Goal: Task Accomplishment & Management: Use online tool/utility

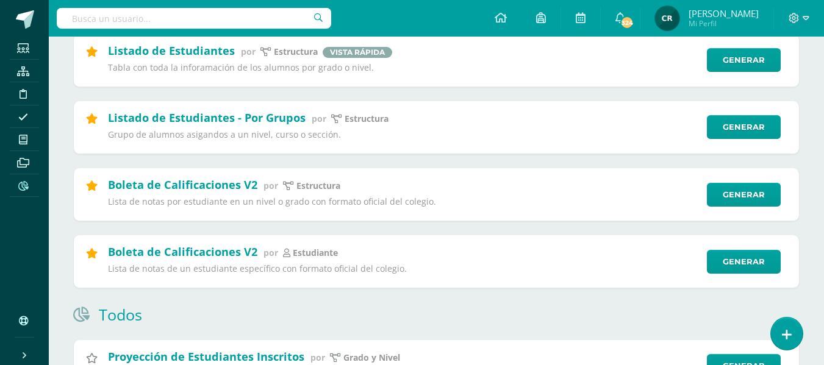
scroll to position [183, 0]
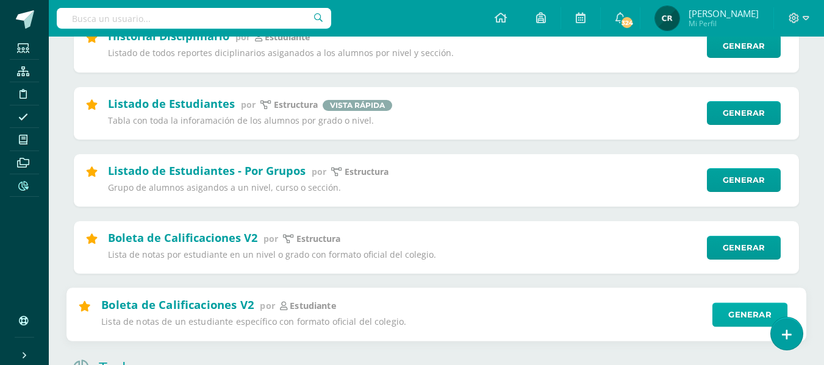
click at [753, 319] on link "Generar" at bounding box center [749, 315] width 75 height 24
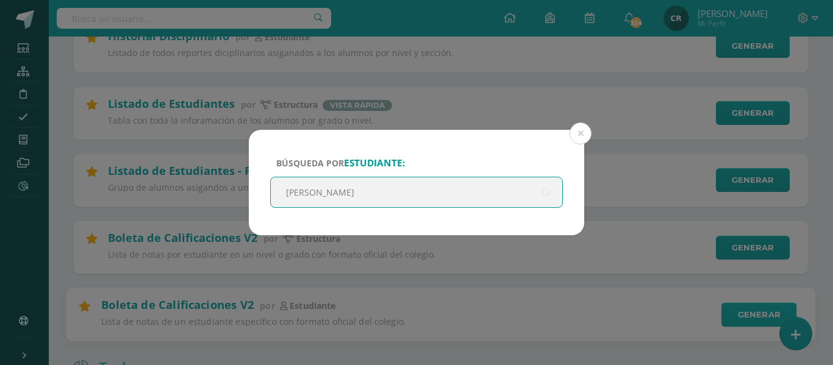
type input "ian sosa"
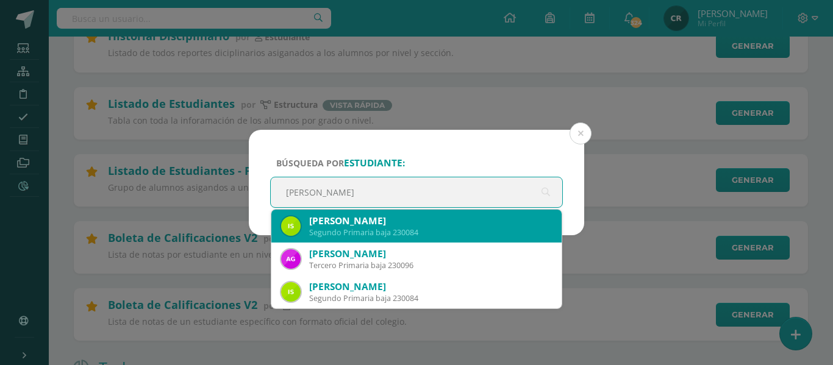
click at [406, 223] on div "Ian Sebastián Sosa Arriaza" at bounding box center [430, 221] width 243 height 13
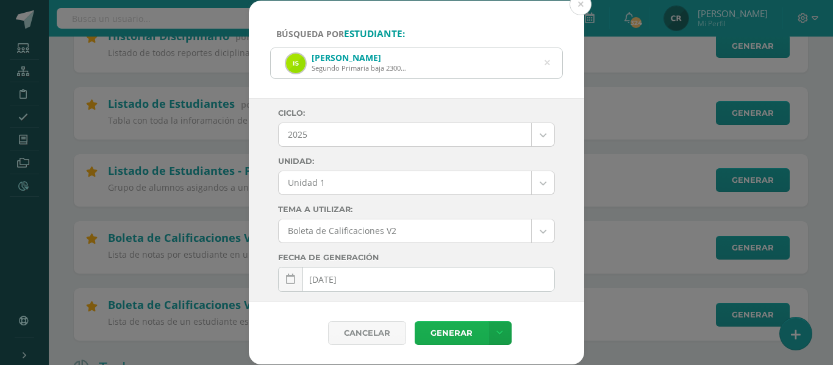
click at [433, 333] on link "Generar" at bounding box center [451, 333] width 73 height 24
click at [583, 6] on button at bounding box center [581, 4] width 22 height 22
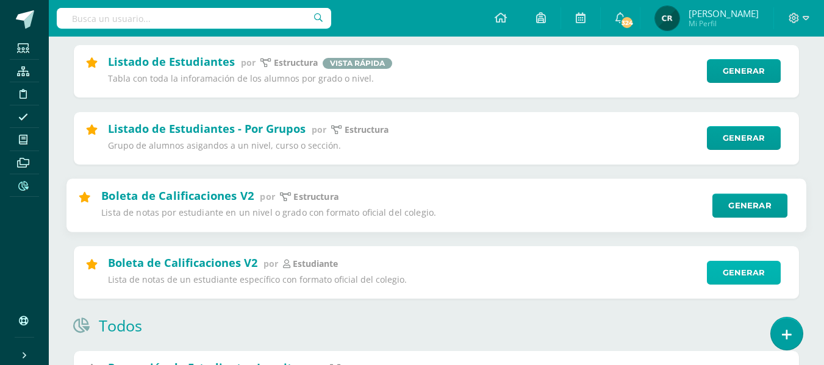
scroll to position [244, 0]
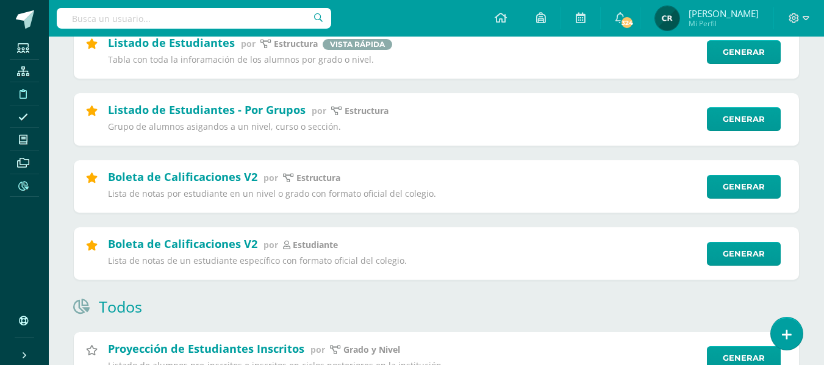
click at [26, 94] on icon at bounding box center [23, 94] width 7 height 10
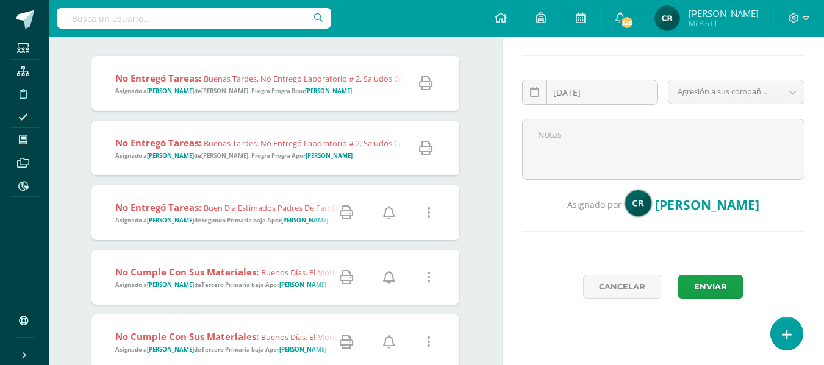
scroll to position [183, 0]
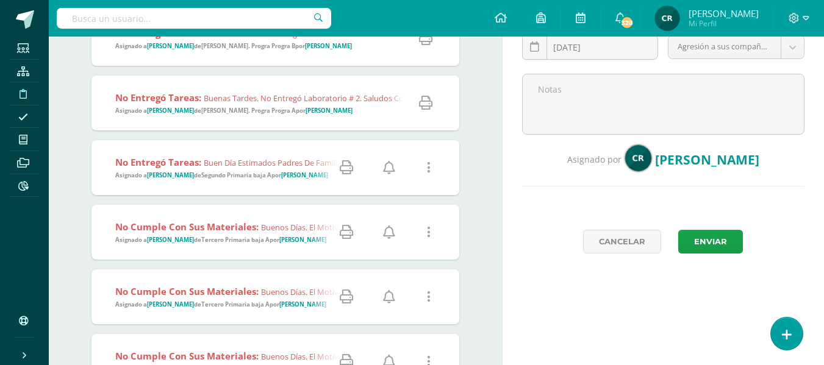
click at [208, 175] on strong "Segundo Primaria baja A" at bounding box center [236, 175] width 70 height 8
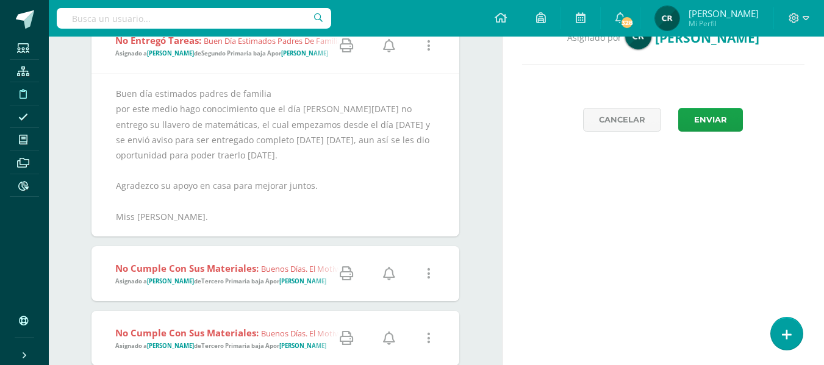
scroll to position [244, 0]
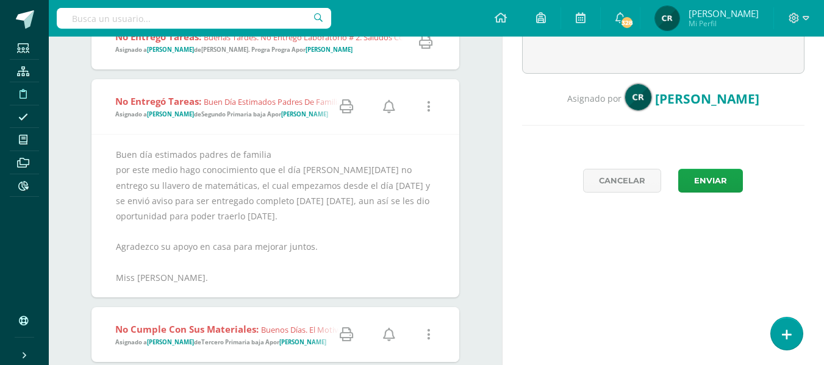
click at [429, 108] on icon at bounding box center [429, 106] width 4 height 13
click at [414, 151] on link "Editar Falta" at bounding box center [406, 150] width 95 height 19
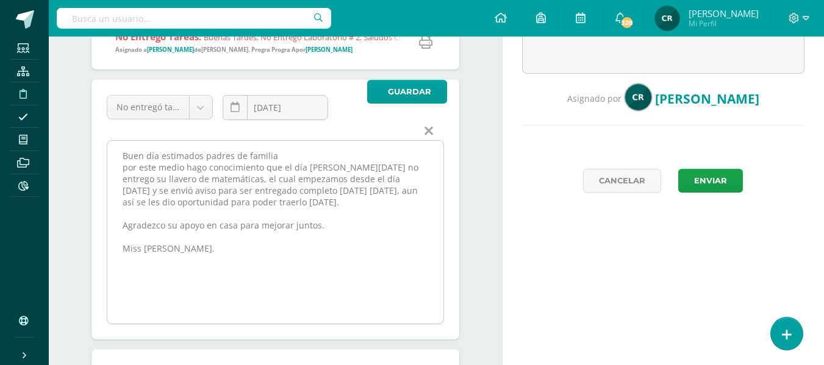
click at [298, 155] on textarea "Buen día estimados padres de familia por este medio hago conocimiento que el dí…" at bounding box center [275, 232] width 336 height 183
click at [127, 172] on textarea "Buen día estimados padres de familia por este medio hago conocimiento que el dí…" at bounding box center [275, 232] width 336 height 183
click at [401, 171] on textarea "Buen día estimados padres de familia por este medio hago conocimiento que el dí…" at bounding box center [275, 232] width 336 height 183
click at [172, 182] on textarea "Buen día estimados padres de familia por este medio hago conocimiento que el dí…" at bounding box center [275, 232] width 336 height 183
click at [245, 182] on textarea "Buen día estimados padres de familia por este medio hago conocimiento que el dí…" at bounding box center [275, 232] width 336 height 183
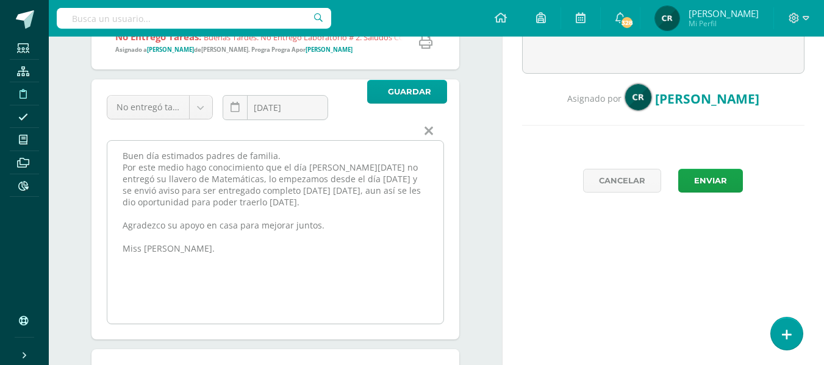
click at [278, 178] on textarea "Buen día estimados padres de familia por este medio hago conocimiento que el dí…" at bounding box center [275, 232] width 336 height 183
click at [285, 206] on textarea "Buen día estimados padres de familia por este medio hago conocimiento que el dí…" at bounding box center [275, 232] width 336 height 183
drag, startPoint x: 132, startPoint y: 152, endPoint x: 295, endPoint y: 279, distance: 207.3
click at [295, 279] on textarea "Buen día estimados padres de familia por este medio hago conocimiento que el dí…" at bounding box center [275, 232] width 336 height 183
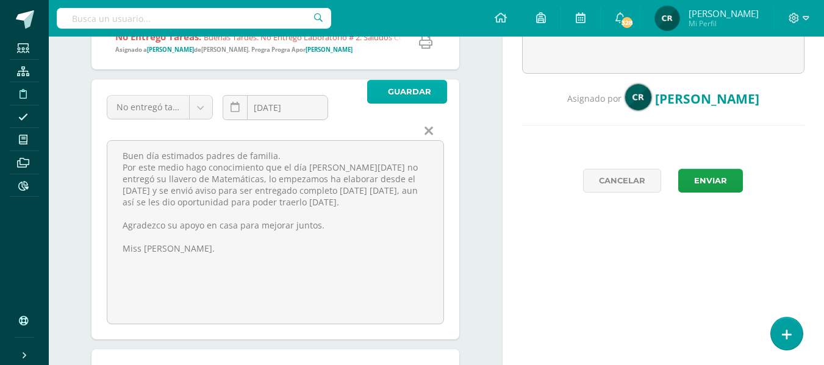
type textarea "Buen día estimados padres de familia. Por este medio hago conocimiento que el d…"
click at [390, 88] on span "Guardar" at bounding box center [409, 92] width 43 height 23
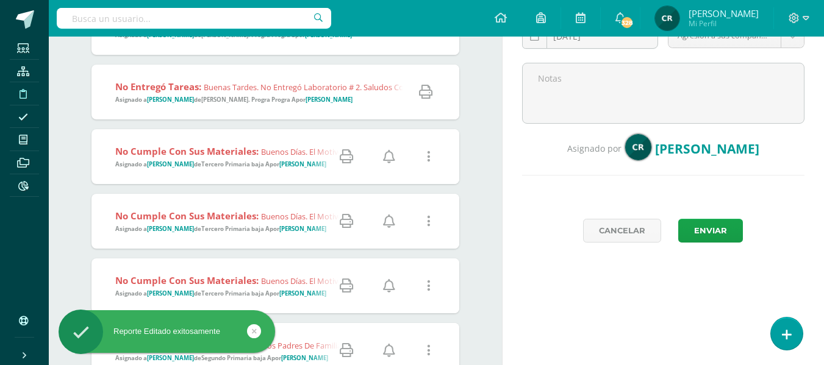
scroll to position [244, 0]
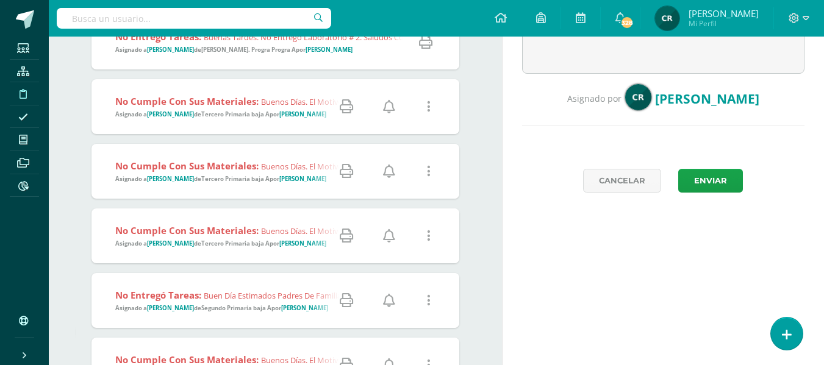
click at [235, 115] on strong "Tercero Primaria baja A" at bounding box center [235, 114] width 68 height 8
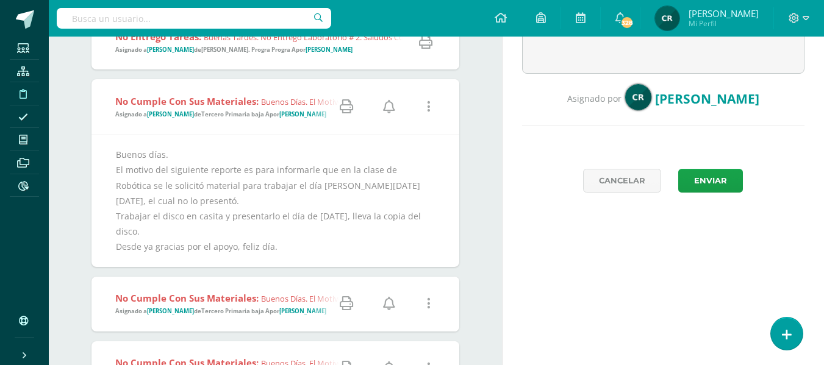
click at [390, 108] on icon at bounding box center [389, 106] width 12 height 13
click at [387, 300] on icon at bounding box center [389, 303] width 12 height 13
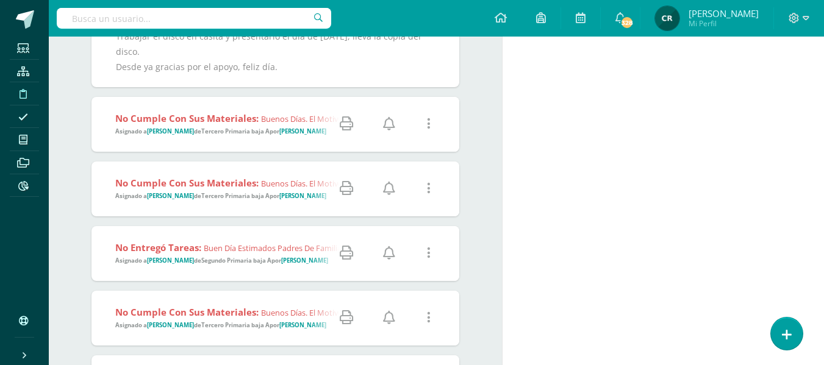
scroll to position [427, 0]
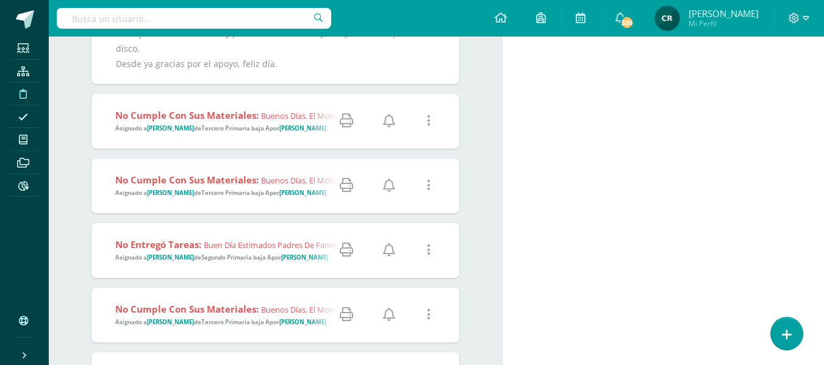
click at [392, 179] on icon at bounding box center [389, 185] width 12 height 13
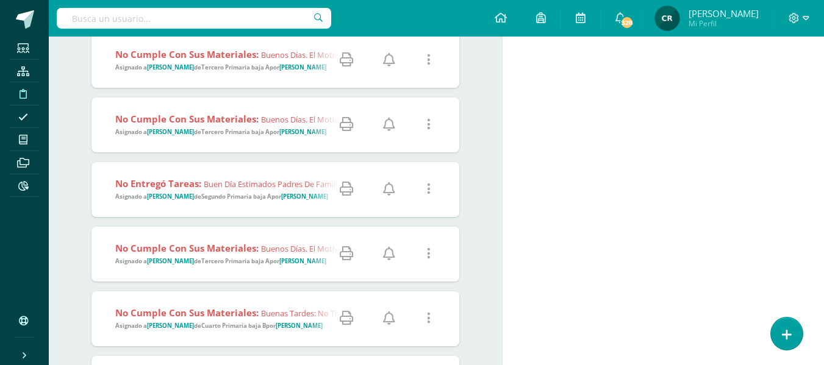
click at [390, 188] on icon at bounding box center [389, 188] width 12 height 13
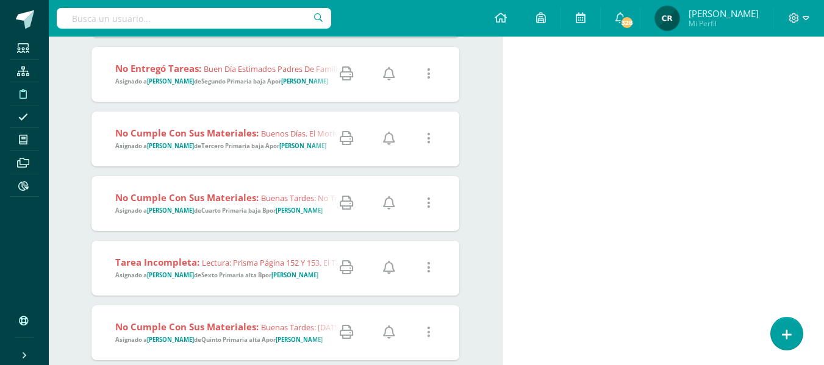
scroll to position [610, 0]
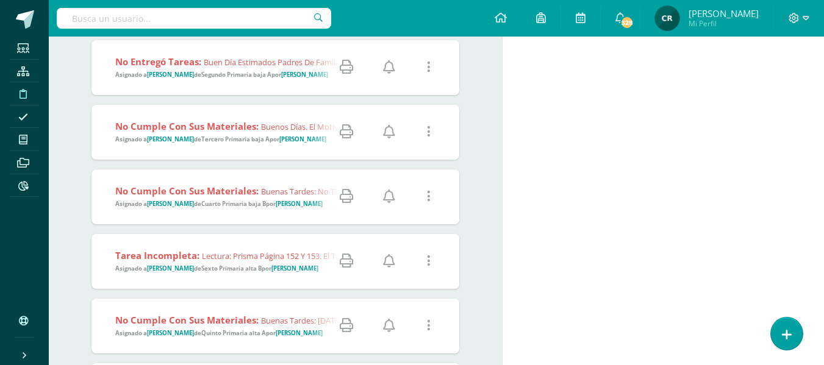
click at [391, 136] on icon at bounding box center [389, 131] width 12 height 13
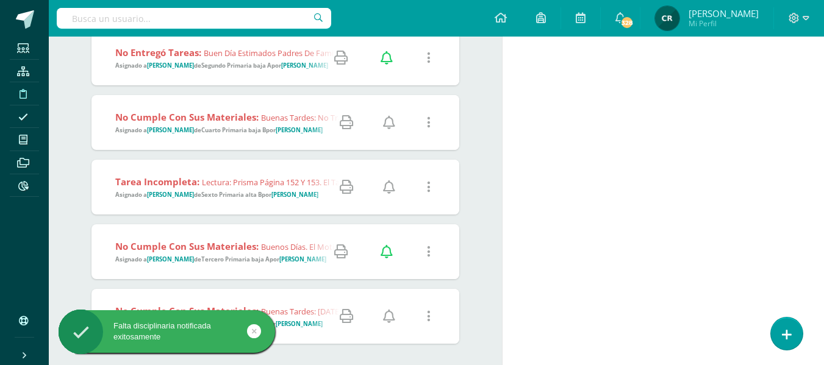
scroll to position [488, 0]
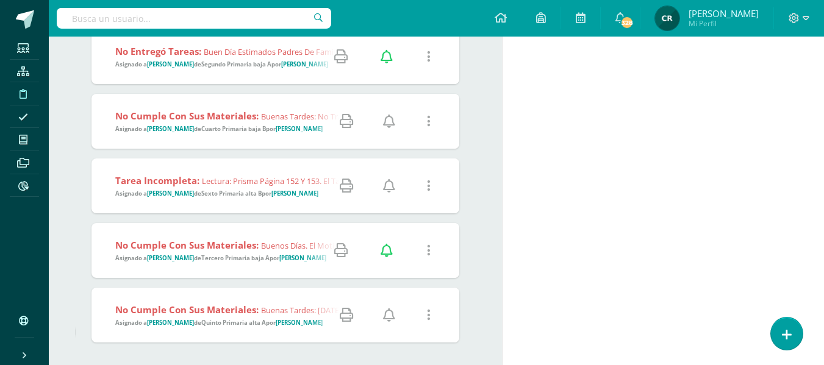
click at [240, 126] on strong "Cuarto Primaria baja B" at bounding box center [233, 129] width 65 height 8
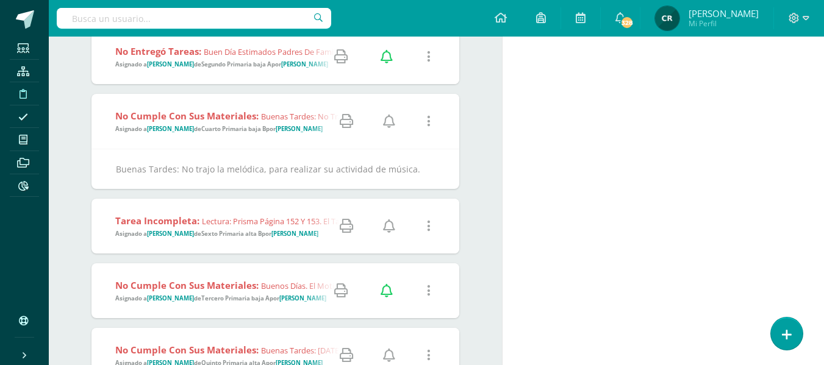
click at [387, 121] on icon at bounding box center [389, 121] width 12 height 13
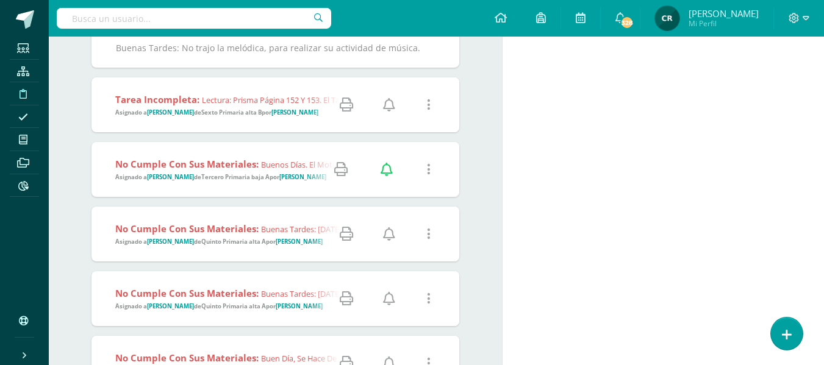
scroll to position [610, 0]
click at [242, 112] on strong "Sexto Primaria alta B" at bounding box center [231, 112] width 60 height 8
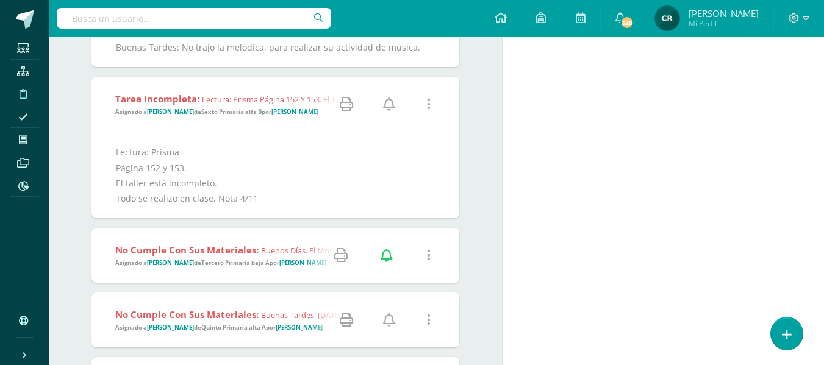
click icon
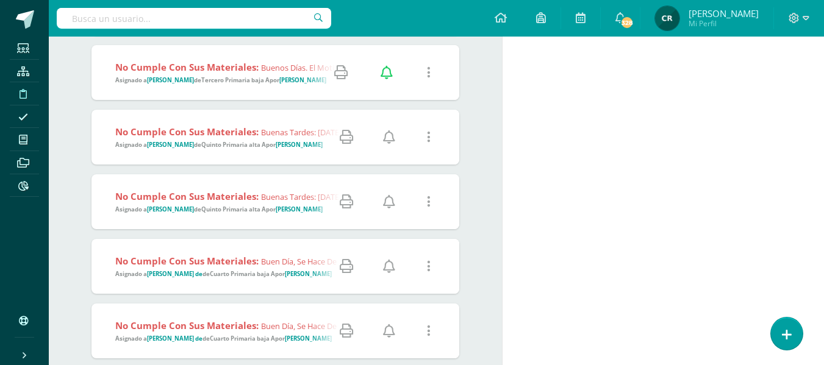
click link
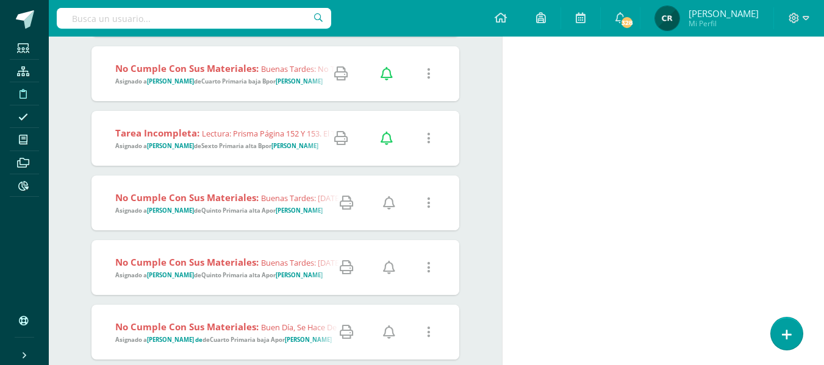
scroll to position [622, 0]
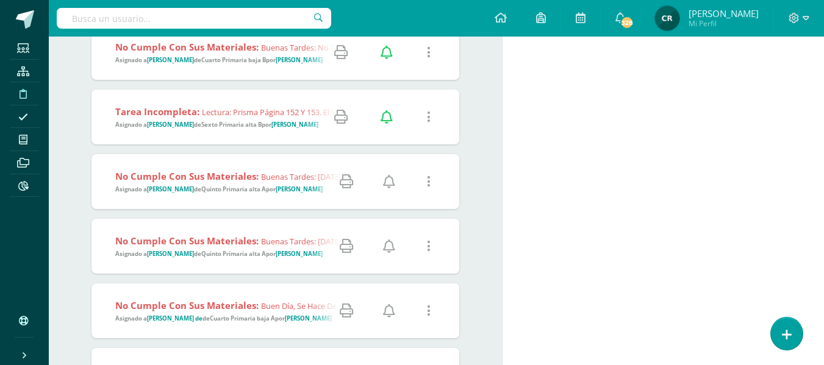
click at [430, 179] on icon at bounding box center [429, 181] width 4 height 13
click at [414, 244] on link "Eliminar Falta" at bounding box center [406, 244] width 95 height 19
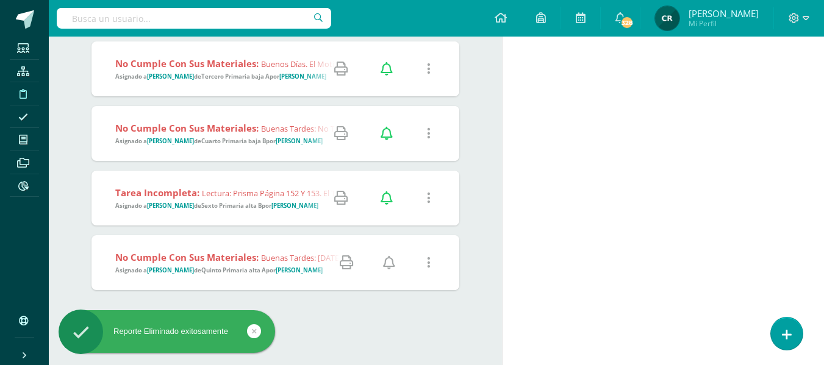
scroll to position [561, 0]
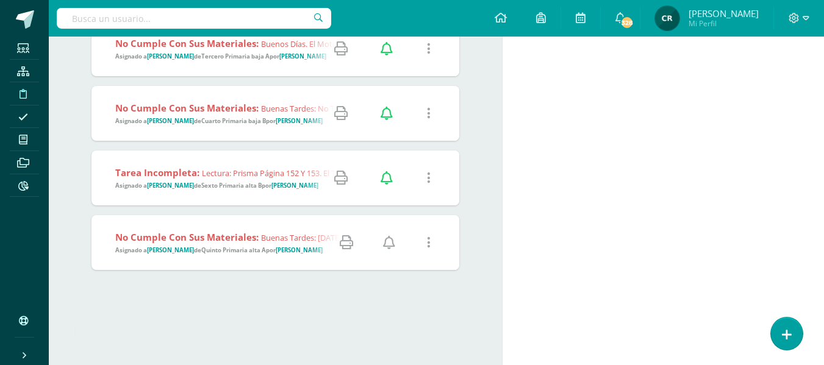
click at [264, 247] on strong "Quinto Primaria alta A" at bounding box center [233, 250] width 65 height 8
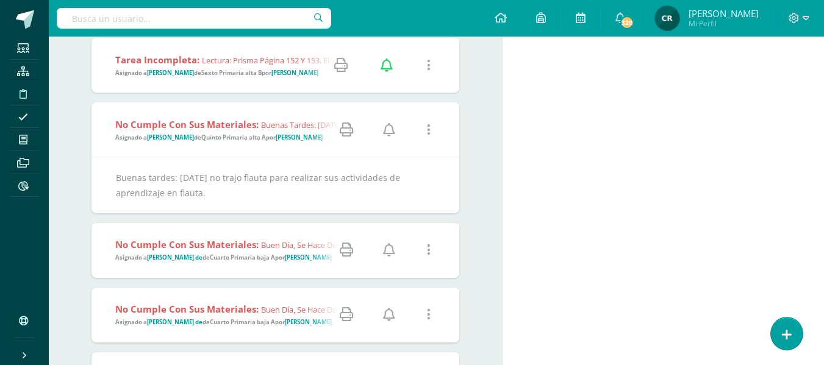
scroll to position [683, 0]
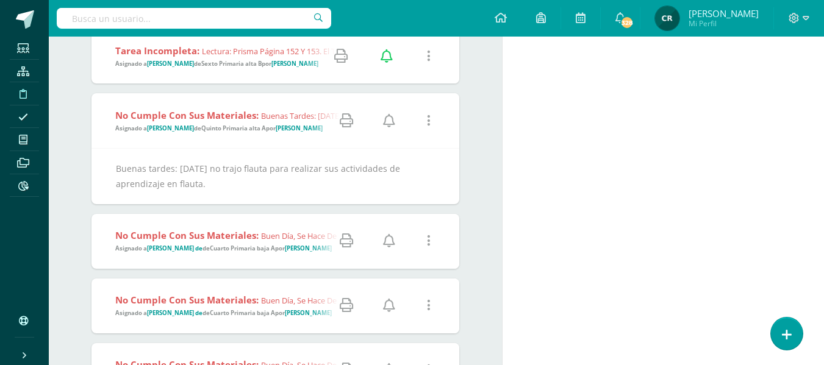
click at [392, 122] on icon at bounding box center [389, 120] width 12 height 13
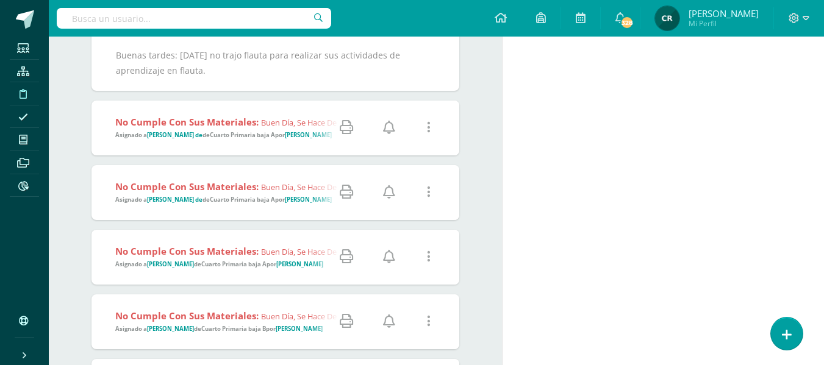
scroll to position [805, 0]
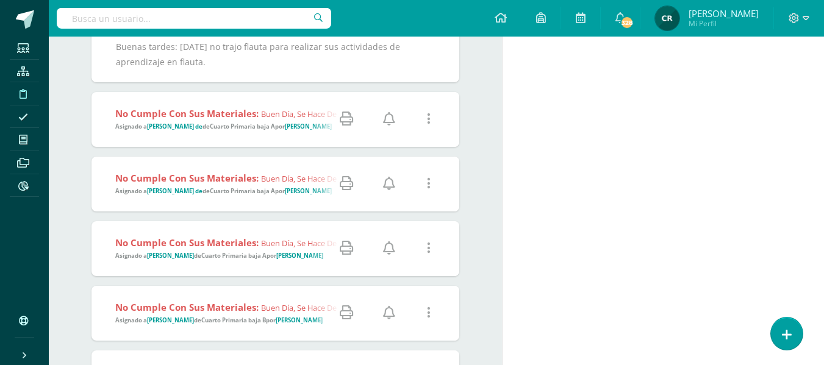
click at [242, 126] on strong "Cuarto Primaria baja A" at bounding box center [242, 127] width 65 height 8
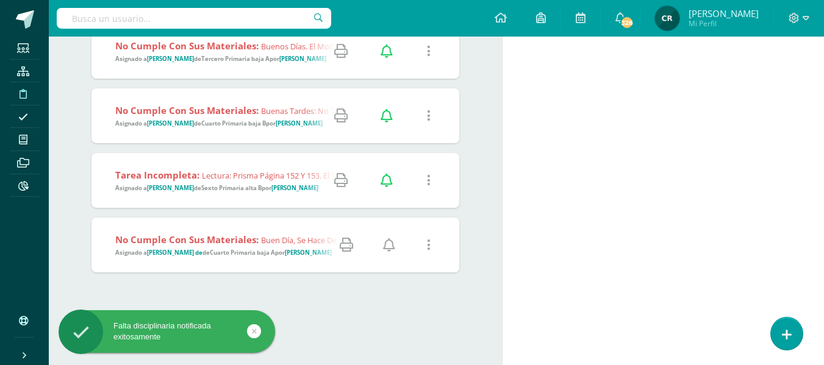
scroll to position [561, 0]
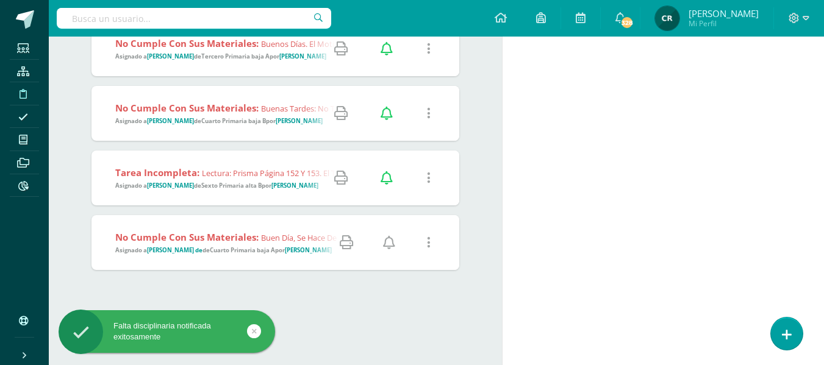
click at [260, 248] on span "Asignado a Joselin de de Cuarto Primaria baja A por Kalyn" at bounding box center [223, 250] width 217 height 8
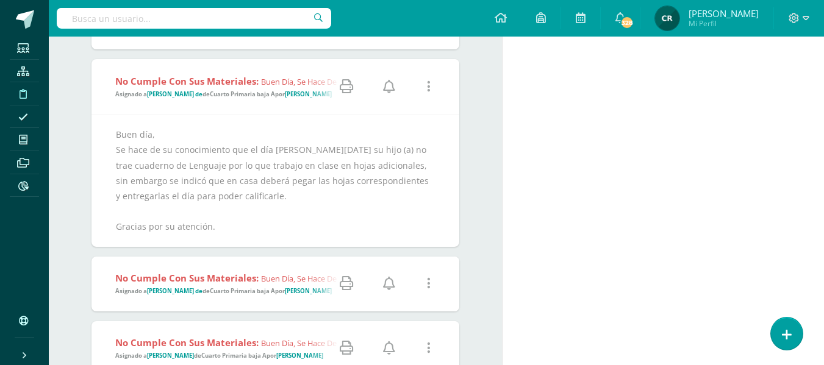
scroll to position [744, 0]
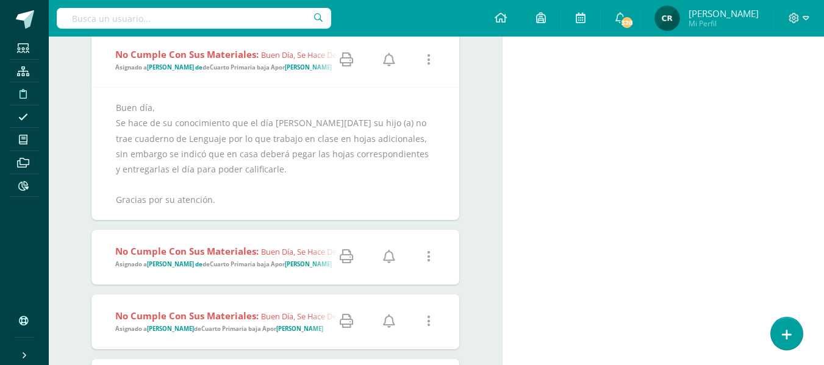
click at [392, 62] on icon at bounding box center [389, 59] width 12 height 13
click at [392, 252] on icon at bounding box center [389, 256] width 12 height 13
click at [390, 323] on icon at bounding box center [389, 321] width 12 height 13
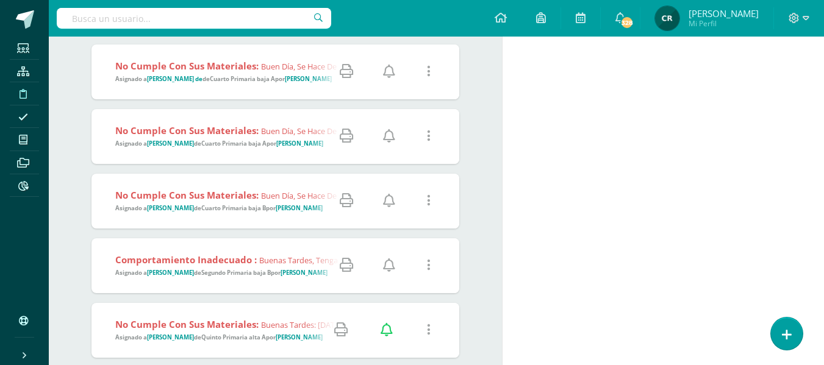
scroll to position [988, 0]
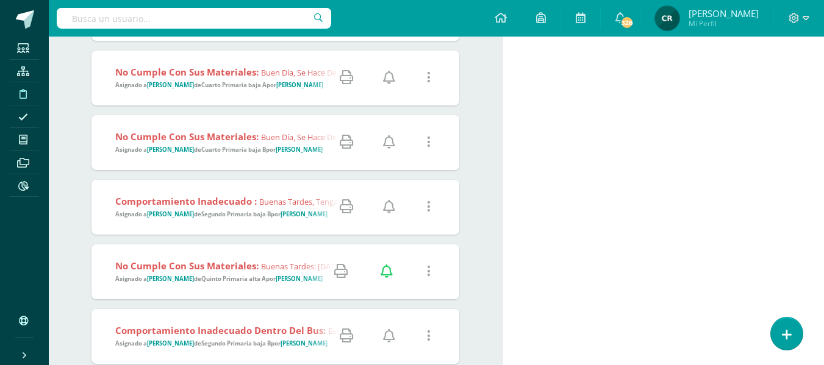
click at [387, 141] on icon at bounding box center [389, 141] width 12 height 13
click at [392, 206] on icon at bounding box center [389, 206] width 12 height 13
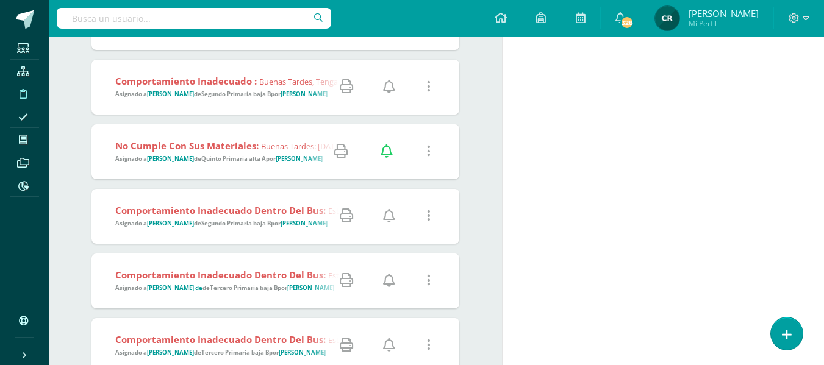
scroll to position [1110, 0]
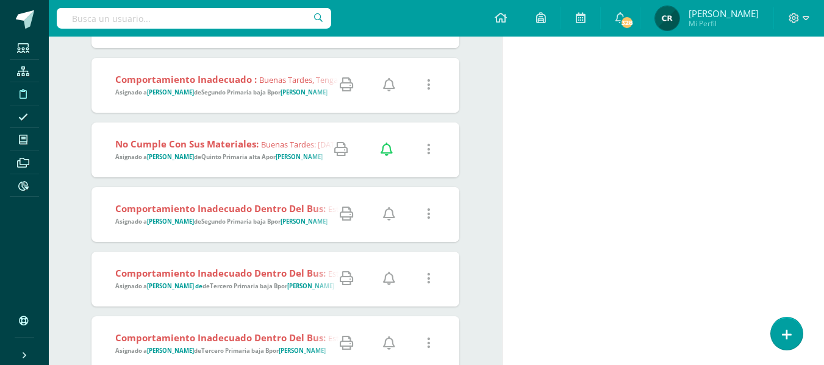
click at [241, 222] on strong "Segundo Primaria baja B" at bounding box center [236, 222] width 70 height 8
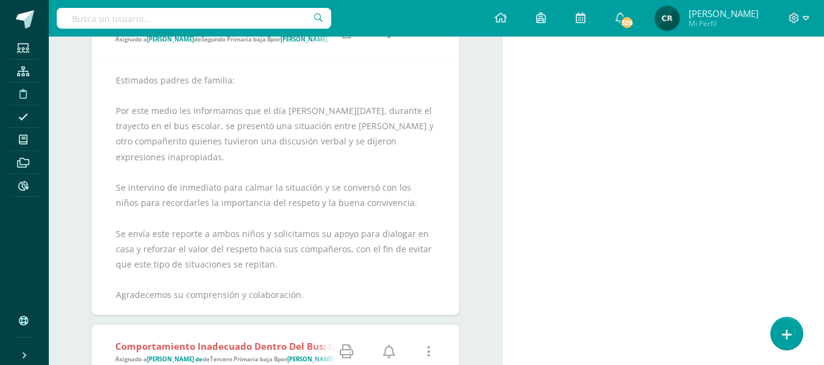
scroll to position [1293, 0]
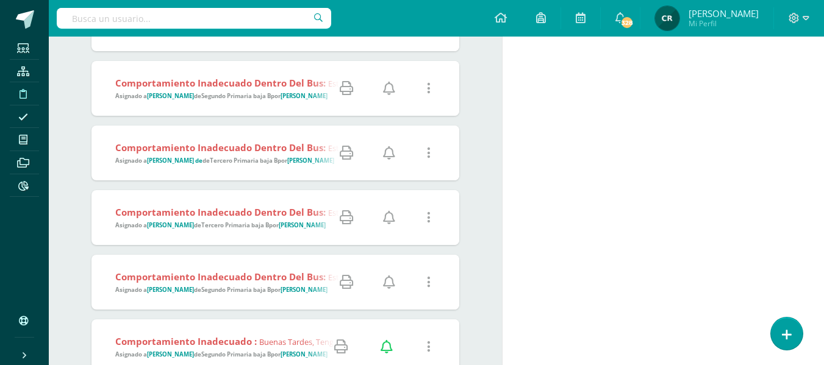
scroll to position [1049, 0]
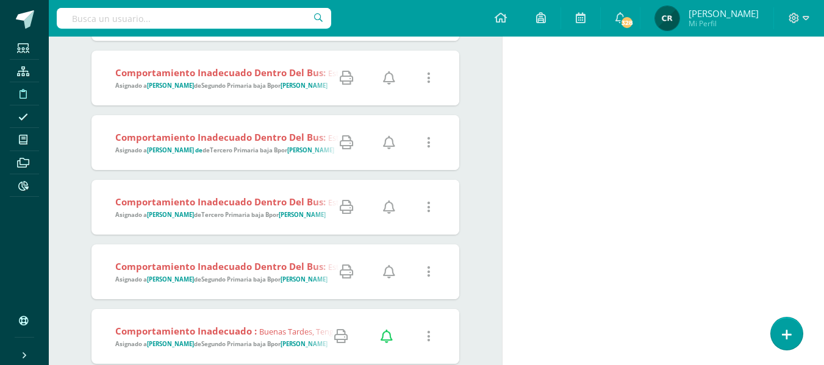
click at [232, 89] on strong "Segundo Primaria baja B" at bounding box center [236, 86] width 70 height 8
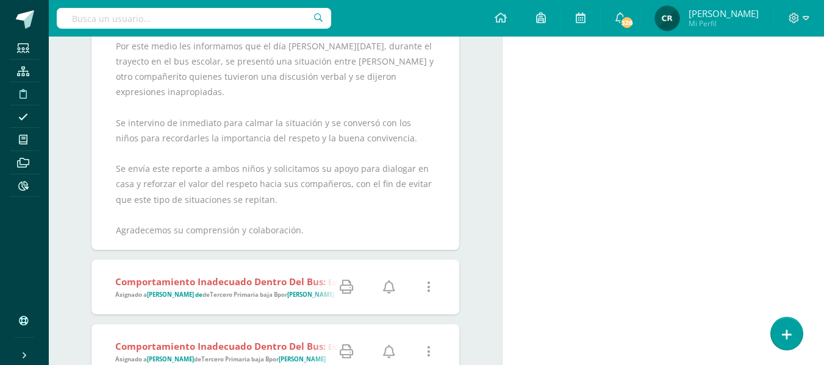
scroll to position [1232, 0]
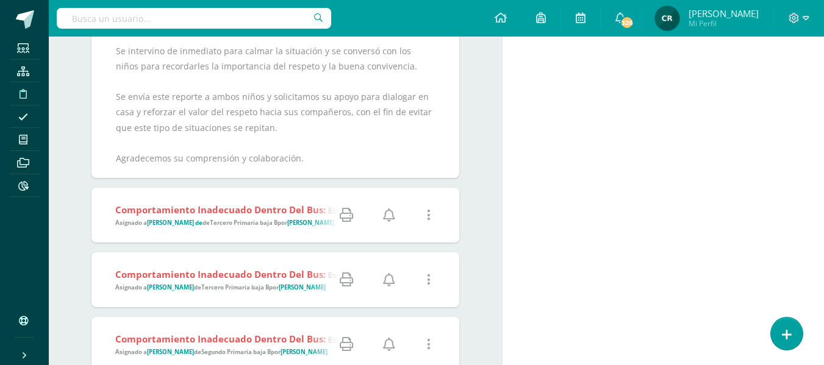
click at [245, 219] on strong "Tercero Primaria baja B" at bounding box center [244, 223] width 68 height 8
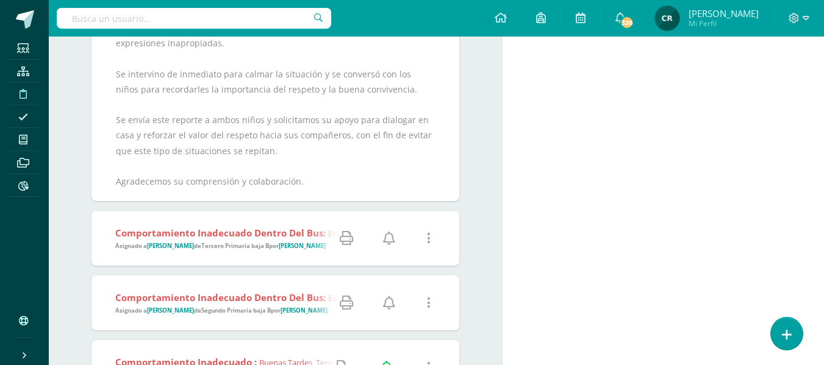
scroll to position [1537, 0]
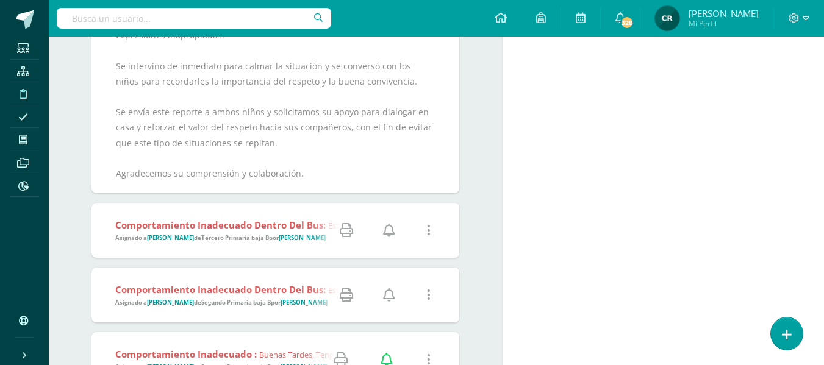
click at [269, 234] on strong "Tercero Primaria baja B" at bounding box center [235, 238] width 68 height 8
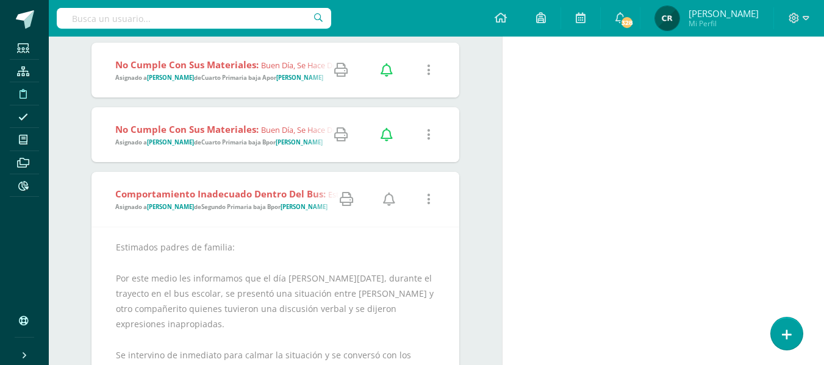
scroll to position [927, 0]
click at [389, 201] on icon at bounding box center [389, 199] width 12 height 13
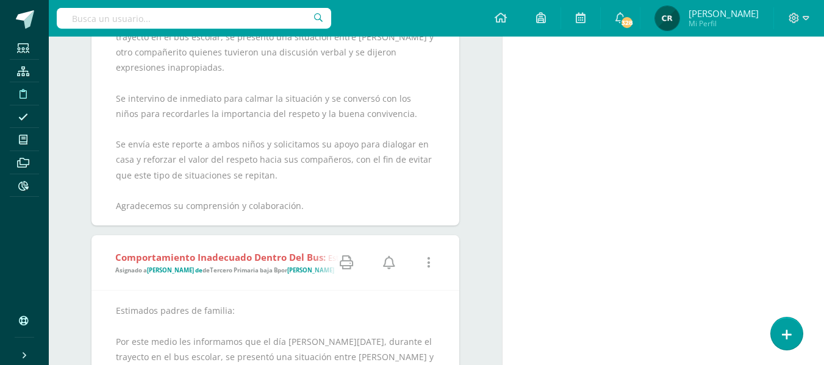
scroll to position [1293, 0]
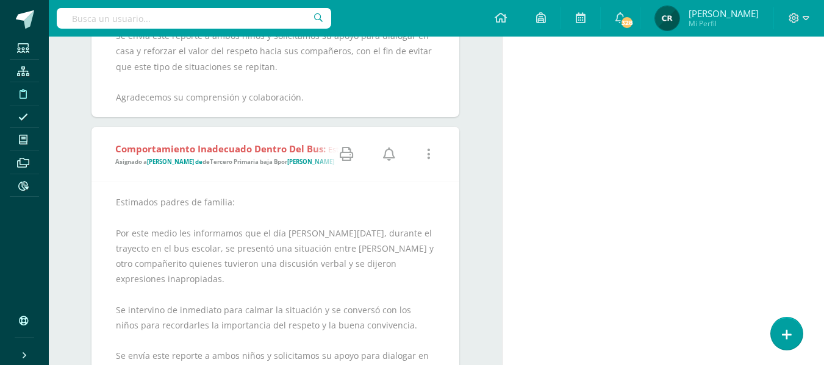
click at [392, 148] on icon at bounding box center [389, 154] width 12 height 13
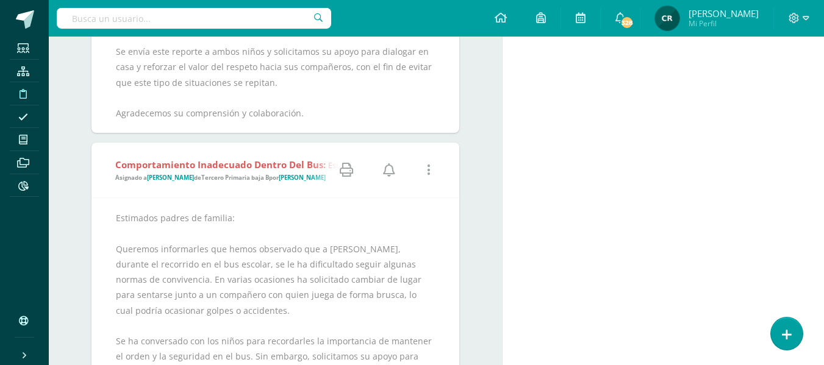
scroll to position [1598, 0]
click at [392, 163] on icon at bounding box center [389, 169] width 12 height 13
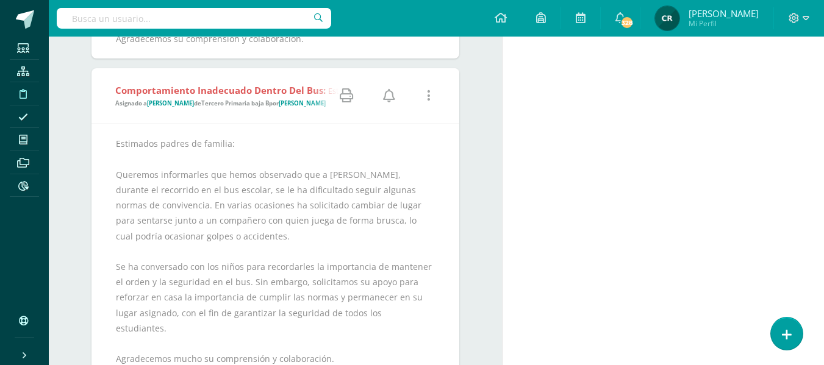
scroll to position [1903, 0]
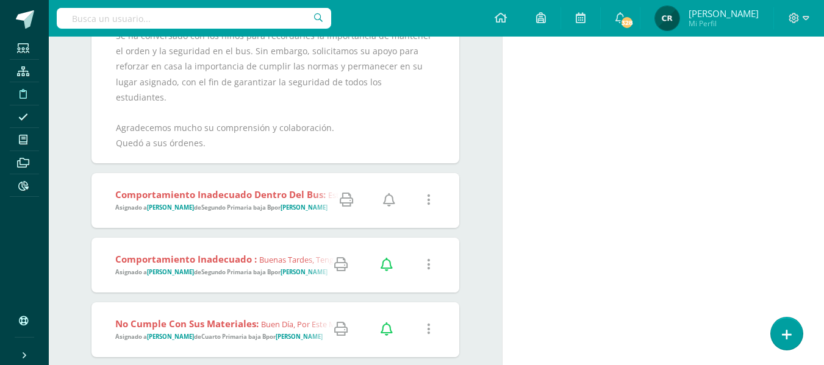
click at [389, 193] on icon at bounding box center [389, 199] width 12 height 13
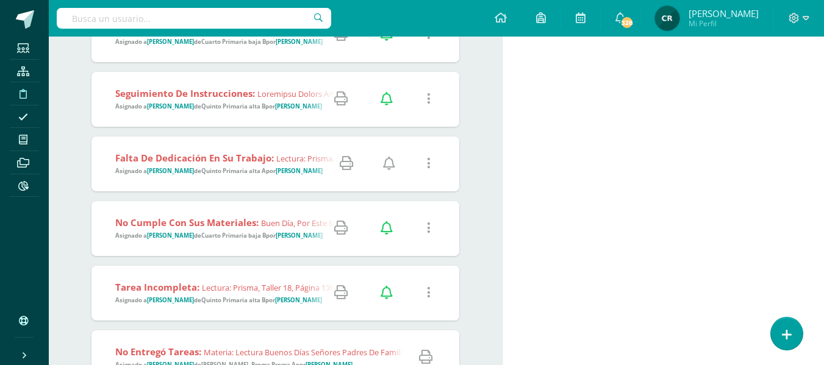
scroll to position [2330, 0]
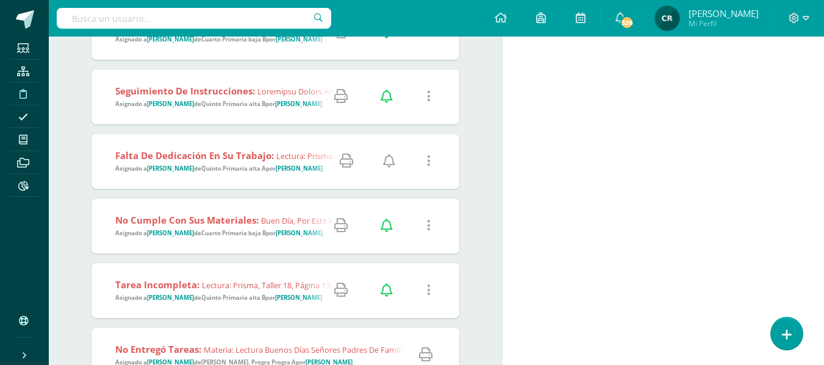
click at [390, 154] on icon at bounding box center [389, 160] width 12 height 13
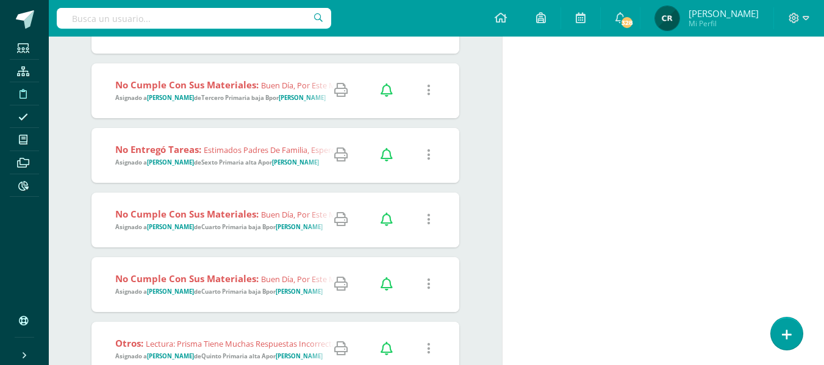
scroll to position [3435, 0]
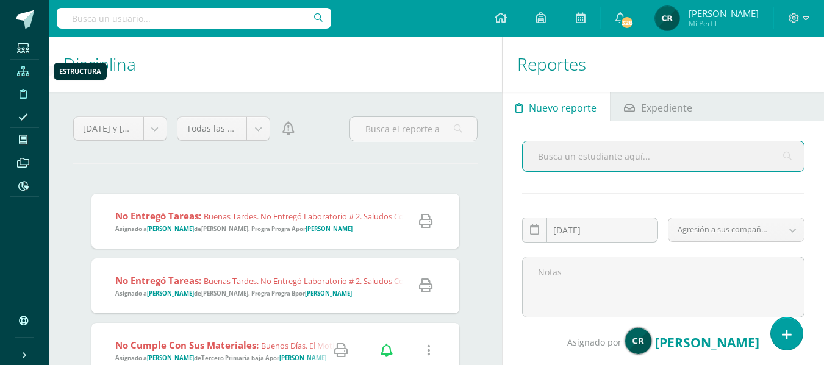
click at [25, 74] on icon at bounding box center [23, 71] width 12 height 10
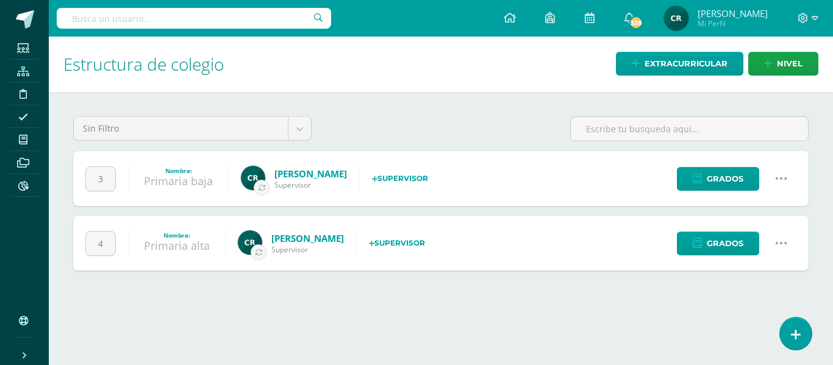
click at [776, 172] on icon at bounding box center [781, 178] width 13 height 13
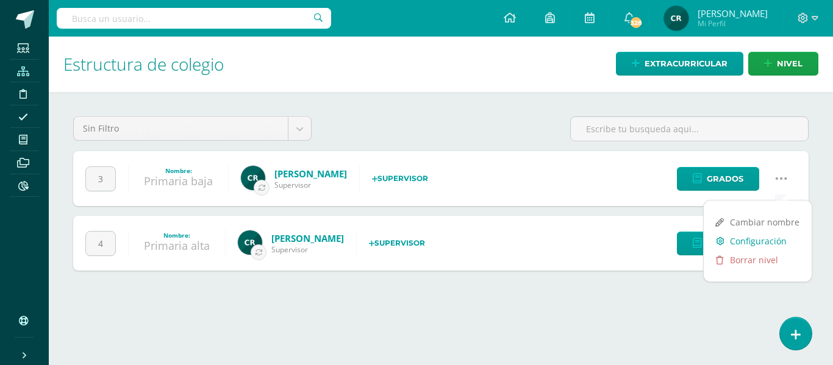
click at [772, 237] on link "Configuración" at bounding box center [758, 241] width 108 height 19
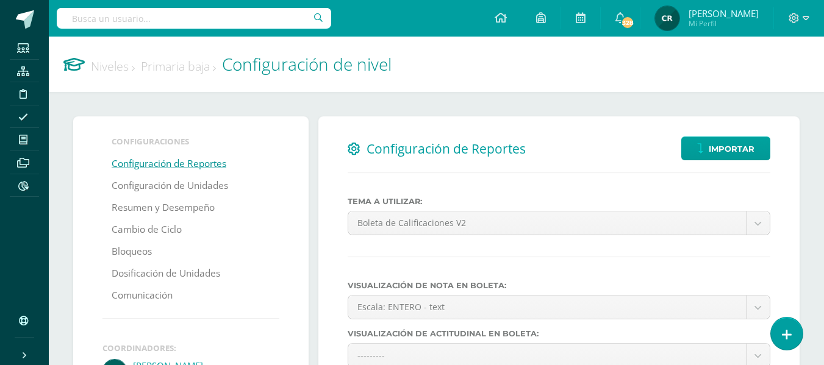
select select
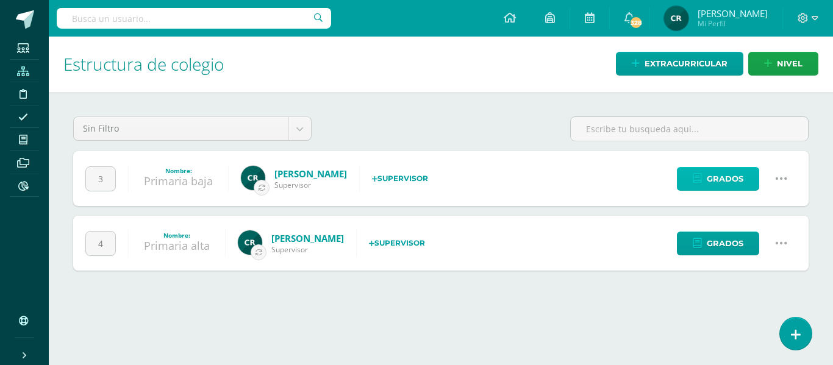
click at [732, 182] on span "Grados" at bounding box center [725, 179] width 37 height 23
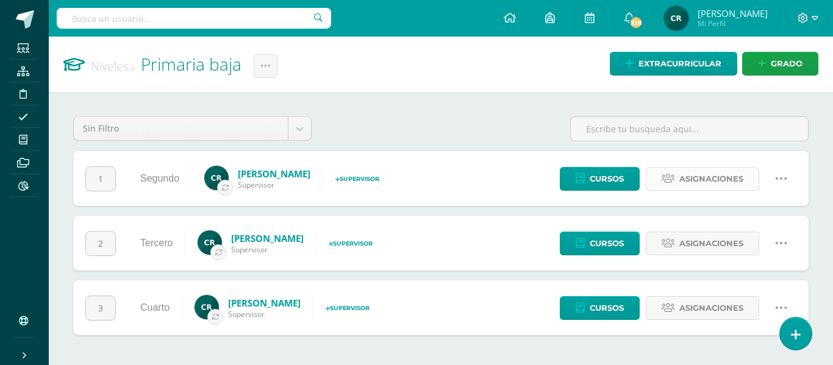
click at [713, 181] on span "Asignaciones" at bounding box center [712, 179] width 64 height 23
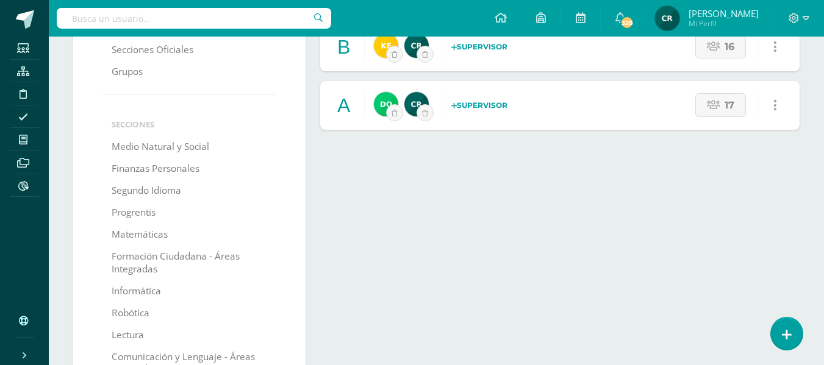
scroll to position [183, 0]
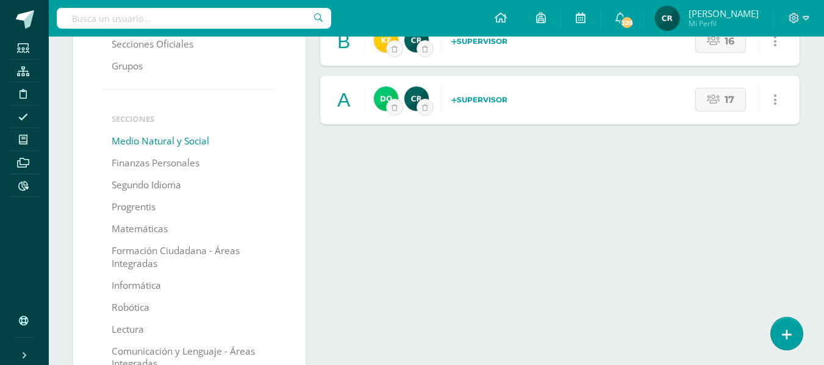
click at [181, 142] on link "Medio Natural y Social" at bounding box center [161, 142] width 98 height 22
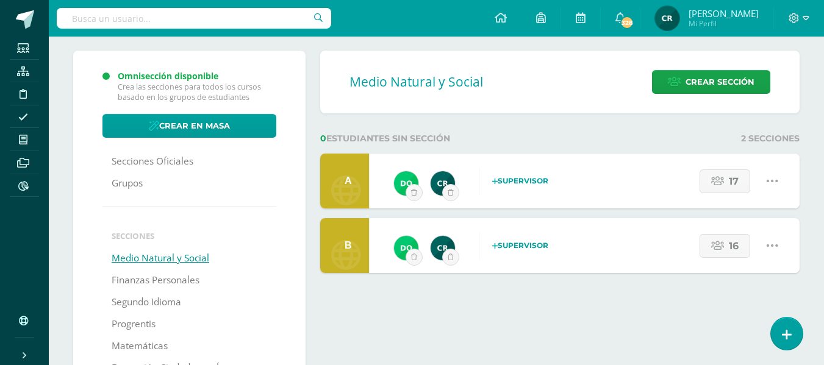
scroll to position [61, 0]
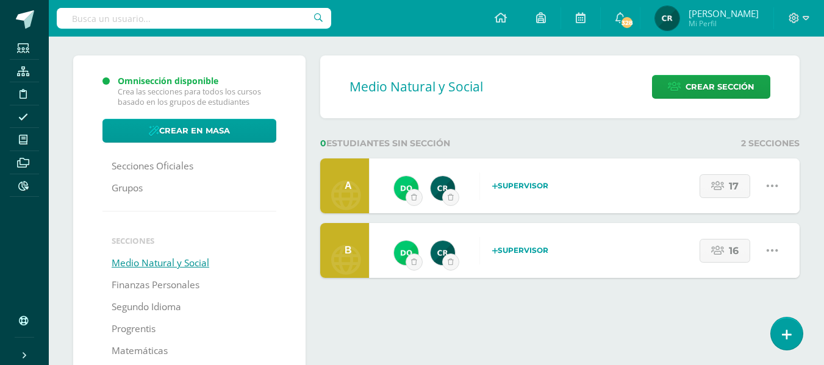
click at [770, 189] on icon at bounding box center [772, 185] width 13 height 13
click at [642, 131] on div "Medio Natural y Social Crear sección 0 estudiantes sin sección 2 Secciones A Do…" at bounding box center [560, 341] width 494 height 570
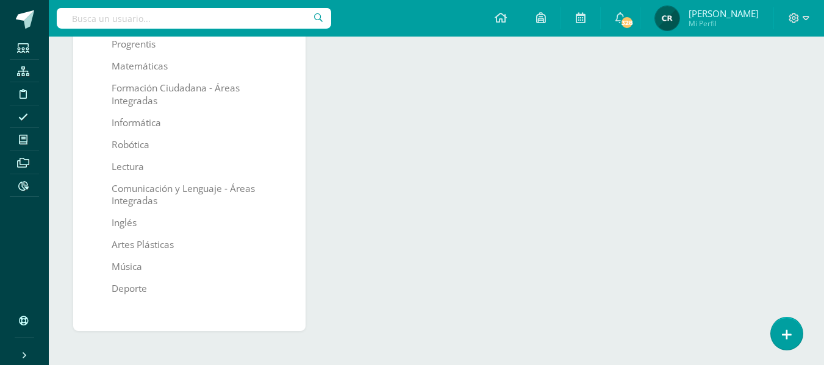
scroll to position [102, 0]
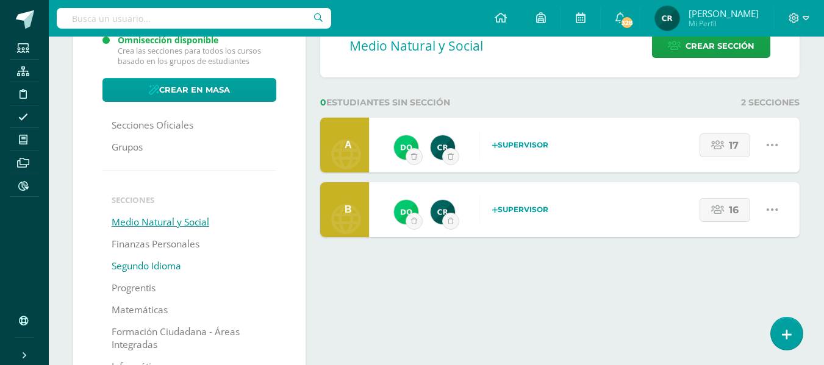
click at [173, 265] on link "Segundo Idioma" at bounding box center [147, 267] width 70 height 22
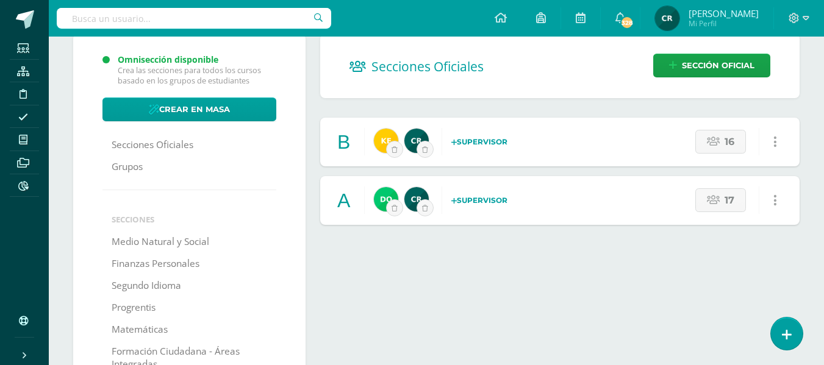
scroll to position [61, 0]
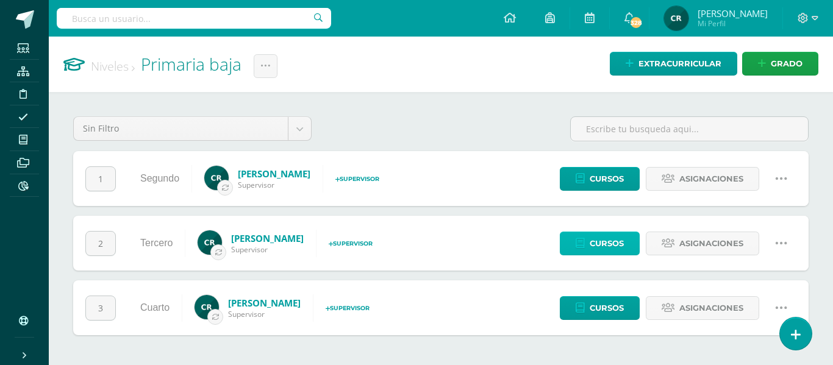
click at [606, 243] on span "Cursos" at bounding box center [607, 243] width 34 height 23
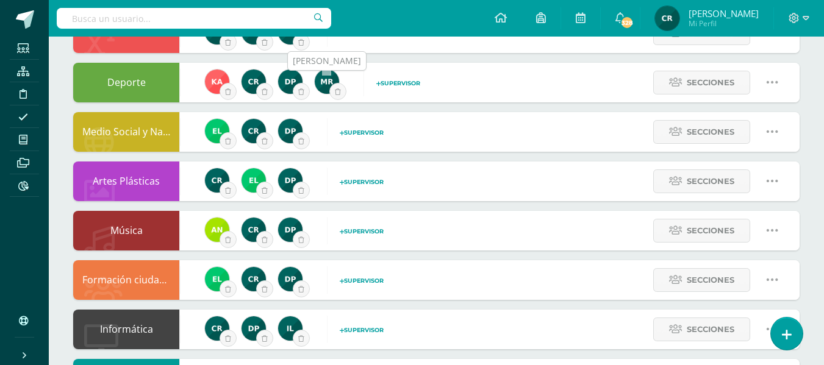
scroll to position [427, 0]
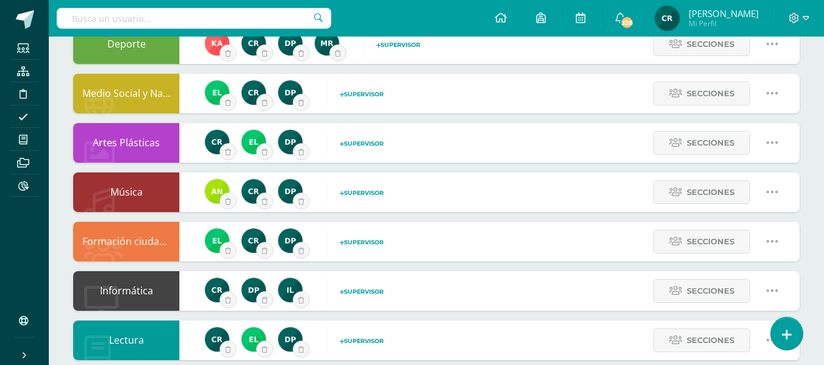
click at [364, 94] on span "Supervisor" at bounding box center [362, 94] width 44 height 7
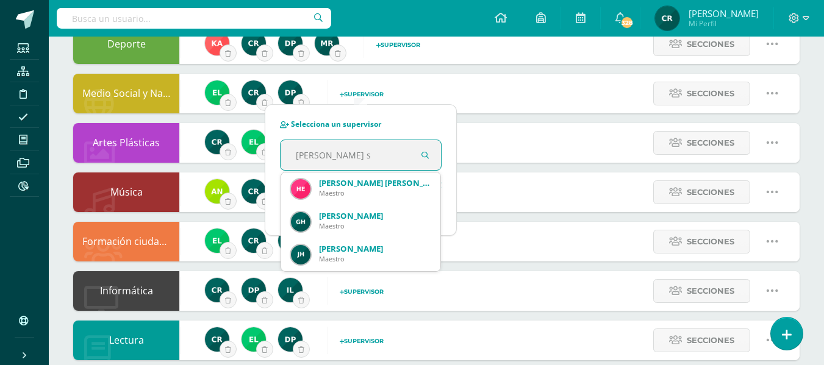
type input "[PERSON_NAME] su"
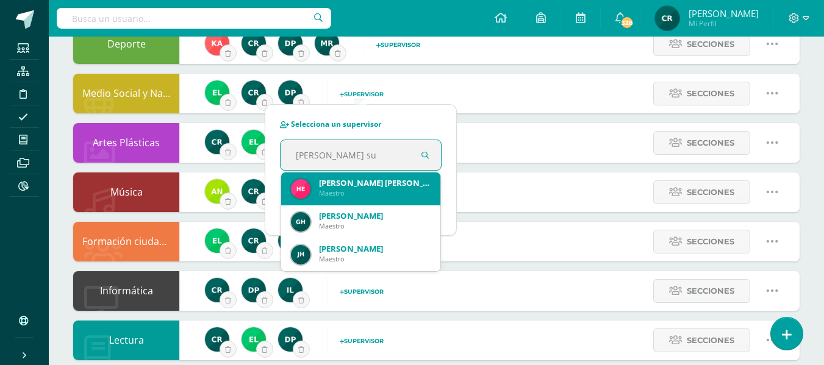
click at [356, 193] on div "Maestro" at bounding box center [375, 192] width 112 height 9
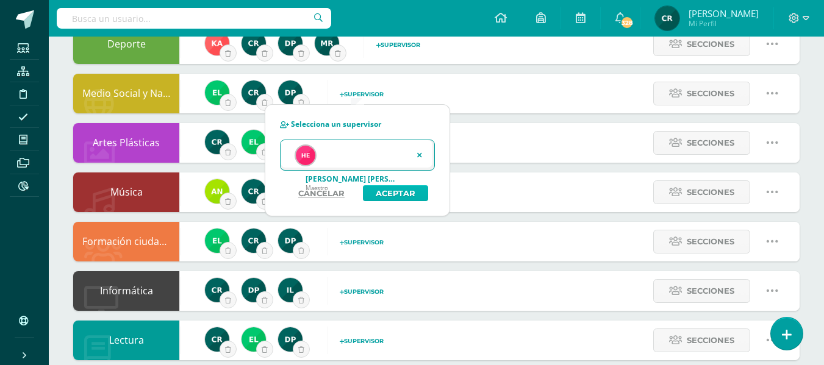
click at [404, 188] on button "Aceptar" at bounding box center [395, 193] width 65 height 16
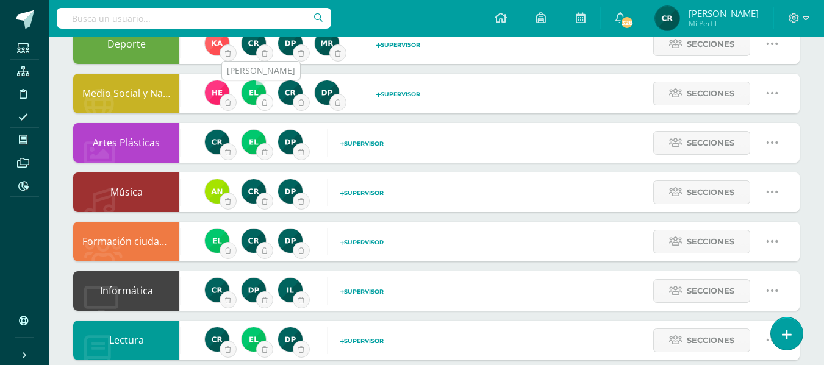
click at [265, 99] on icon "submit" at bounding box center [265, 102] width 6 height 7
click at [370, 143] on span "Supervisor" at bounding box center [362, 143] width 44 height 7
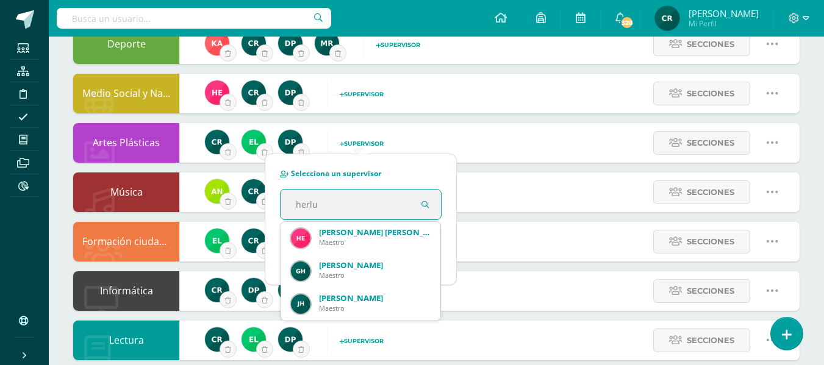
type input "herl"
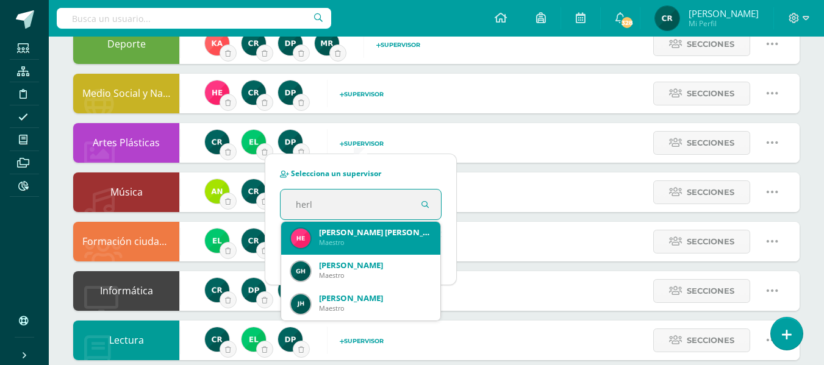
click at [390, 234] on div "Herly Susseth López Orosco" at bounding box center [375, 232] width 112 height 11
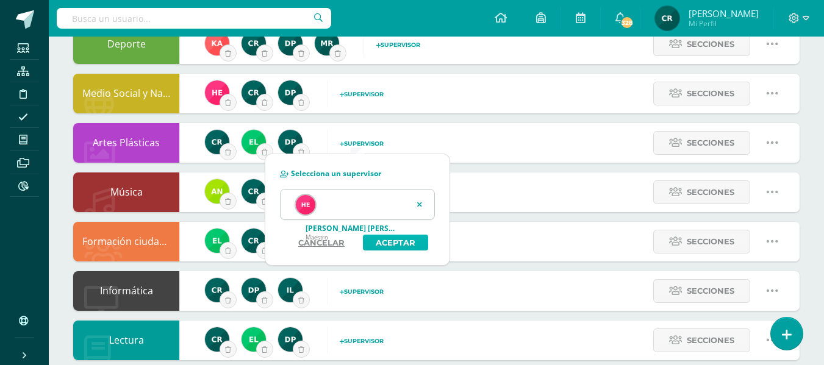
click at [389, 242] on button "Aceptar" at bounding box center [395, 243] width 65 height 16
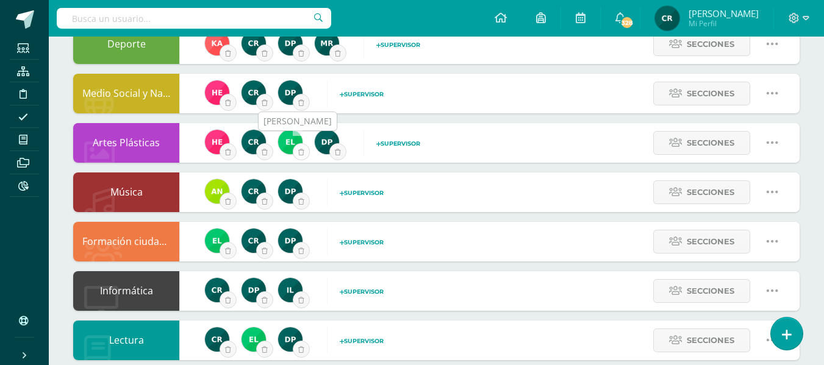
click at [303, 155] on icon "submit" at bounding box center [301, 152] width 6 height 7
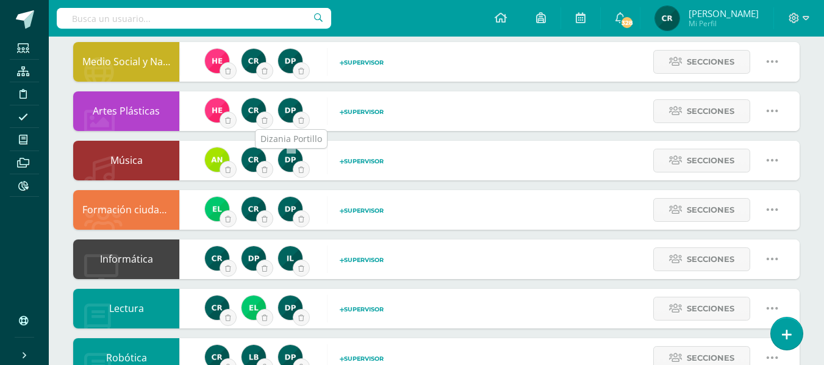
scroll to position [488, 0]
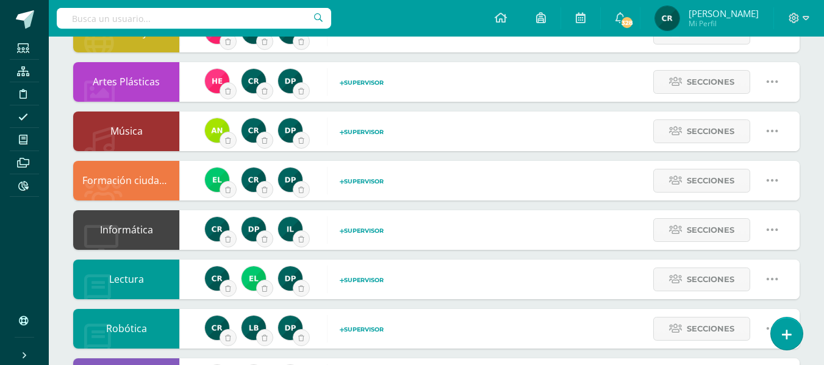
click at [350, 181] on span "Supervisor" at bounding box center [362, 181] width 44 height 7
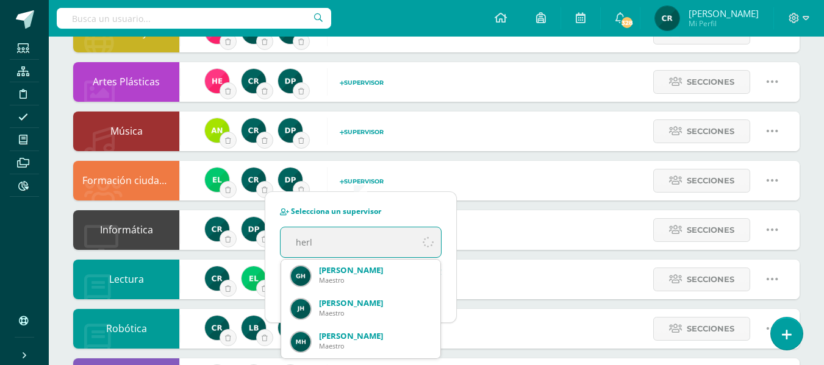
type input "herly"
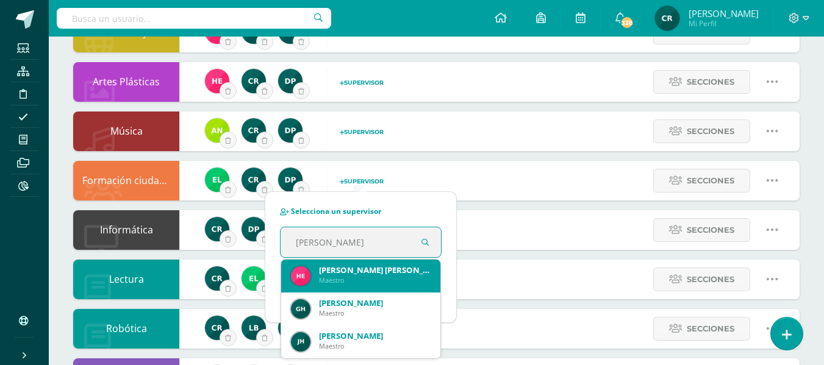
click at [335, 267] on div "[PERSON_NAME] [PERSON_NAME]" at bounding box center [375, 270] width 112 height 11
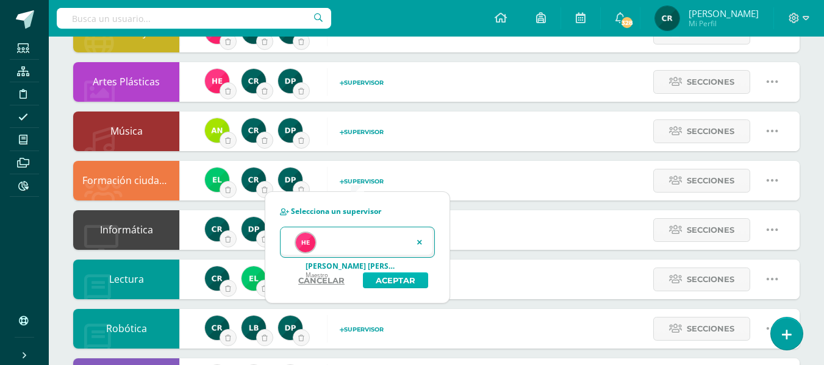
click at [402, 281] on button "Aceptar" at bounding box center [395, 281] width 65 height 16
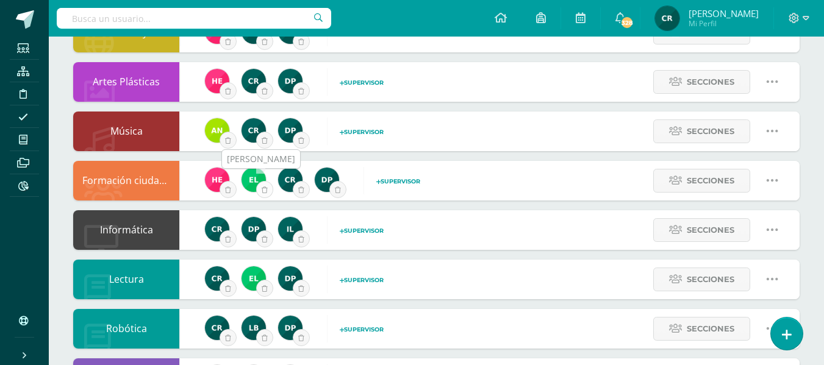
click at [267, 190] on icon "submit" at bounding box center [265, 190] width 6 height 7
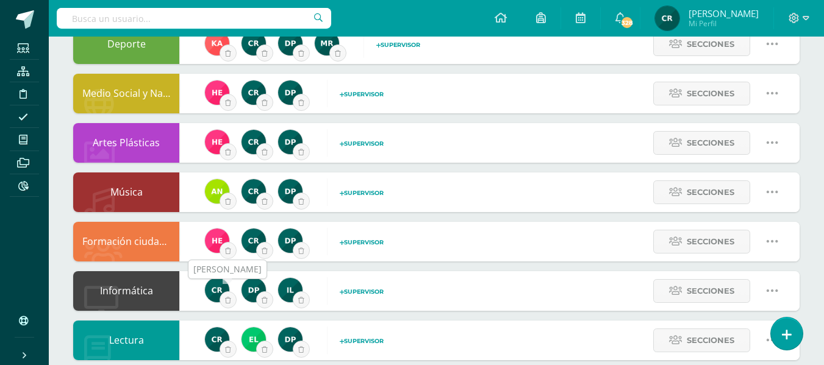
scroll to position [488, 0]
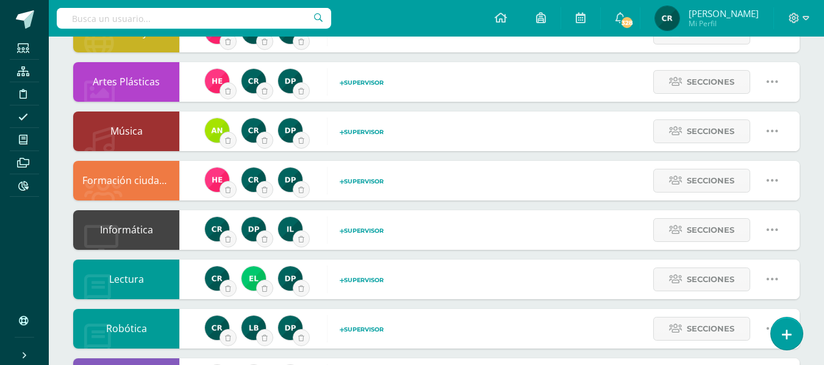
click at [365, 280] on span "Supervisor" at bounding box center [362, 280] width 44 height 7
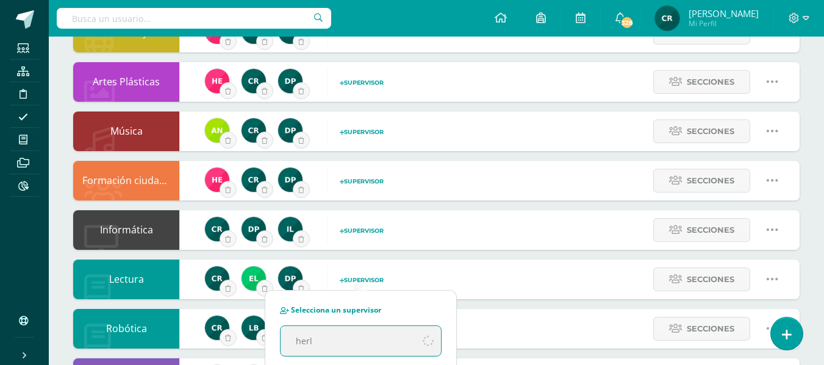
type input "[PERSON_NAME]"
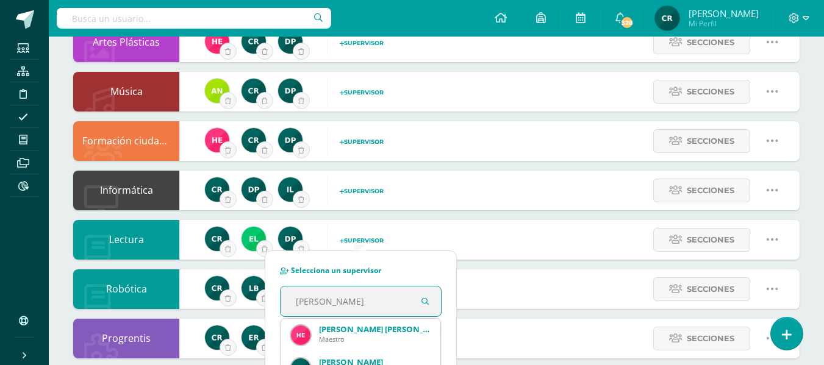
scroll to position [549, 0]
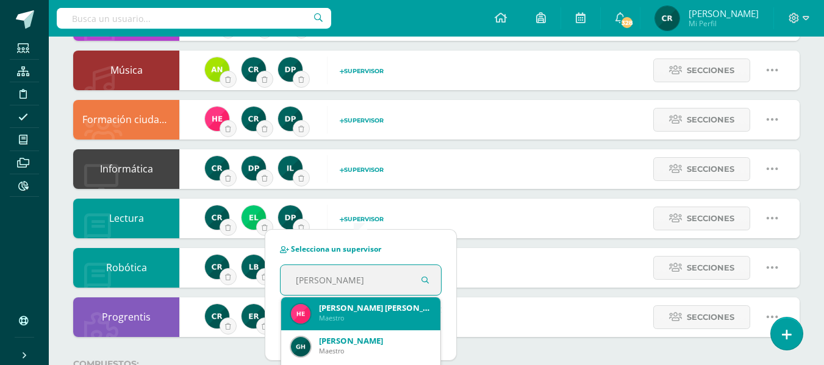
click at [357, 312] on div "[PERSON_NAME] [PERSON_NAME]" at bounding box center [375, 308] width 112 height 11
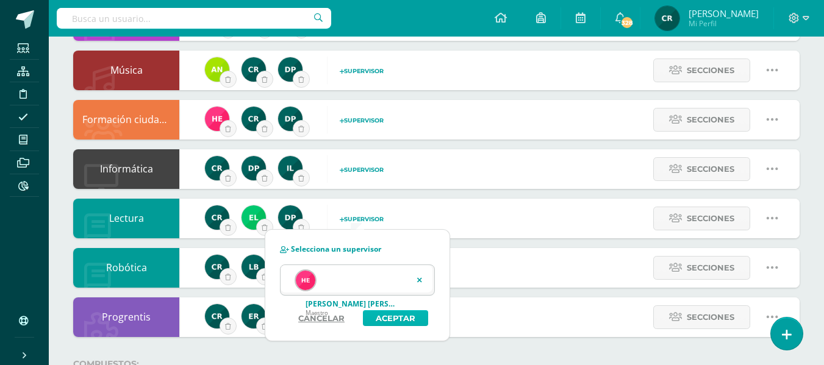
click at [393, 318] on button "Aceptar" at bounding box center [395, 318] width 65 height 16
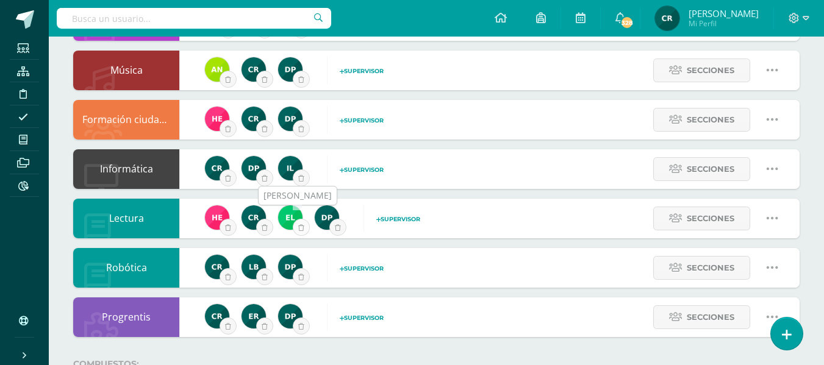
click at [296, 228] on button "submit" at bounding box center [301, 227] width 17 height 17
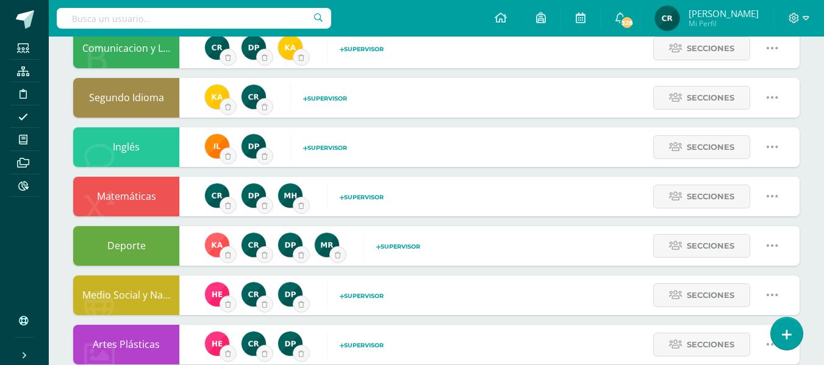
scroll to position [244, 0]
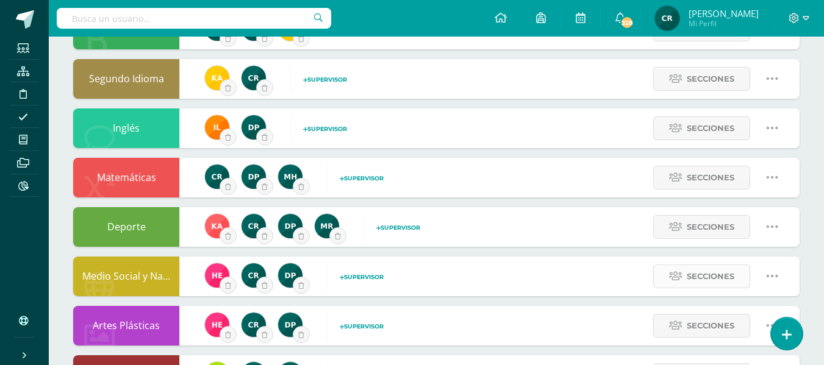
click at [725, 278] on span "Secciones" at bounding box center [711, 276] width 48 height 23
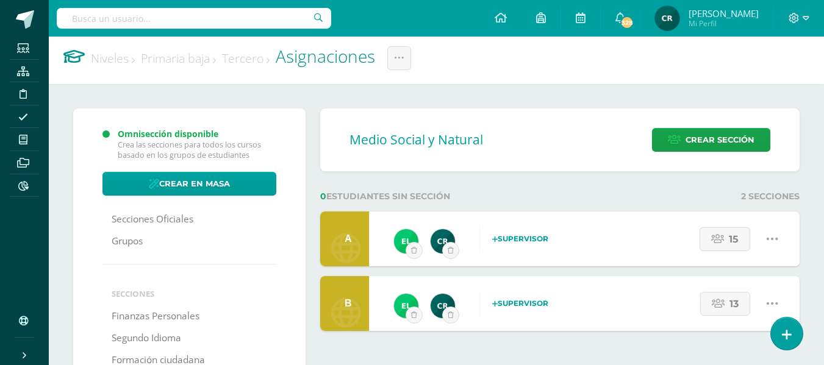
scroll to position [61, 0]
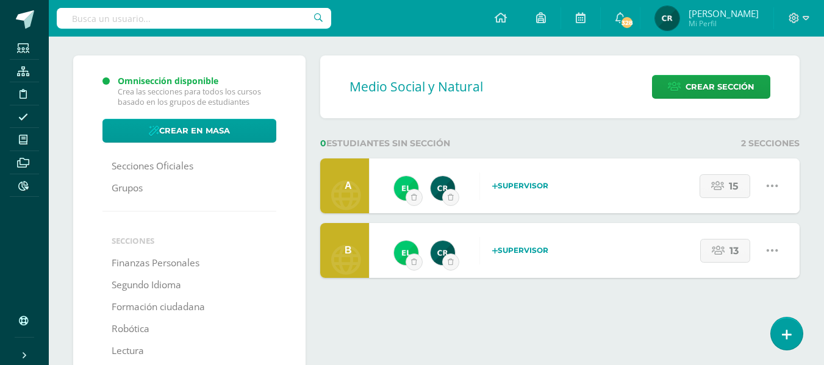
click at [516, 183] on strong "Supervisor" at bounding box center [520, 185] width 56 height 9
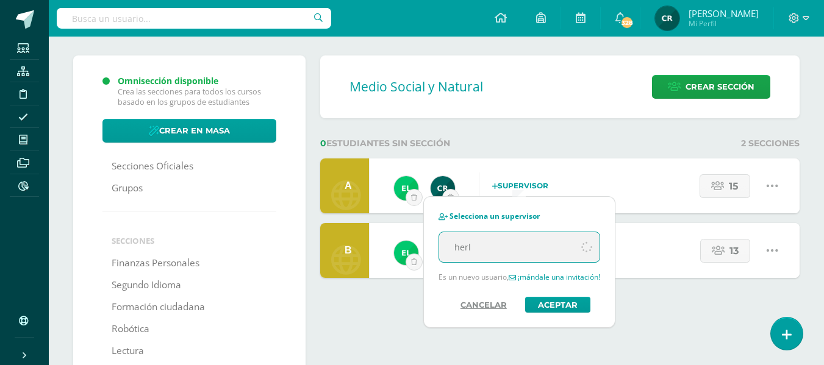
type input "[PERSON_NAME]"
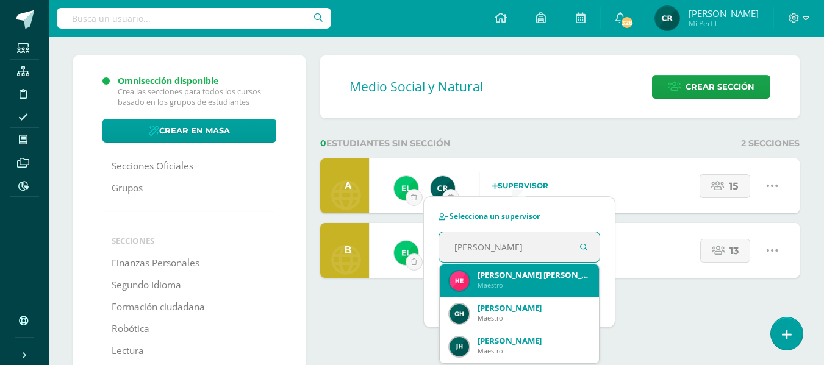
click at [517, 279] on div "[PERSON_NAME] [PERSON_NAME]" at bounding box center [534, 275] width 112 height 11
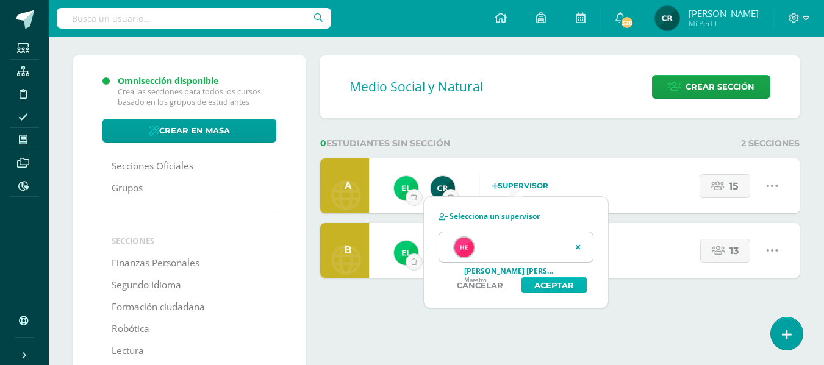
click at [567, 284] on button "Aceptar" at bounding box center [554, 286] width 65 height 16
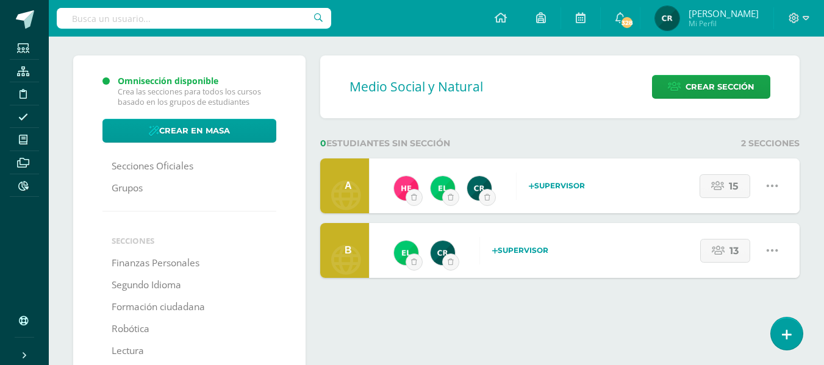
click at [531, 251] on strong "Supervisor" at bounding box center [520, 250] width 56 height 9
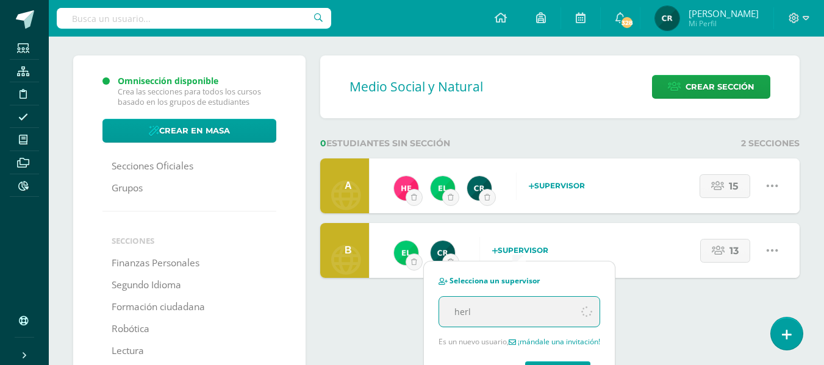
type input "[PERSON_NAME]"
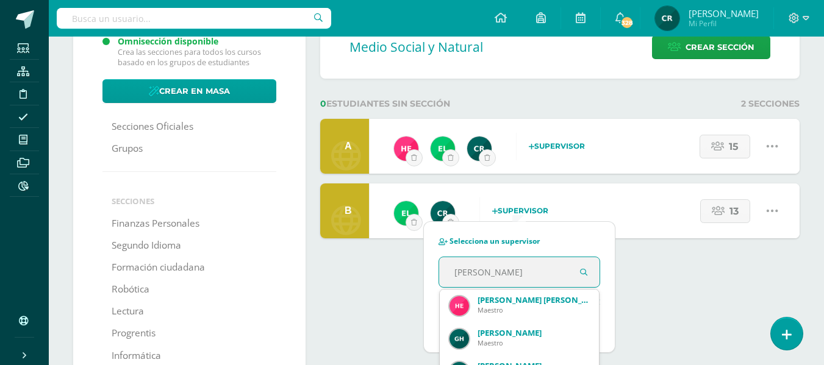
scroll to position [122, 0]
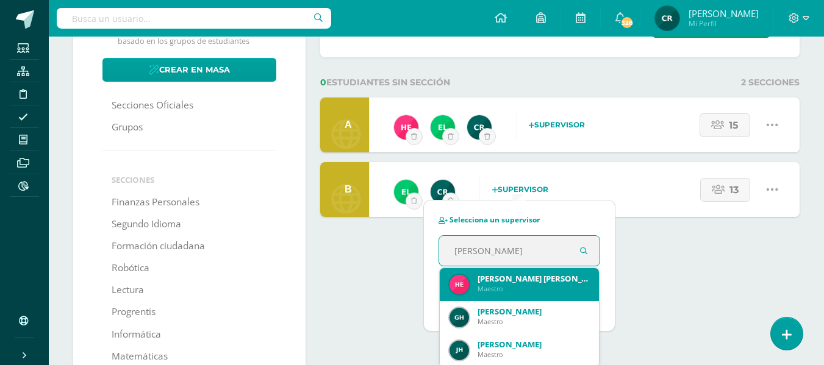
click at [530, 278] on div "[PERSON_NAME] [PERSON_NAME]" at bounding box center [534, 278] width 112 height 11
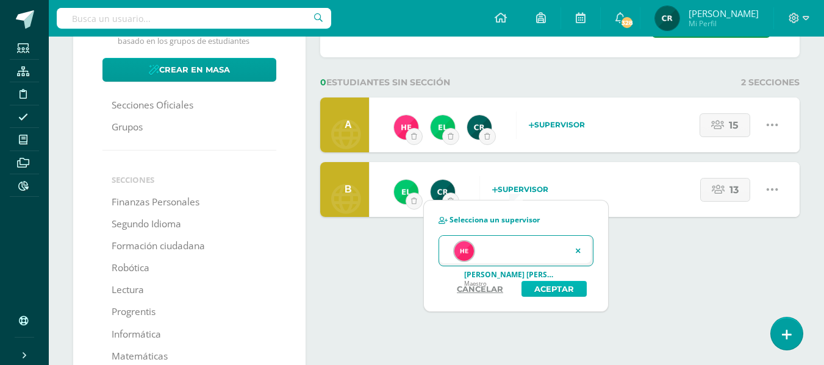
click at [537, 289] on button "Aceptar" at bounding box center [554, 289] width 65 height 16
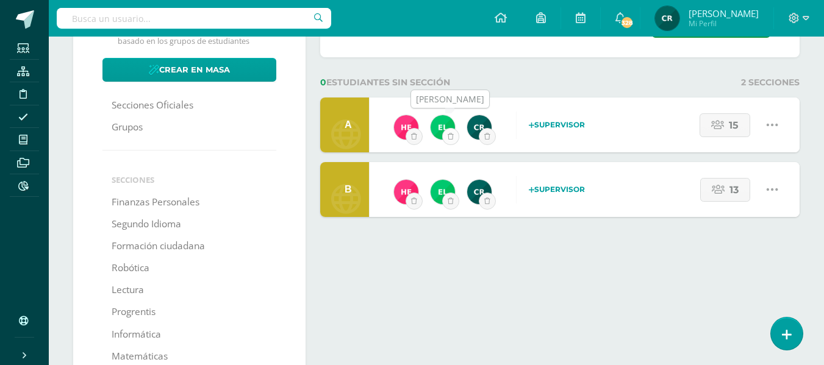
click icon "submit"
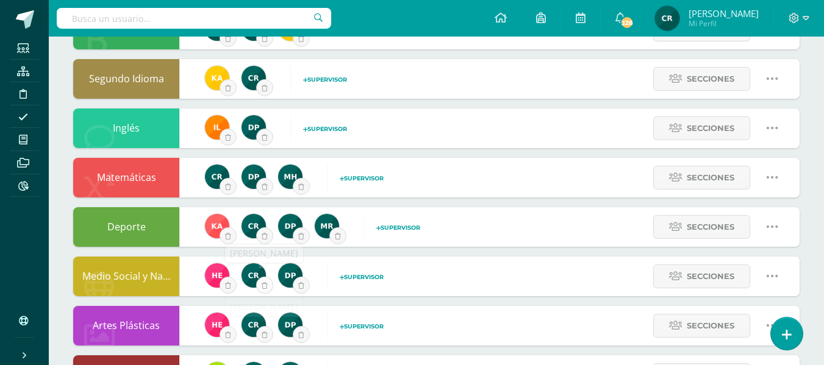
scroll to position [305, 0]
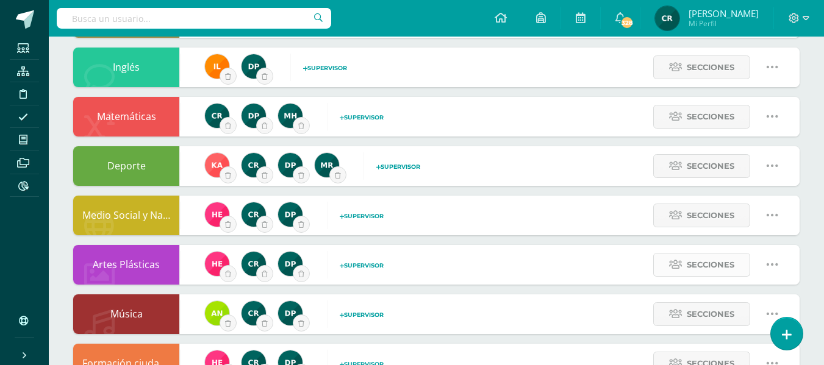
click at [703, 267] on span "Secciones" at bounding box center [711, 265] width 48 height 23
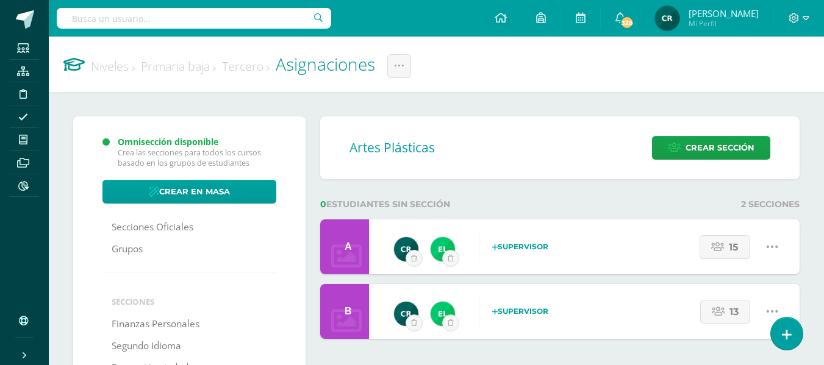
scroll to position [61, 0]
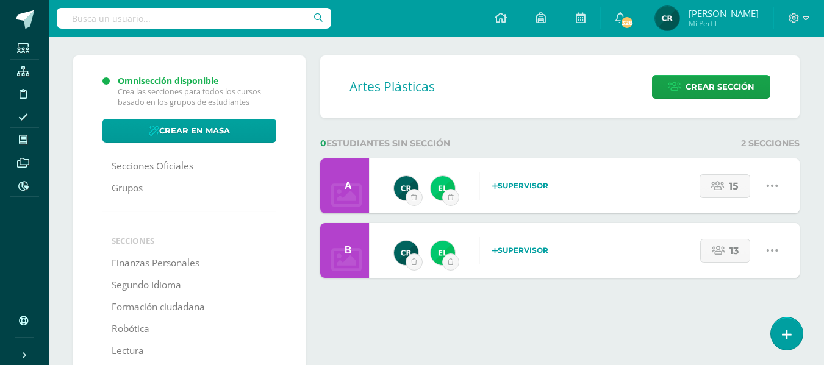
click at [526, 185] on strong "Supervisor" at bounding box center [520, 185] width 56 height 9
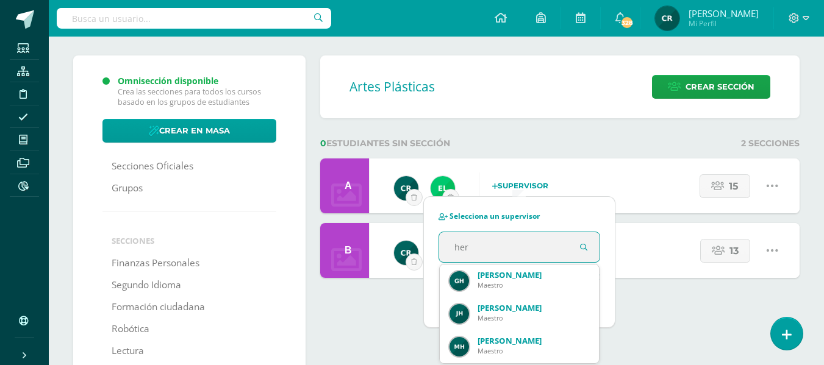
type input "herl"
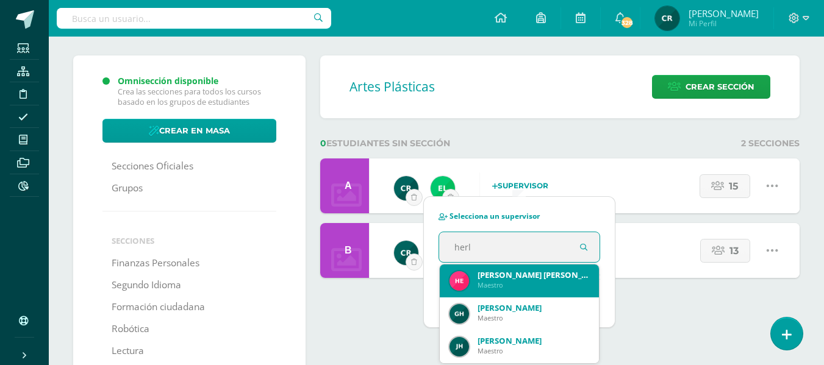
click at [522, 274] on div "[PERSON_NAME] [PERSON_NAME]" at bounding box center [534, 275] width 112 height 11
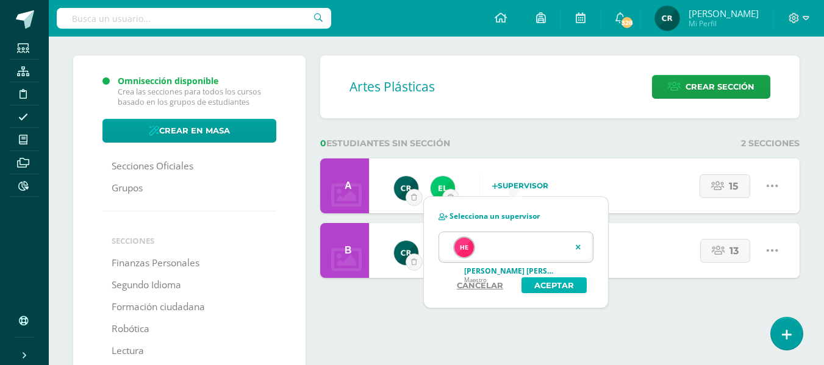
click at [557, 285] on button "Aceptar" at bounding box center [554, 286] width 65 height 16
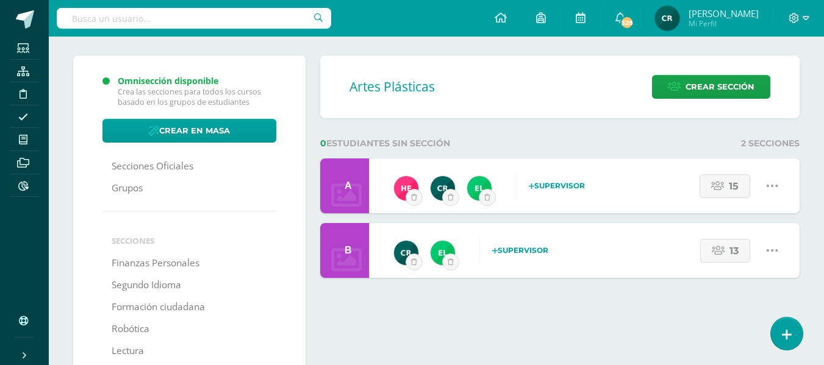
scroll to position [61, 0]
click strong "Supervisor"
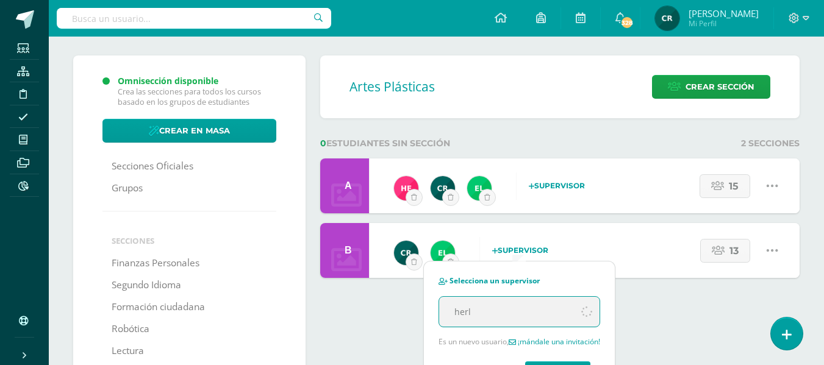
type input "[PERSON_NAME]"
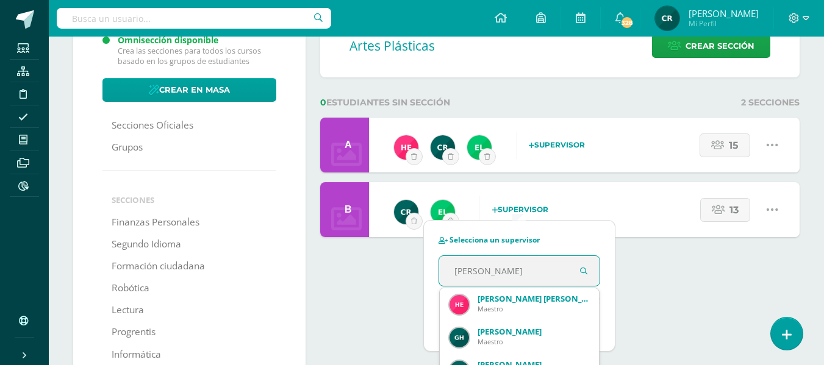
scroll to position [122, 0]
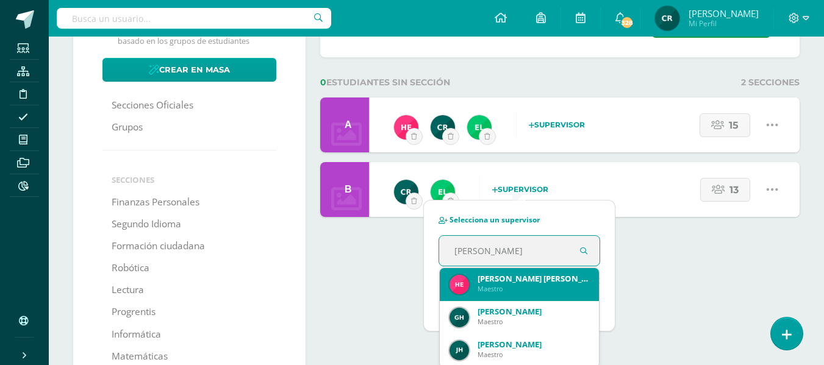
click div "[PERSON_NAME] [PERSON_NAME]"
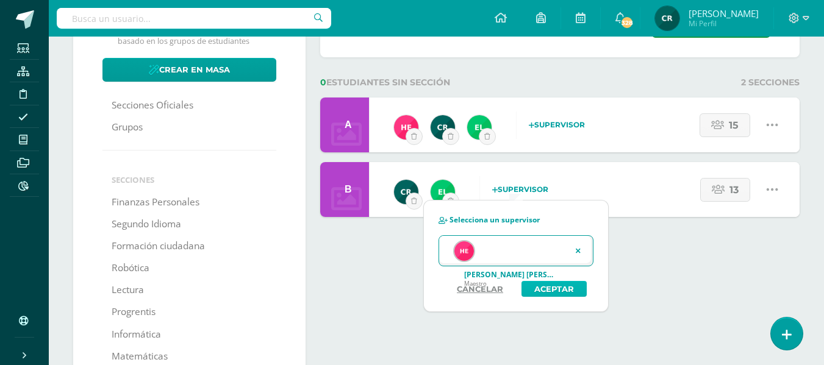
click button "Aceptar"
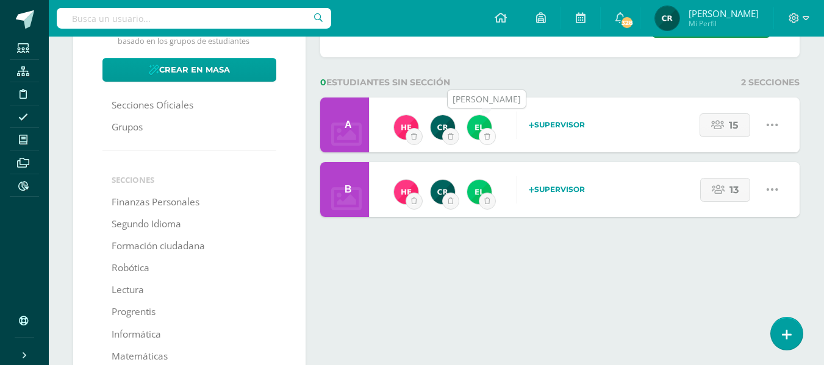
click at [489, 135] on icon "submit" at bounding box center [487, 136] width 6 height 7
click at [488, 201] on icon "submit" at bounding box center [487, 201] width 6 height 7
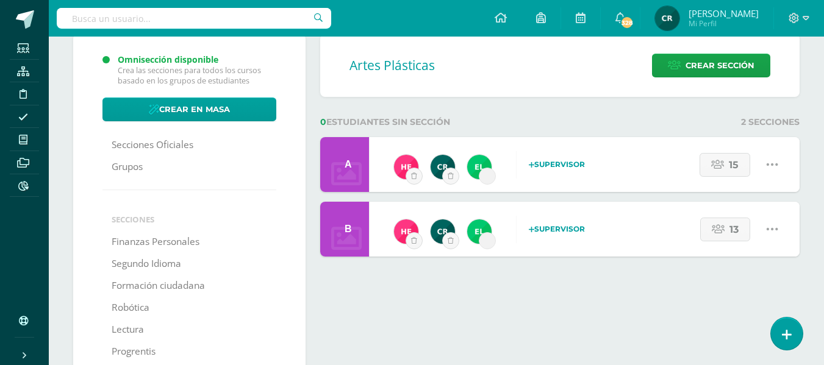
scroll to position [61, 0]
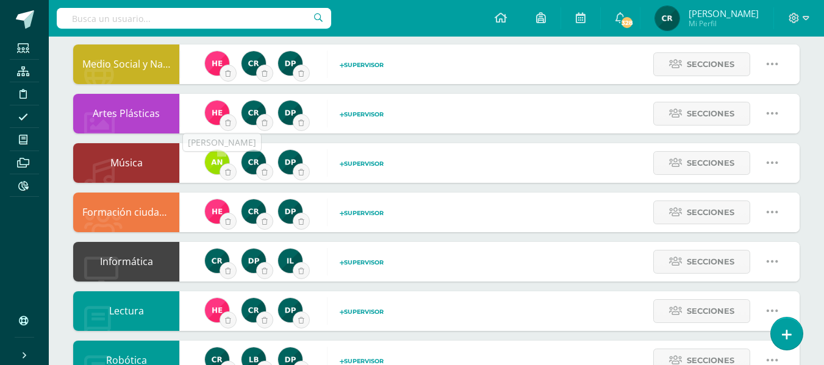
scroll to position [475, 0]
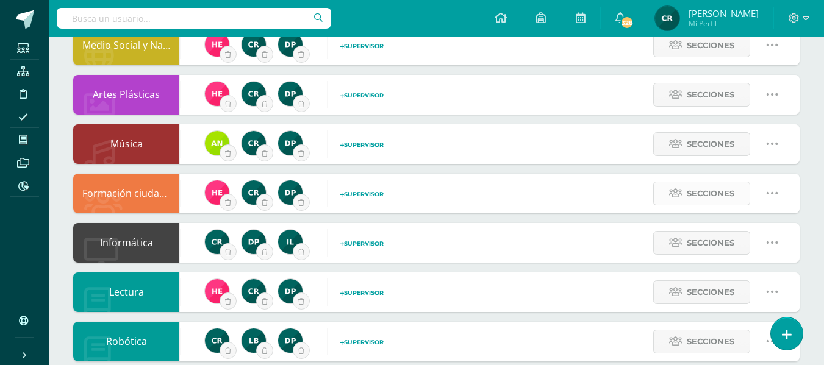
click at [719, 196] on span "Secciones" at bounding box center [711, 193] width 48 height 23
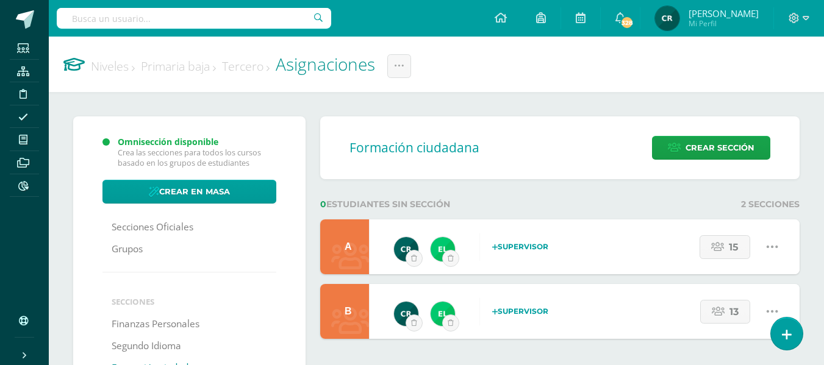
click at [531, 248] on strong "Supervisor" at bounding box center [520, 246] width 56 height 9
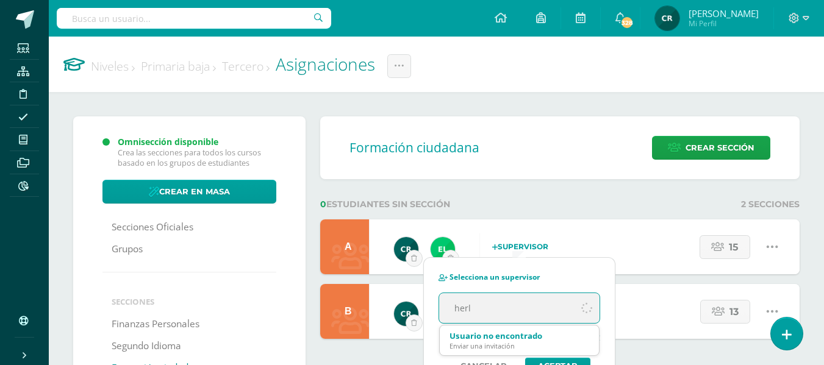
type input "[PERSON_NAME]"
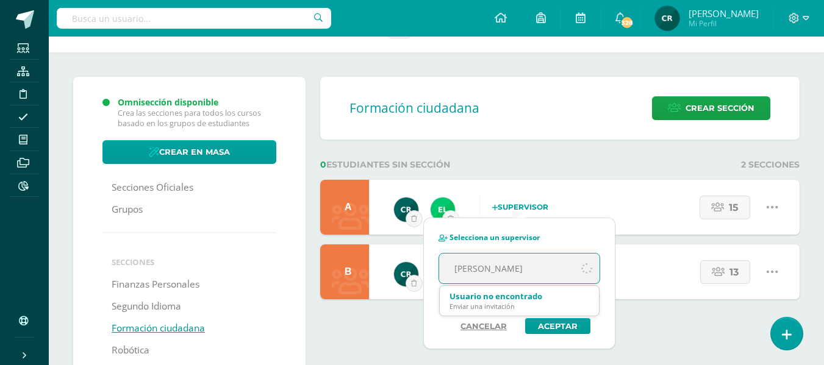
scroll to position [61, 0]
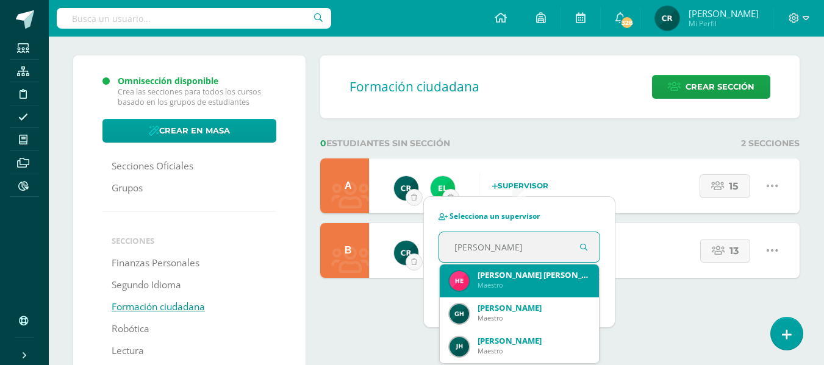
click at [525, 277] on div "[PERSON_NAME] [PERSON_NAME]" at bounding box center [534, 275] width 112 height 11
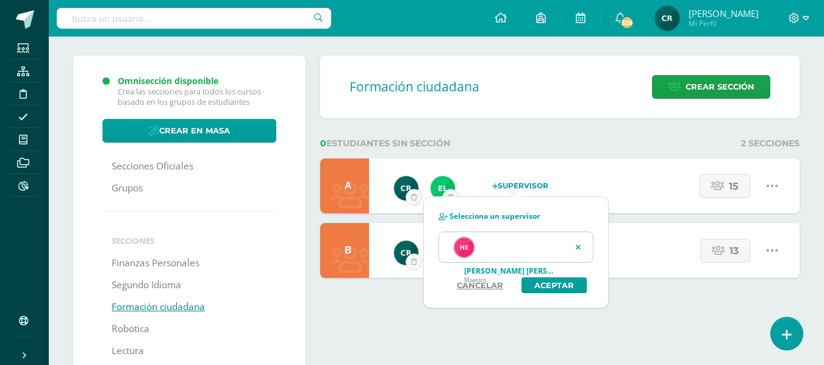
click at [556, 282] on div "Maestro" at bounding box center [511, 280] width 95 height 8
click at [559, 287] on button "Aceptar" at bounding box center [554, 286] width 65 height 16
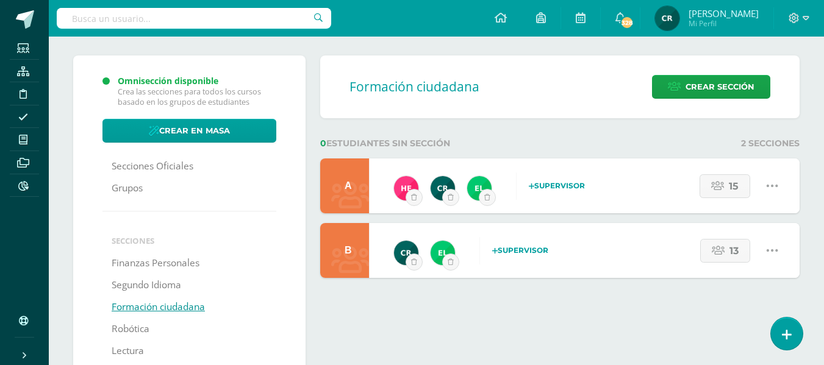
scroll to position [61, 0]
click at [512, 248] on strong "Supervisor" at bounding box center [520, 250] width 56 height 9
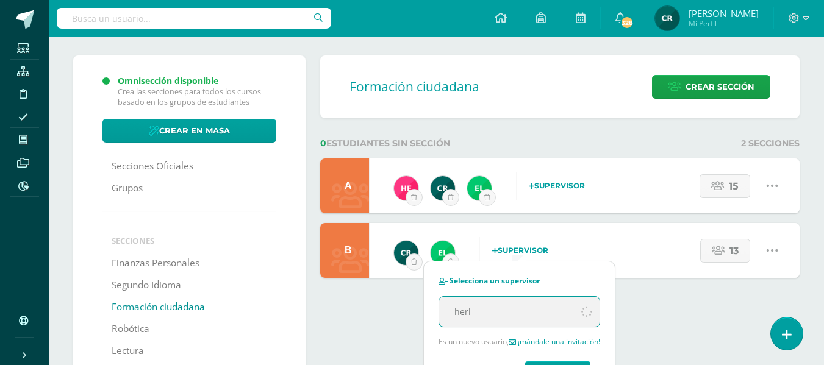
type input "herly"
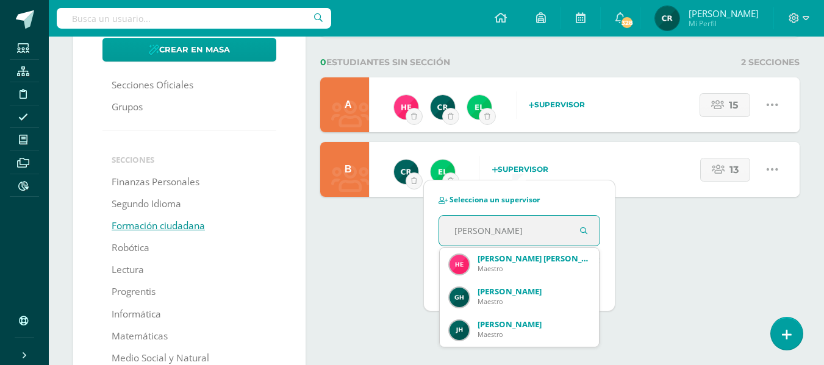
scroll to position [183, 0]
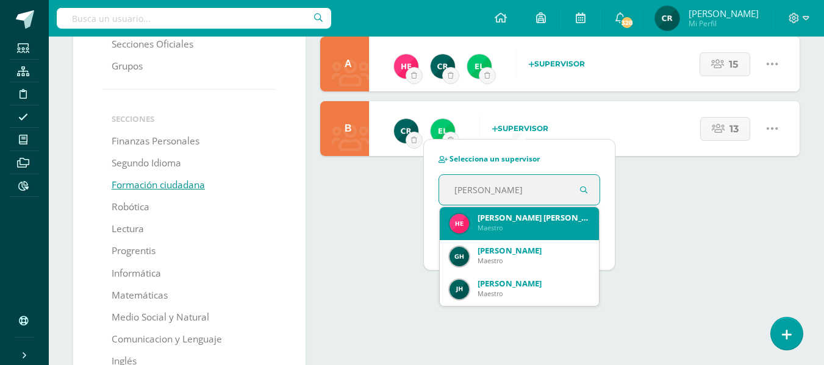
click at [515, 224] on div "Maestro" at bounding box center [534, 227] width 112 height 9
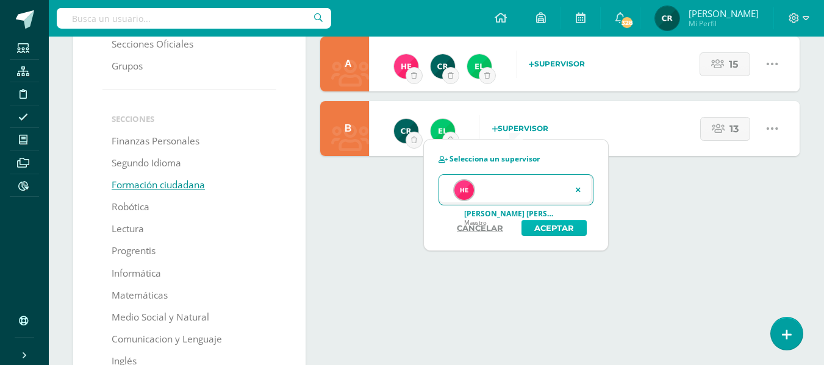
click at [535, 228] on button "Aceptar" at bounding box center [554, 228] width 65 height 16
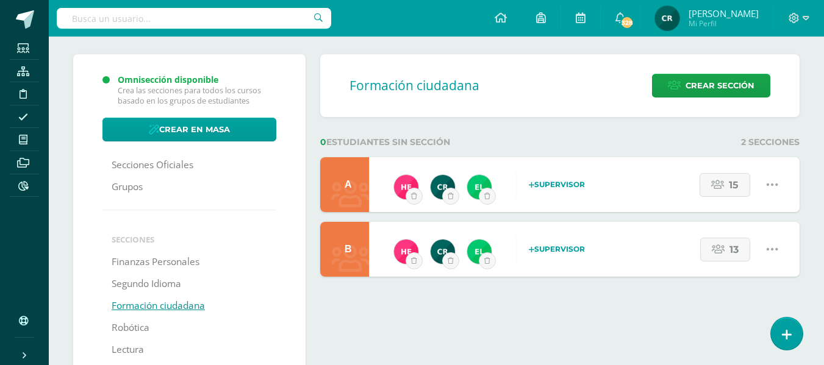
scroll to position [61, 0]
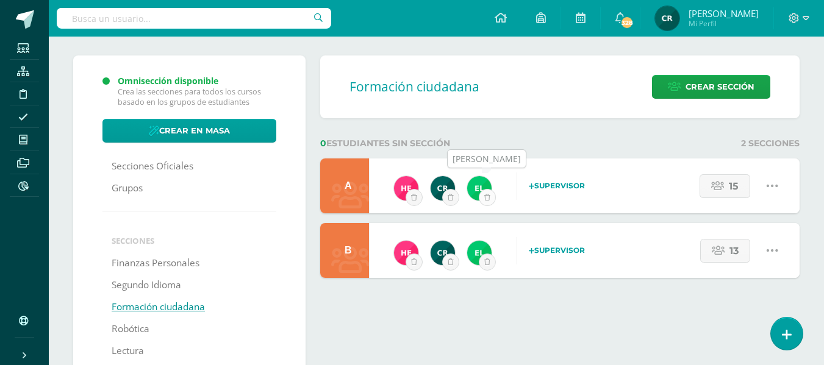
click at [486, 201] on button "submit" at bounding box center [487, 197] width 17 height 17
click at [483, 259] on button "submit" at bounding box center [487, 262] width 17 height 17
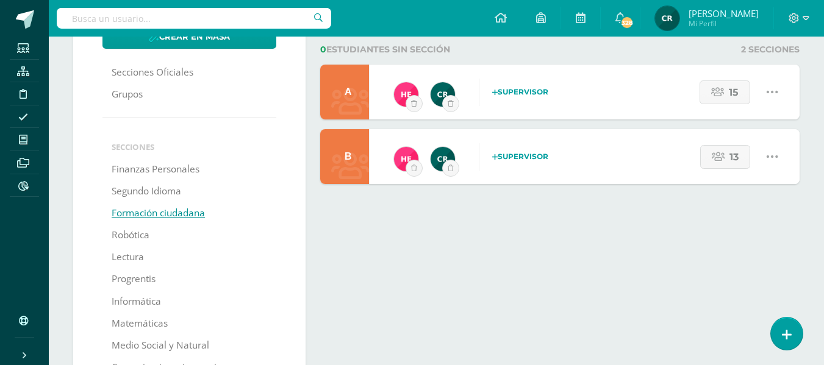
scroll to position [183, 0]
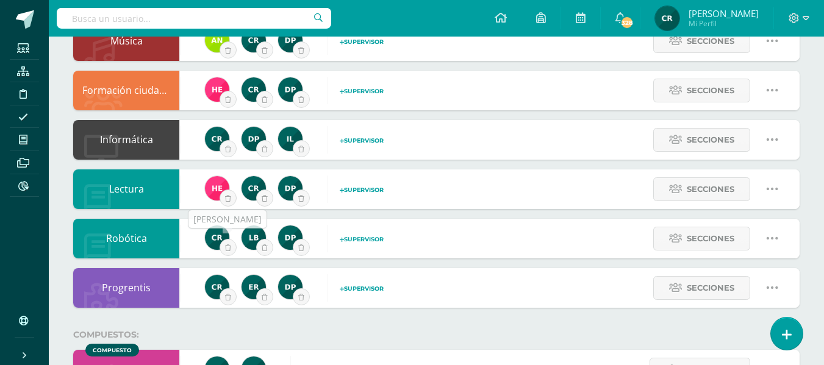
scroll to position [584, 0]
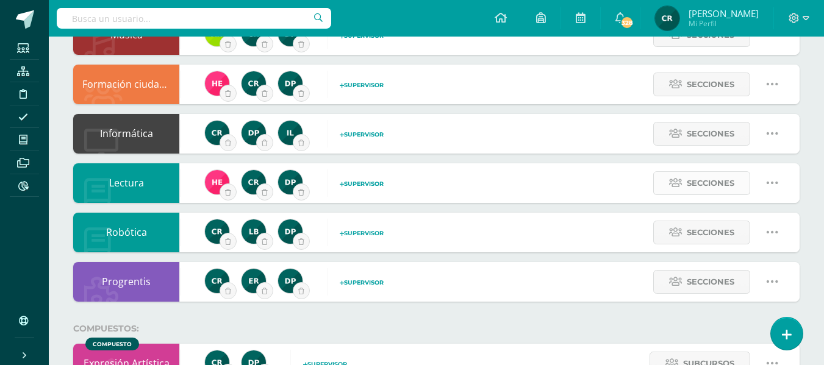
click at [697, 184] on span "Secciones" at bounding box center [711, 183] width 48 height 23
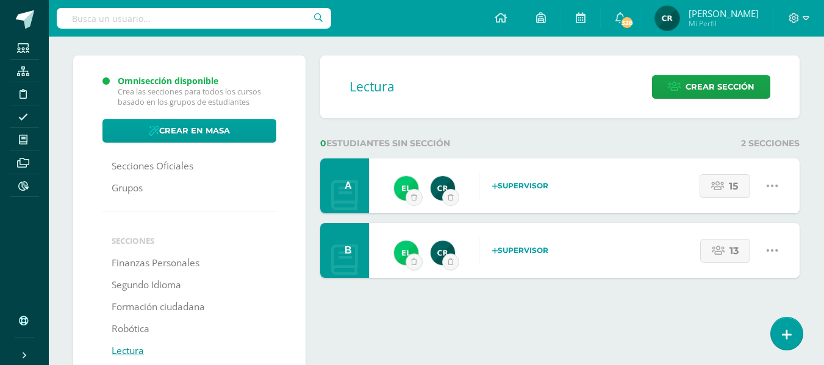
click at [514, 186] on strong "Supervisor" at bounding box center [520, 185] width 56 height 9
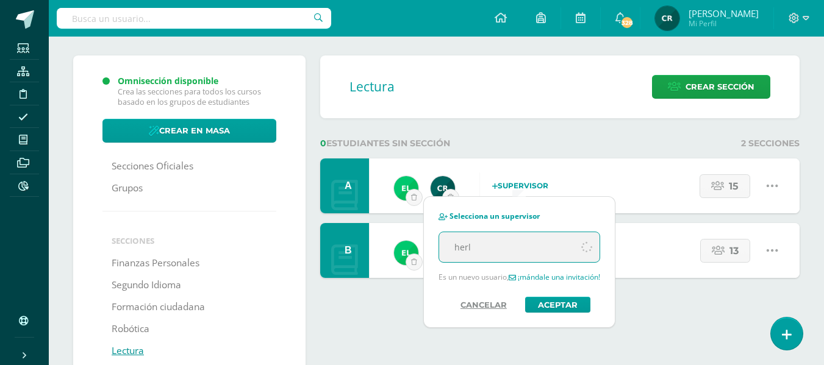
type input "[PERSON_NAME]"
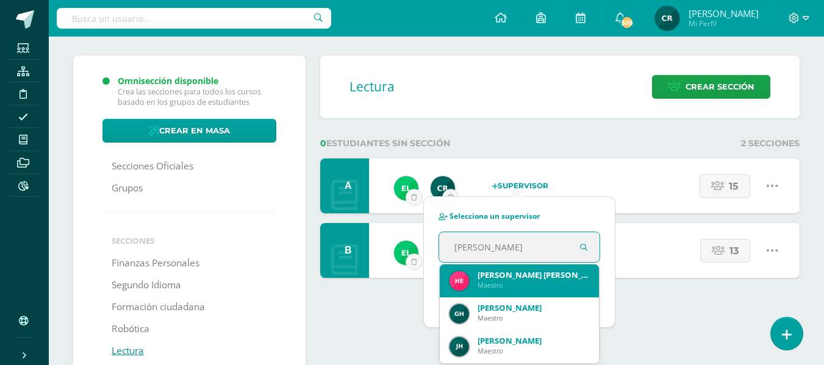
click at [545, 275] on div "[PERSON_NAME] [PERSON_NAME]" at bounding box center [534, 275] width 112 height 11
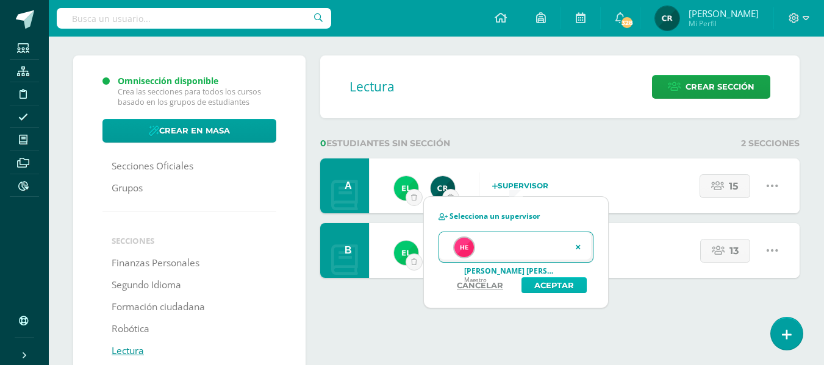
click at [552, 287] on button "Aceptar" at bounding box center [554, 286] width 65 height 16
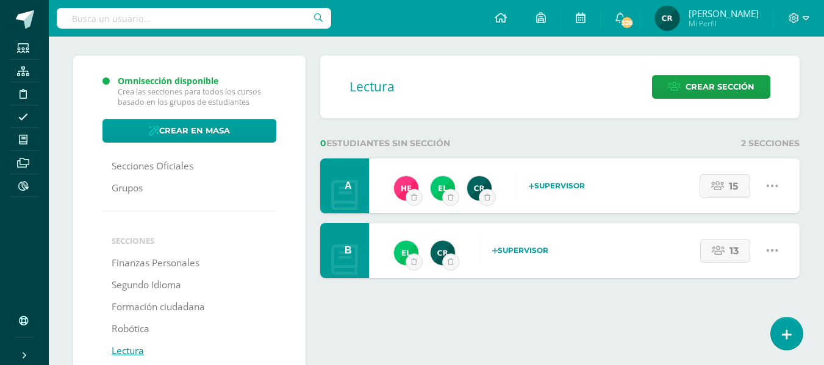
click at [529, 250] on strong "Supervisor" at bounding box center [520, 250] width 56 height 9
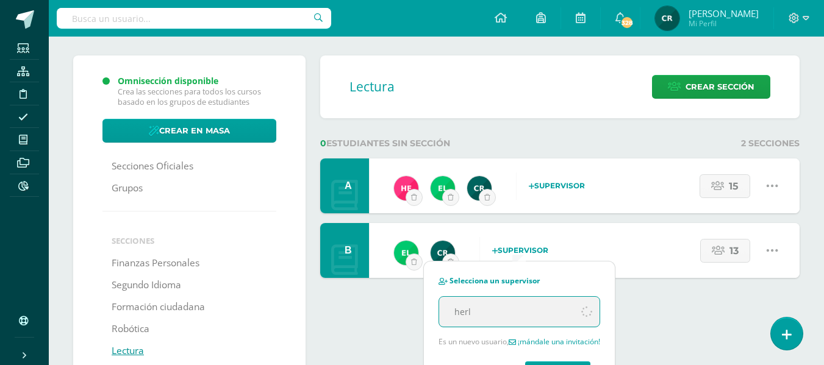
type input "[PERSON_NAME]"
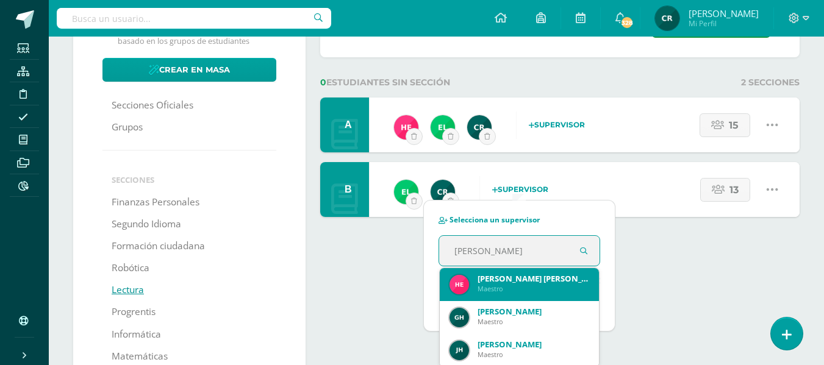
click at [547, 276] on div "[PERSON_NAME] [PERSON_NAME]" at bounding box center [534, 278] width 112 height 11
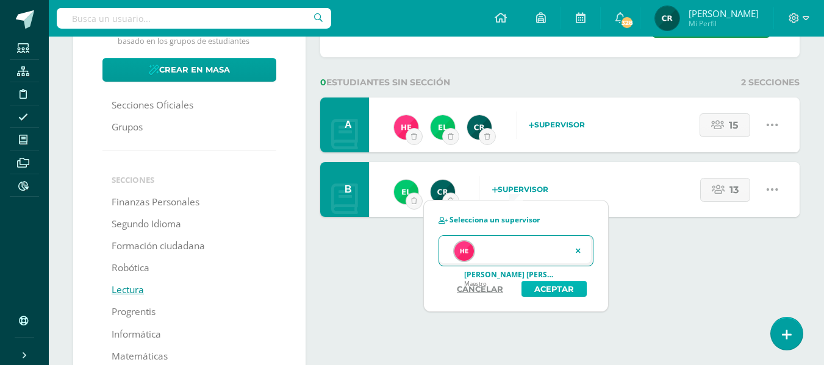
click at [551, 290] on button "Aceptar" at bounding box center [554, 289] width 65 height 16
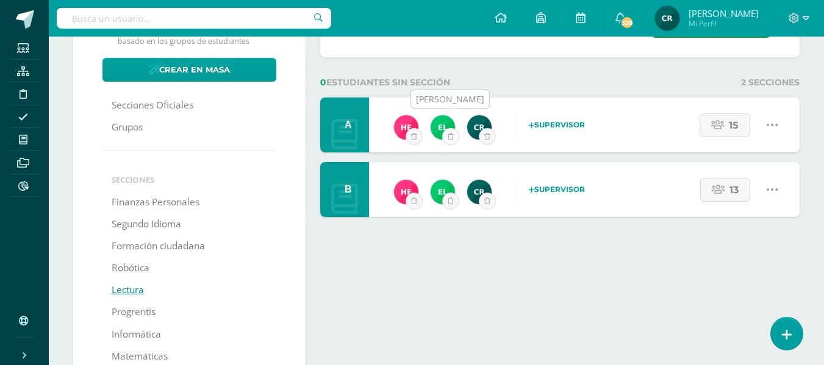
click at [448, 138] on icon "submit" at bounding box center [451, 136] width 6 height 7
click at [450, 198] on icon "submit" at bounding box center [451, 201] width 6 height 7
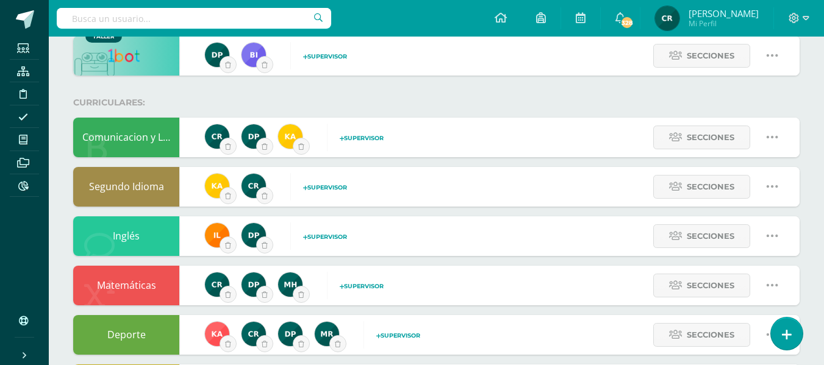
scroll to position [88, 0]
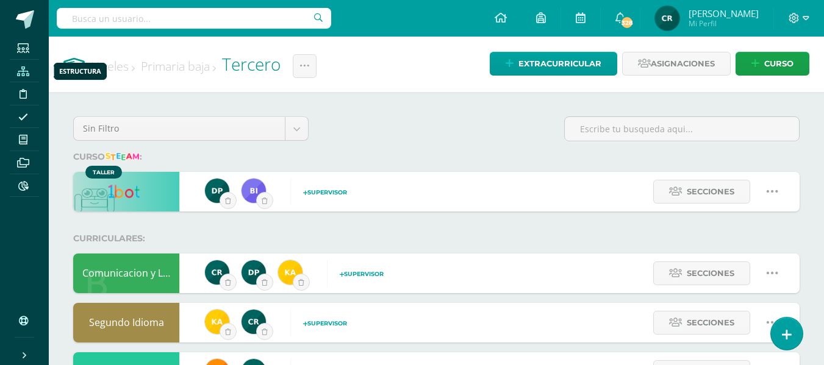
click at [23, 76] on icon at bounding box center [23, 71] width 12 height 10
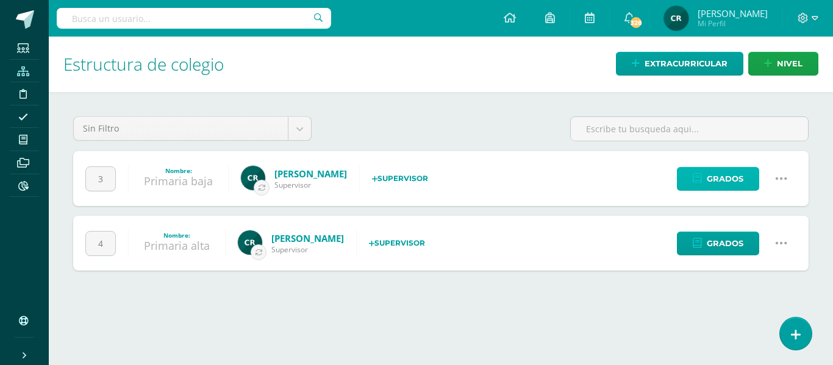
click at [739, 178] on span "Grados" at bounding box center [725, 179] width 37 height 23
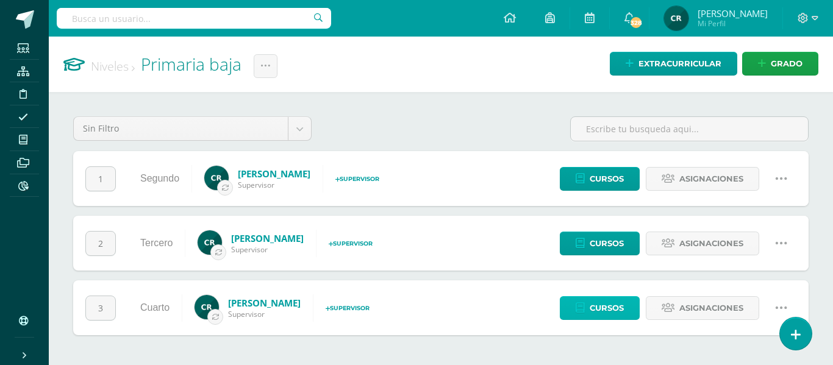
click at [616, 308] on span "Cursos" at bounding box center [607, 308] width 34 height 23
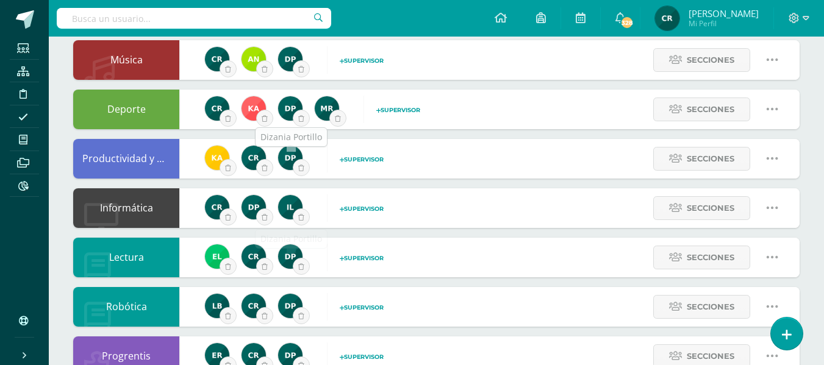
scroll to position [610, 0]
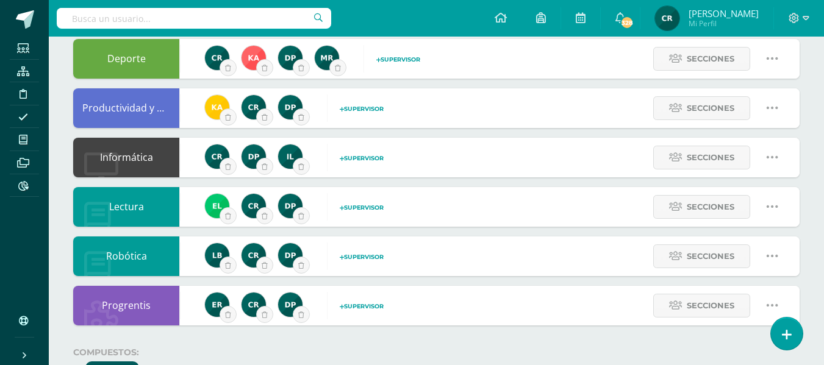
click at [361, 204] on span "Supervisor" at bounding box center [362, 207] width 44 height 7
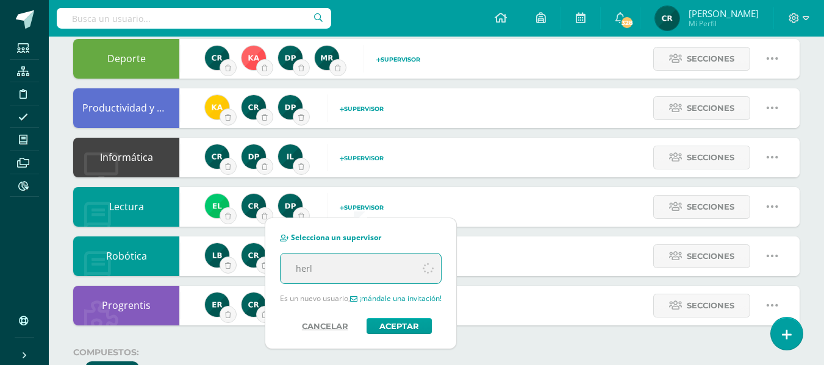
type input "[PERSON_NAME]"
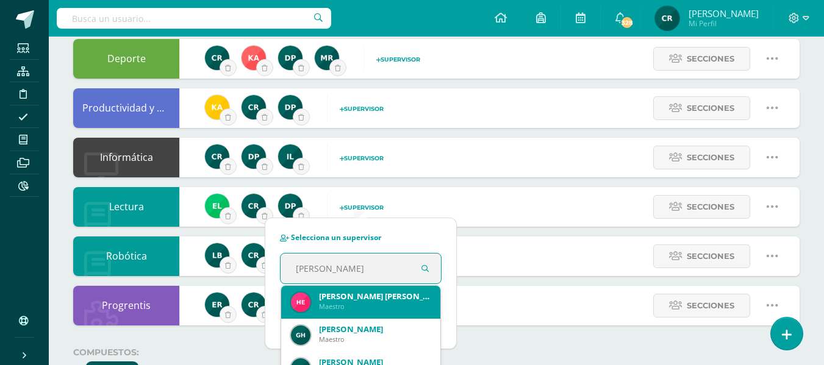
click at [378, 300] on div "[PERSON_NAME] [PERSON_NAME]" at bounding box center [375, 296] width 112 height 11
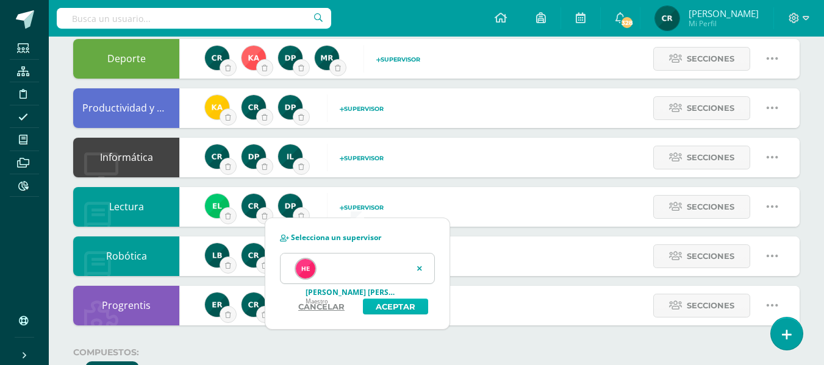
click at [401, 307] on button "Aceptar" at bounding box center [395, 307] width 65 height 16
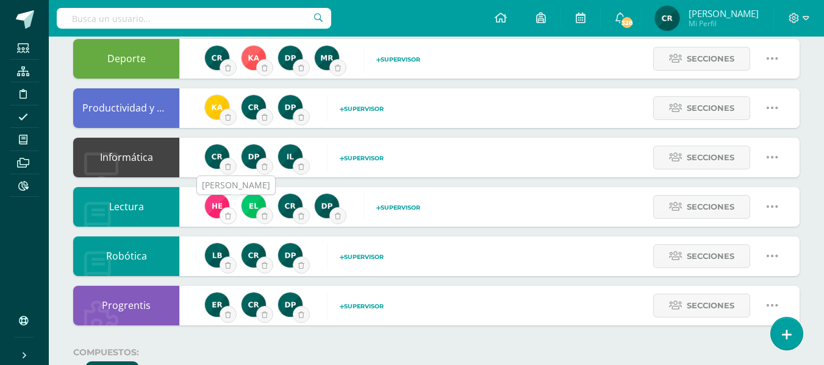
click at [231, 217] on button "submit" at bounding box center [228, 215] width 17 height 17
click at [370, 206] on span "Supervisor" at bounding box center [362, 207] width 44 height 7
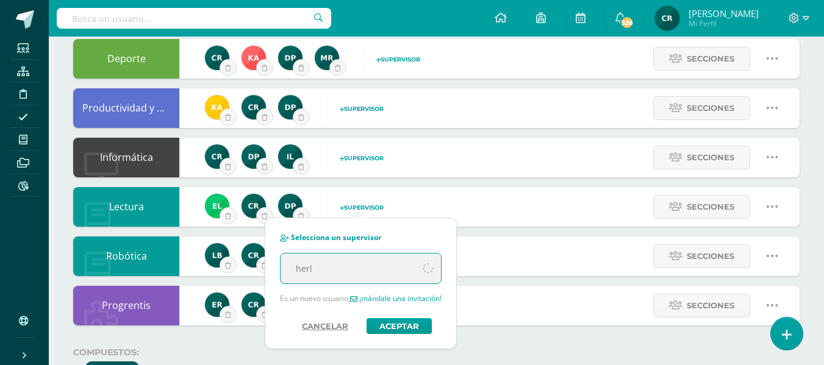
type input "herly"
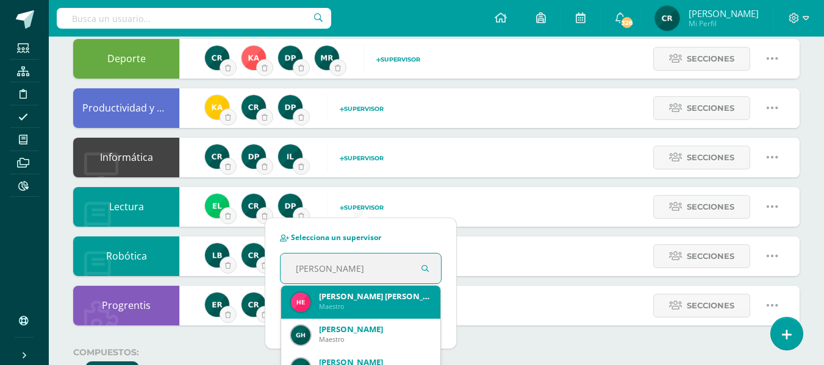
click at [363, 304] on div "Maestro" at bounding box center [375, 306] width 112 height 9
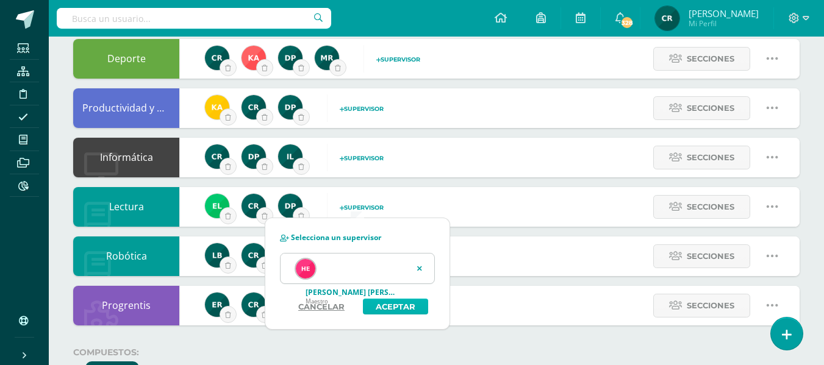
click at [400, 309] on button "Aceptar" at bounding box center [395, 307] width 65 height 16
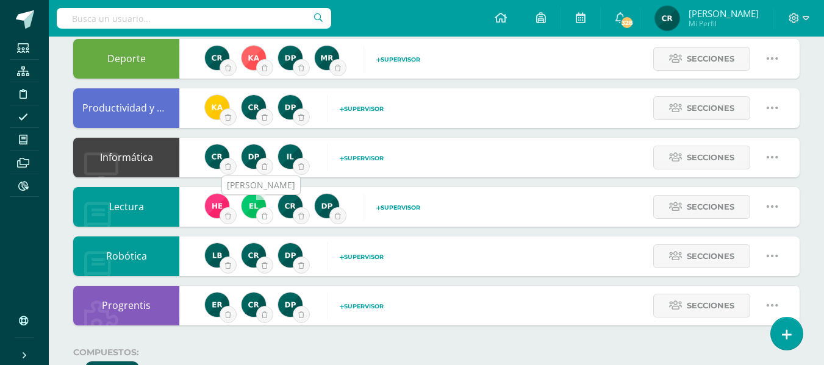
click at [266, 217] on icon "submit" at bounding box center [265, 216] width 6 height 7
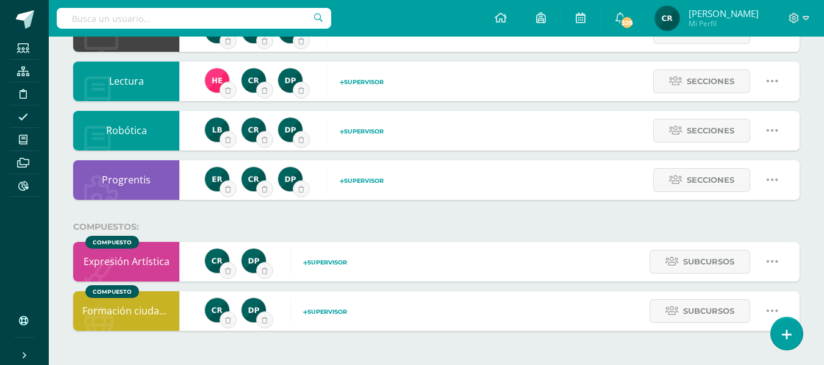
scroll to position [675, 0]
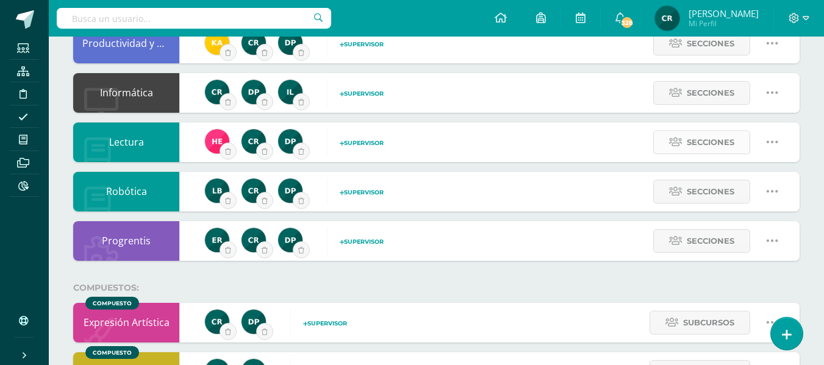
click at [728, 140] on span "Secciones" at bounding box center [711, 142] width 48 height 23
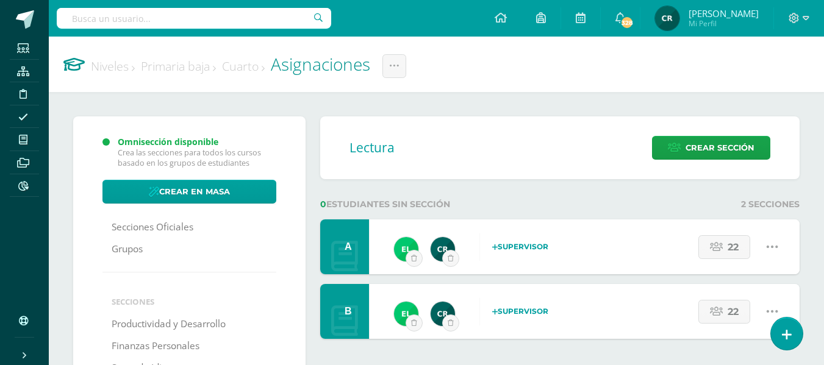
click at [525, 243] on strong "Supervisor" at bounding box center [520, 246] width 56 height 9
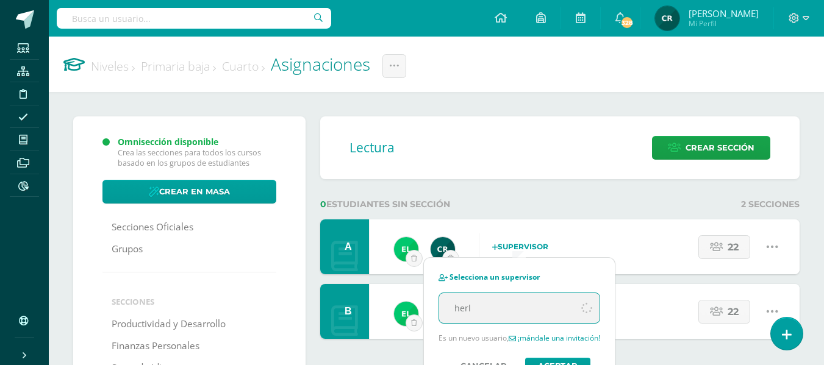
type input "[PERSON_NAME]"
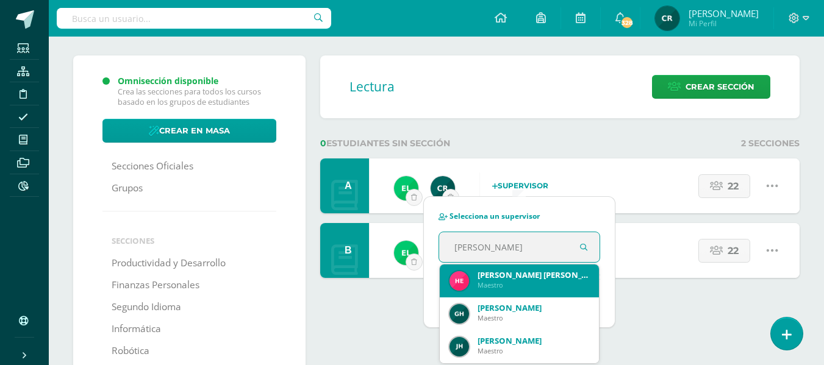
click at [541, 276] on div "Herly Susseth López Orosco" at bounding box center [534, 275] width 112 height 11
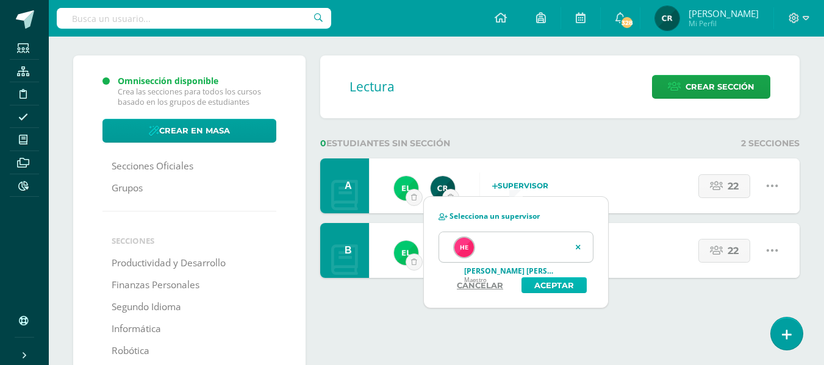
click at [547, 286] on button "Aceptar" at bounding box center [554, 286] width 65 height 16
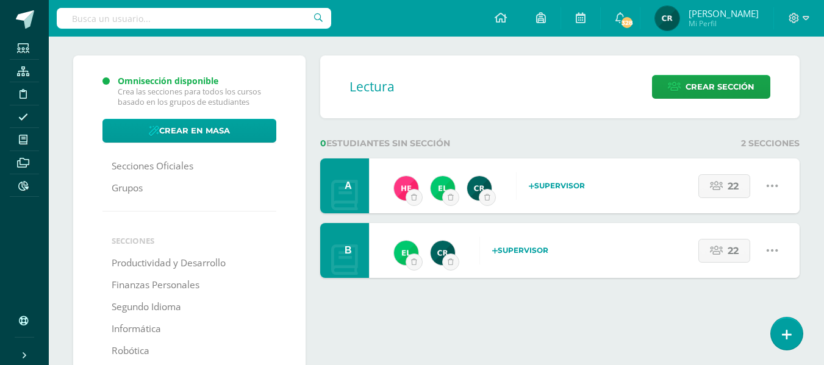
click at [537, 251] on strong "Supervisor" at bounding box center [520, 250] width 56 height 9
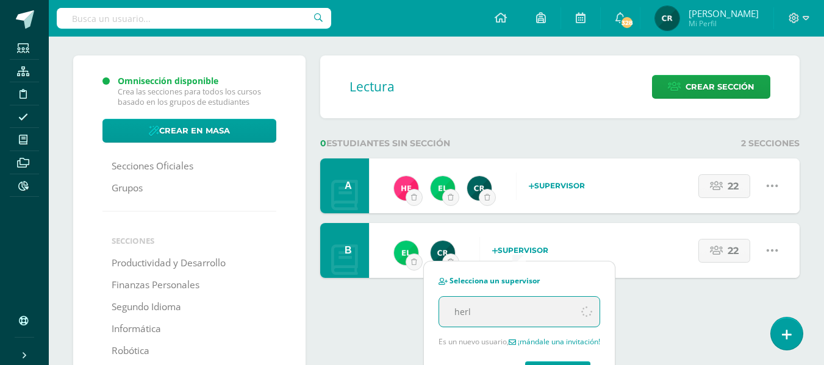
type input "herly"
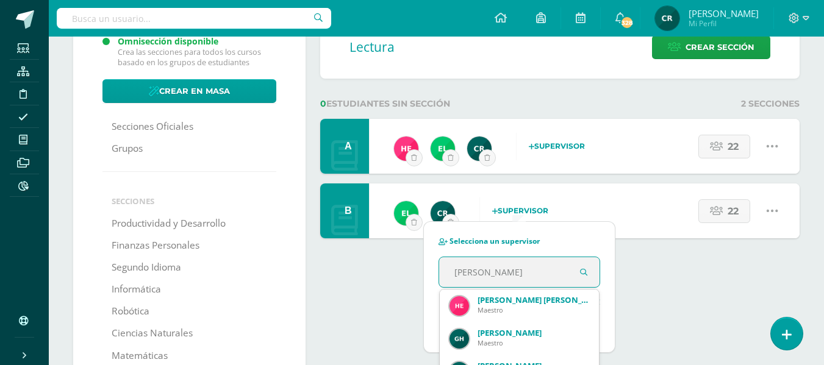
scroll to position [122, 0]
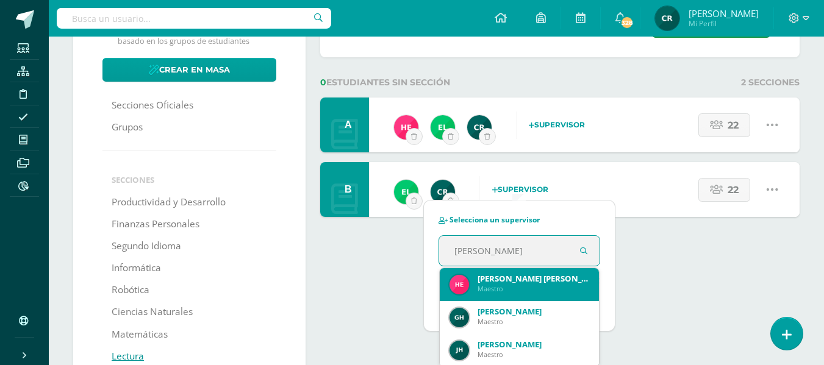
click at [543, 276] on div "Herly Susseth López Orosco" at bounding box center [534, 278] width 112 height 11
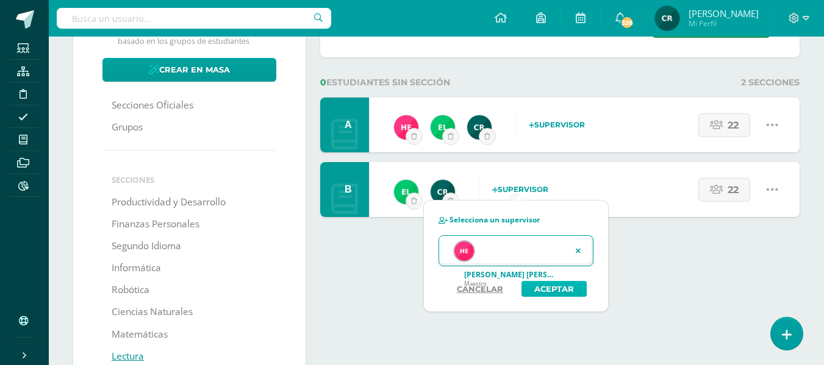
click at [562, 285] on button "Aceptar" at bounding box center [554, 289] width 65 height 16
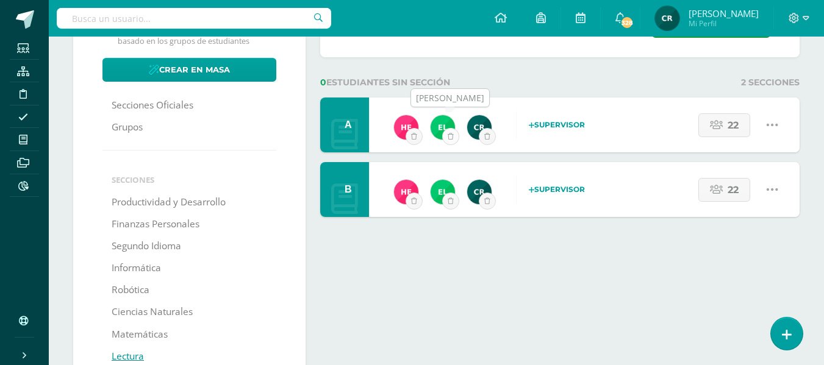
click at [453, 135] on button "submit" at bounding box center [450, 136] width 17 height 17
click at [451, 200] on icon "submit" at bounding box center [451, 201] width 6 height 7
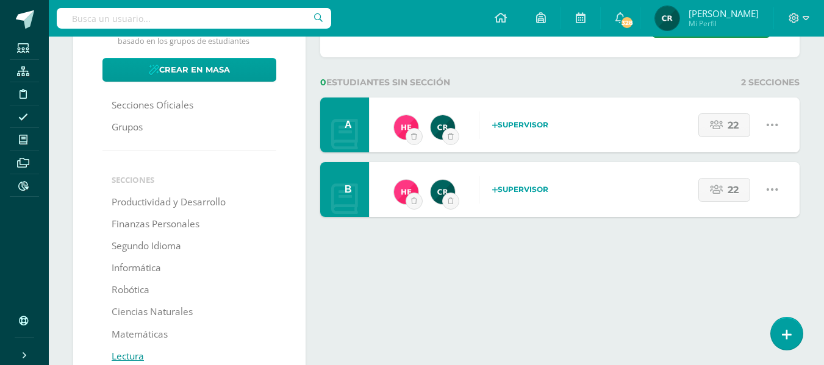
scroll to position [61, 0]
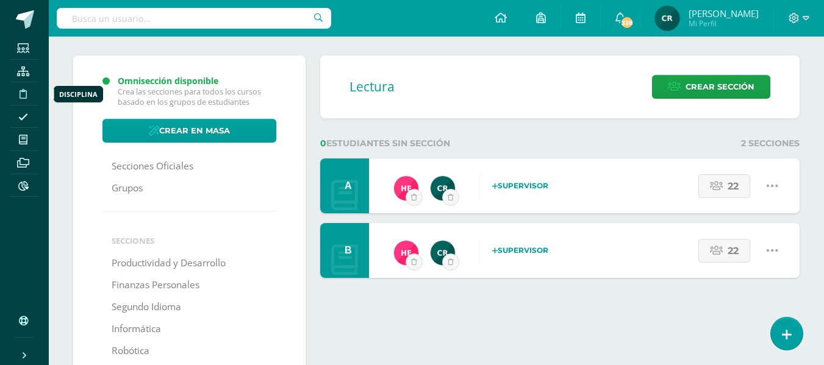
click at [25, 93] on icon at bounding box center [23, 94] width 7 height 10
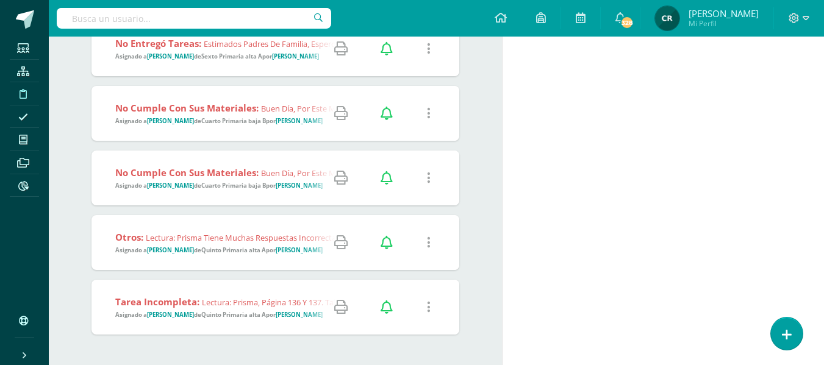
scroll to position [2052, 0]
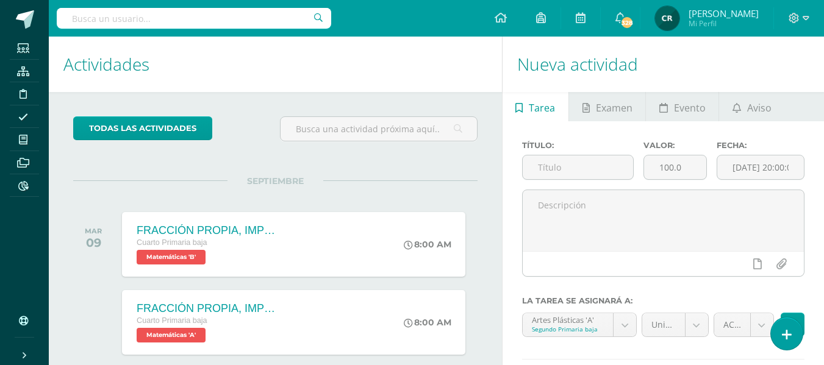
click at [160, 19] on input "text" at bounding box center [194, 18] width 275 height 21
type input "seminario"
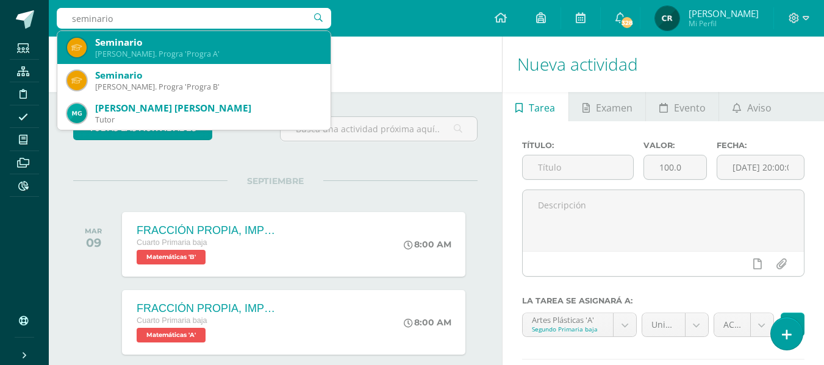
click at [171, 45] on div "Seminario" at bounding box center [208, 42] width 226 height 13
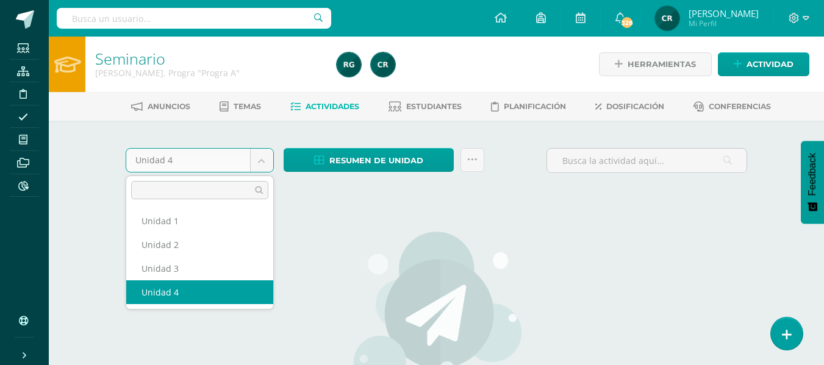
click at [262, 160] on body "Estudiantes Estructura Disciplina Asistencia Mis cursos Archivos Reportes Sopor…" at bounding box center [412, 263] width 824 height 527
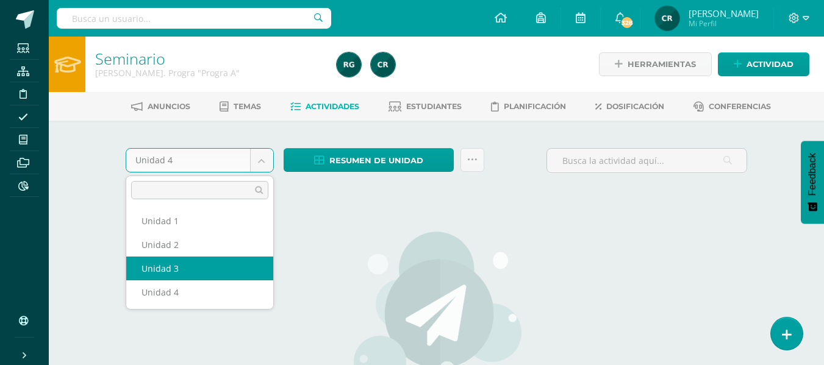
select select "Unidad 3"
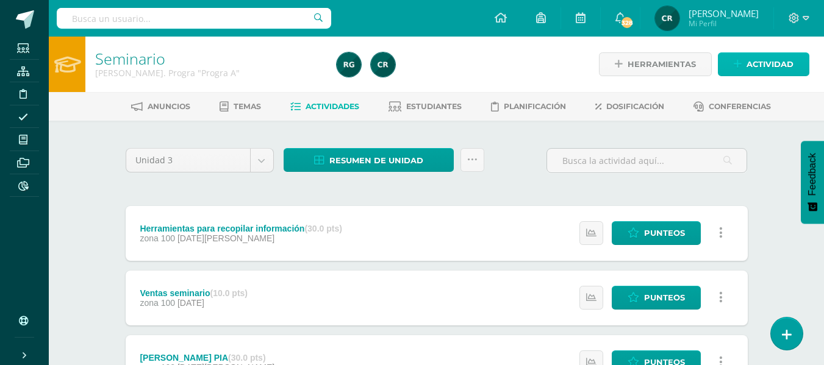
click at [761, 66] on span "Actividad" at bounding box center [770, 64] width 47 height 23
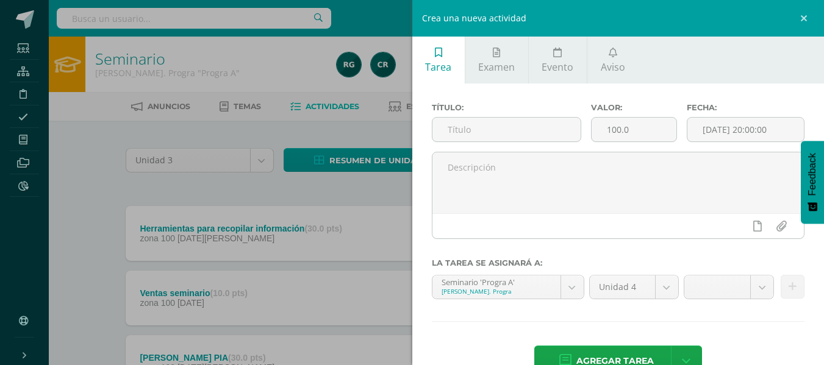
click at [248, 136] on div "Crea una nueva actividad Tarea Examen Evento Aviso Título: Valor: 100.0 Fecha: …" at bounding box center [412, 182] width 824 height 365
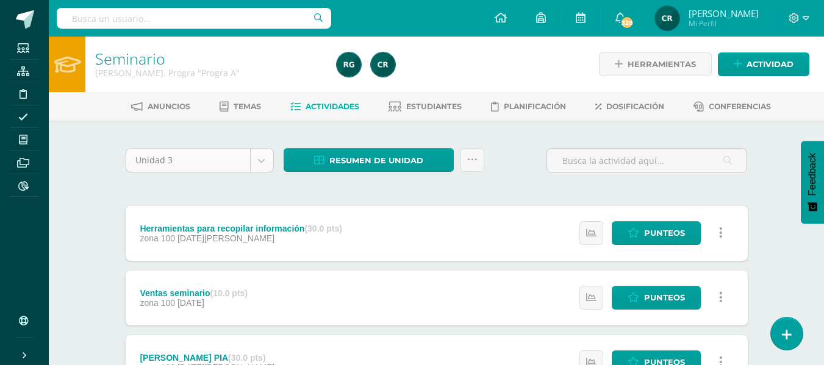
click at [260, 158] on body "Estudiantes Estructura Disciplina Asistencia Mis cursos Archivos Reportes Sopor…" at bounding box center [412, 268] width 824 height 536
select select "Unidad 4"
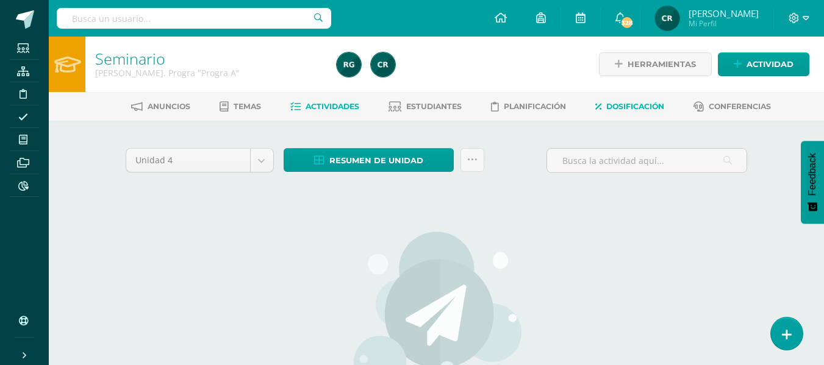
click at [644, 105] on span "Dosificación" at bounding box center [635, 106] width 58 height 9
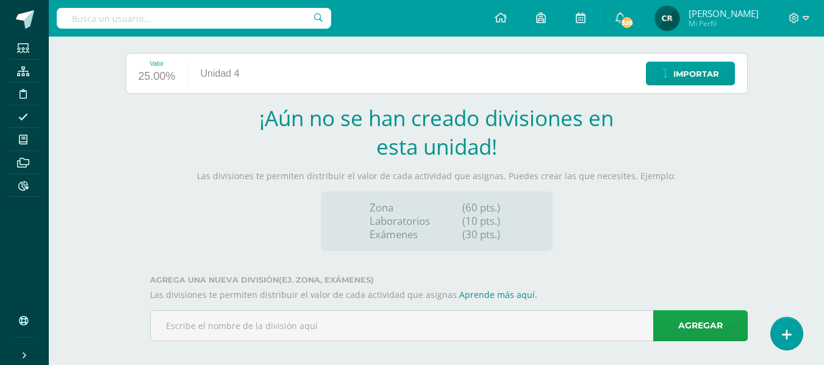
scroll to position [151, 0]
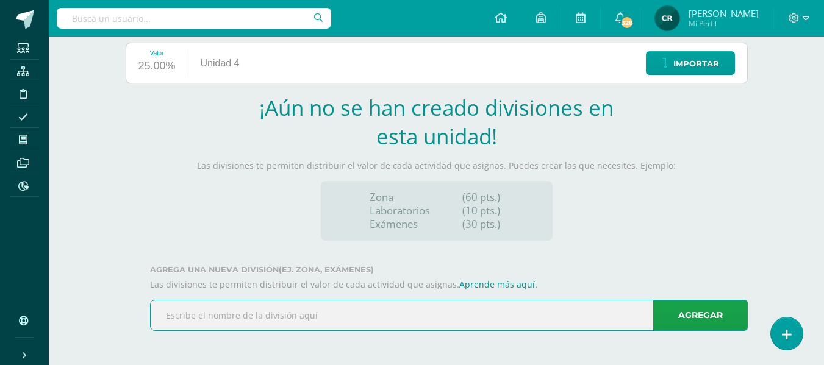
click at [325, 314] on input "text" at bounding box center [449, 316] width 597 height 30
type input "Zona"
click at [677, 312] on link "Agregar" at bounding box center [700, 315] width 95 height 31
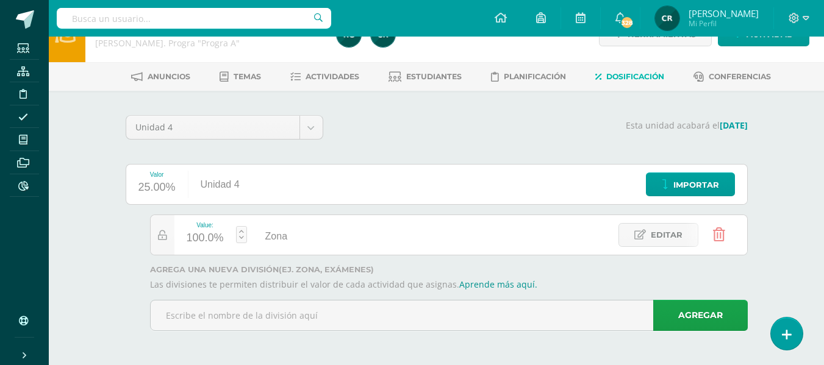
scroll to position [0, 0]
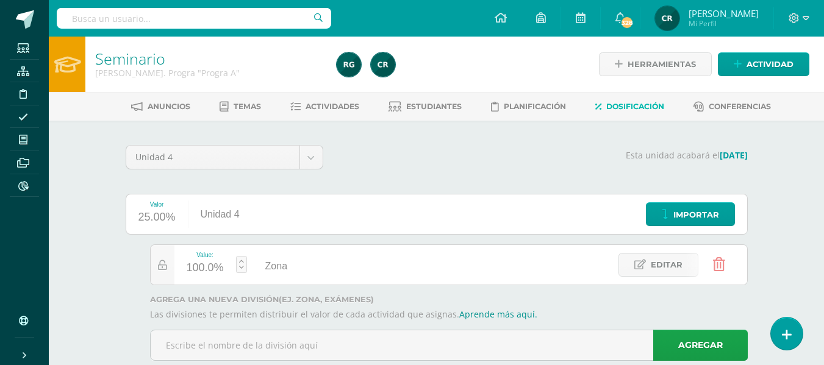
click at [171, 21] on input "text" at bounding box center [194, 18] width 275 height 21
type input "semianrio"
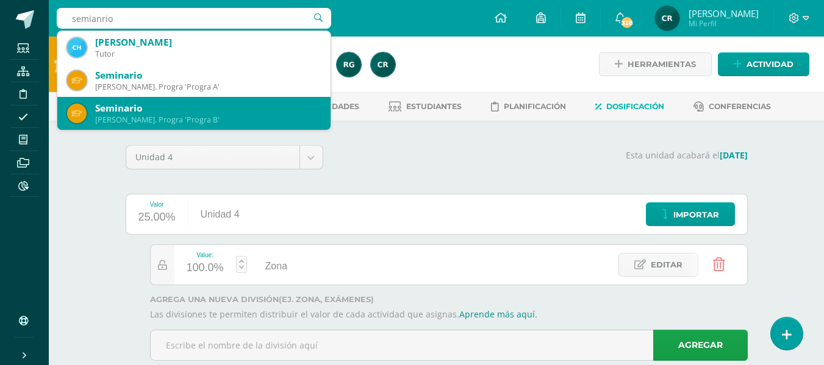
click at [196, 110] on div "Seminario" at bounding box center [208, 108] width 226 height 13
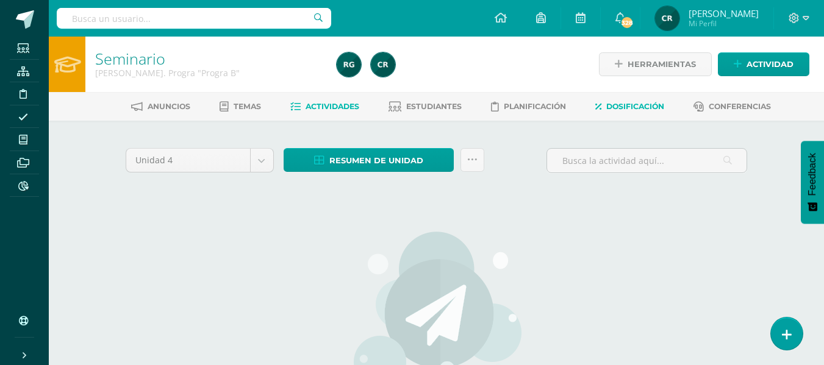
click at [656, 104] on span "Dosificación" at bounding box center [635, 106] width 58 height 9
click at [654, 104] on span "Dosificación" at bounding box center [635, 106] width 58 height 9
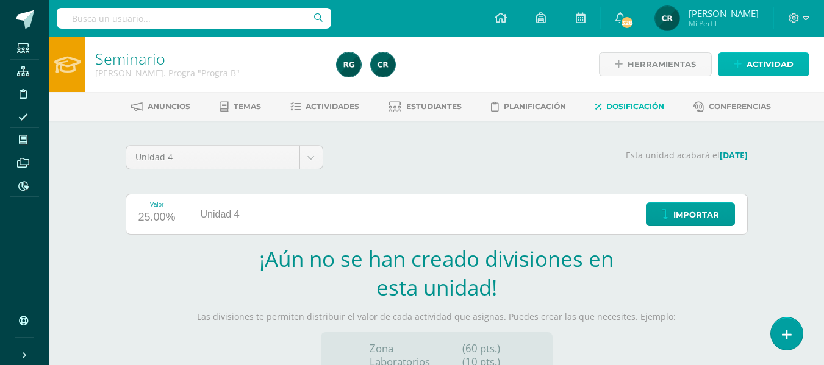
click at [751, 65] on span "Actividad" at bounding box center [770, 64] width 47 height 23
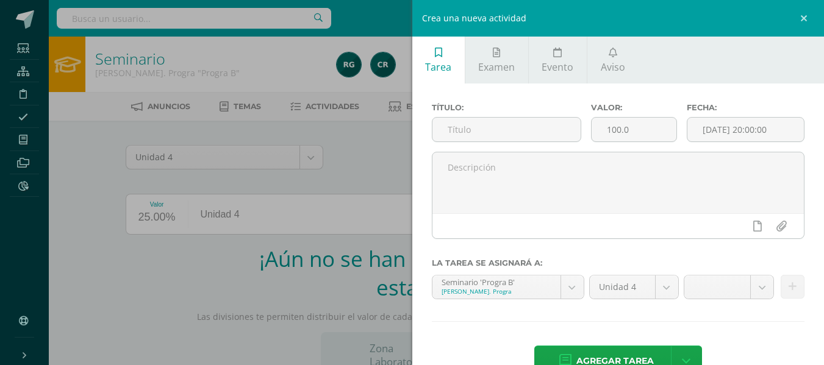
click at [378, 158] on div "Crea una nueva actividad Tarea Examen Evento Aviso Título: Valor: 100.0 Fecha: …" at bounding box center [412, 182] width 824 height 365
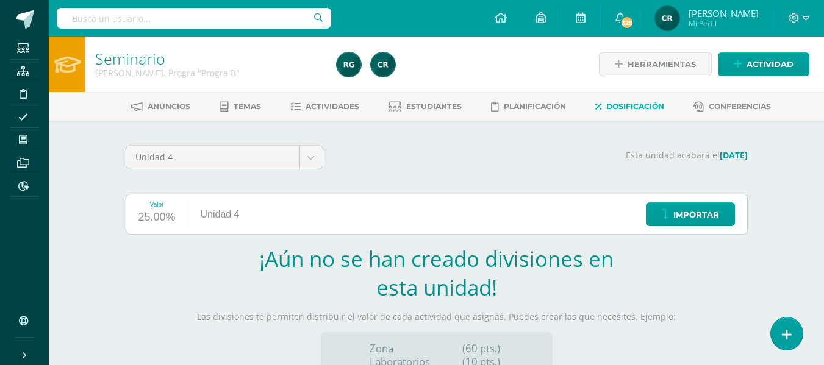
click at [621, 108] on span "Dosificación" at bounding box center [635, 106] width 58 height 9
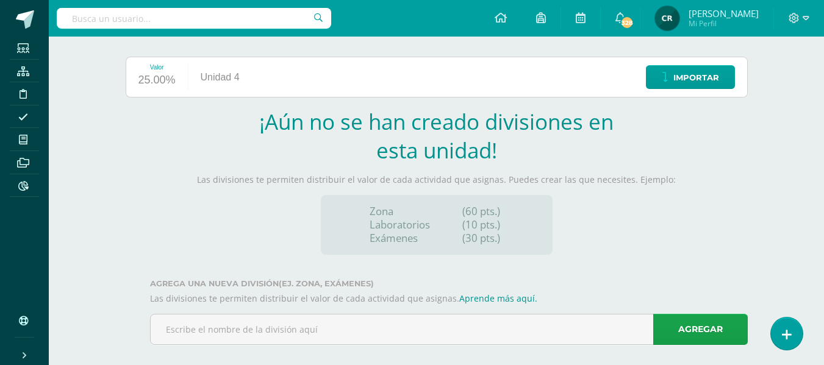
scroll to position [151, 0]
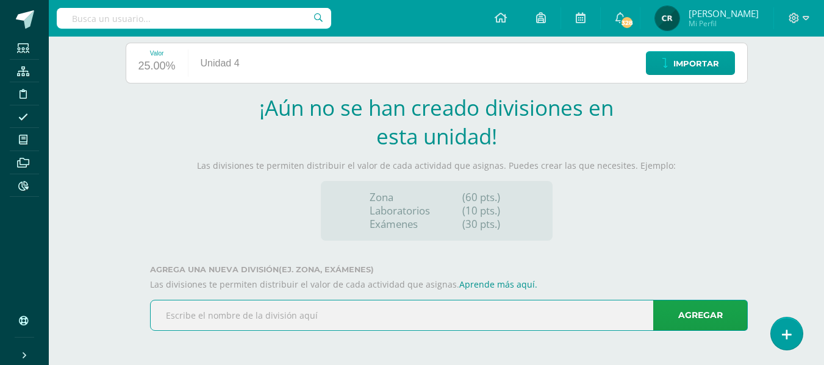
click at [418, 317] on input "text" at bounding box center [449, 316] width 597 height 30
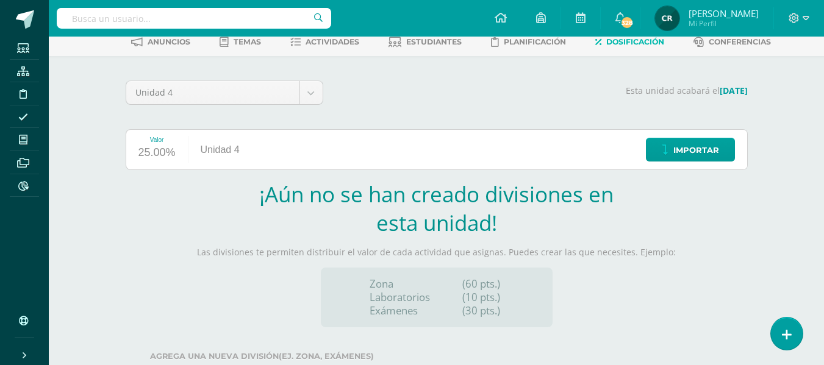
scroll to position [151, 0]
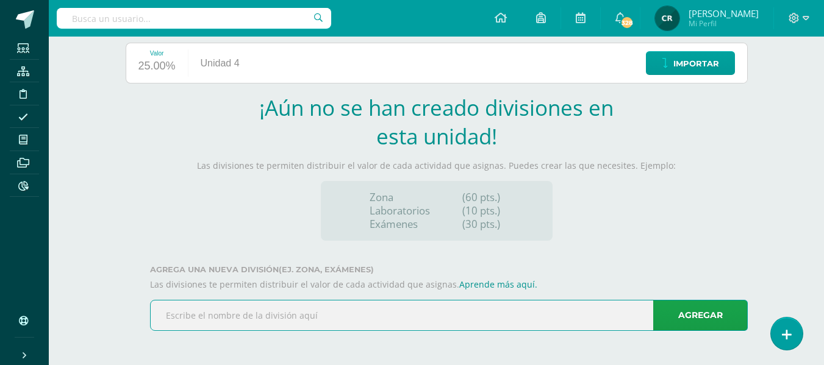
click at [301, 316] on input "text" at bounding box center [449, 316] width 597 height 30
type input "zona"
click at [701, 307] on link "Agregar" at bounding box center [700, 315] width 95 height 31
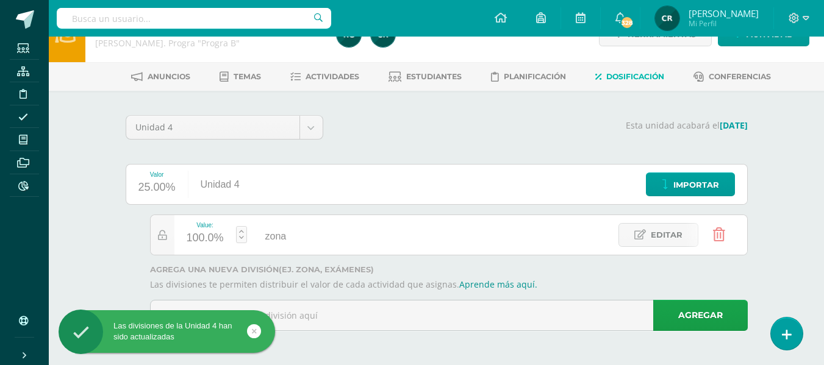
scroll to position [0, 0]
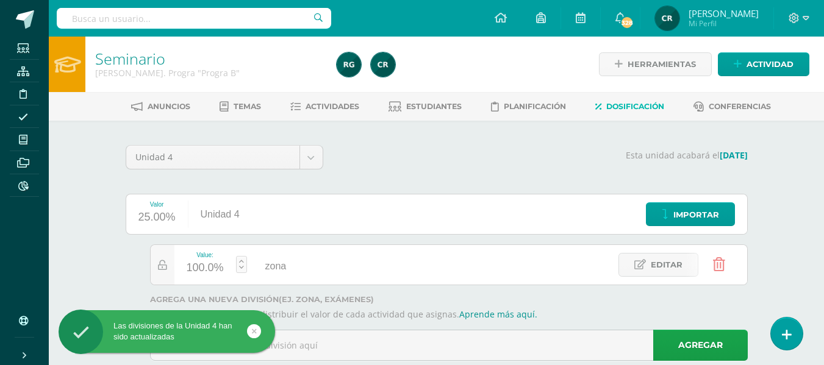
click at [168, 23] on input "text" at bounding box center [194, 18] width 275 height 21
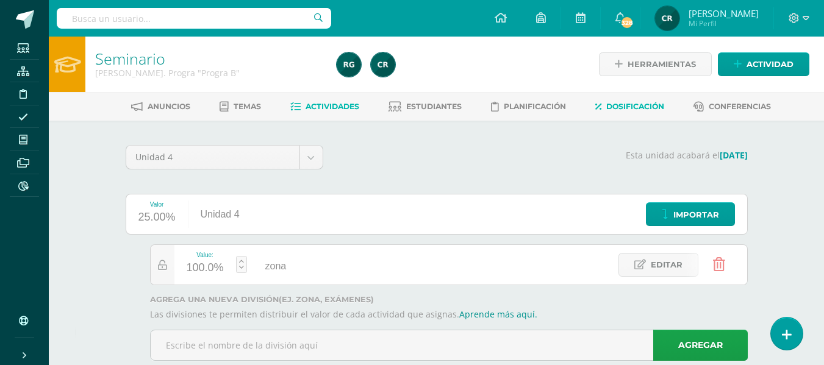
click at [325, 110] on span "Actividades" at bounding box center [333, 106] width 54 height 9
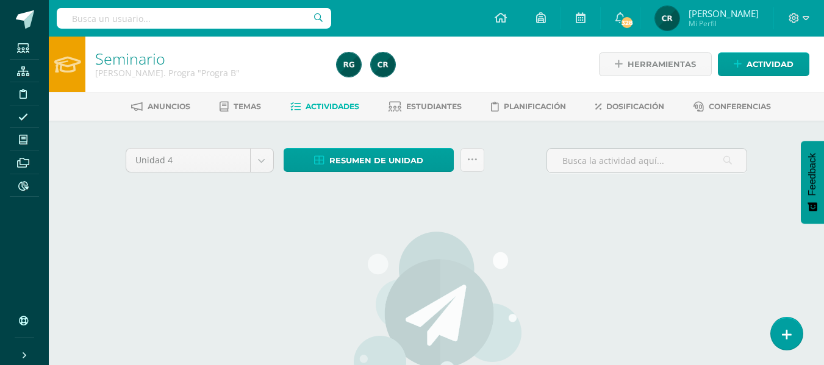
click at [573, 260] on div "No hay actividades Este curso no tiene ninguna actividad en esta Unidad, puedes…" at bounding box center [437, 354] width 360 height 297
click at [762, 66] on span "Actividad" at bounding box center [770, 64] width 47 height 23
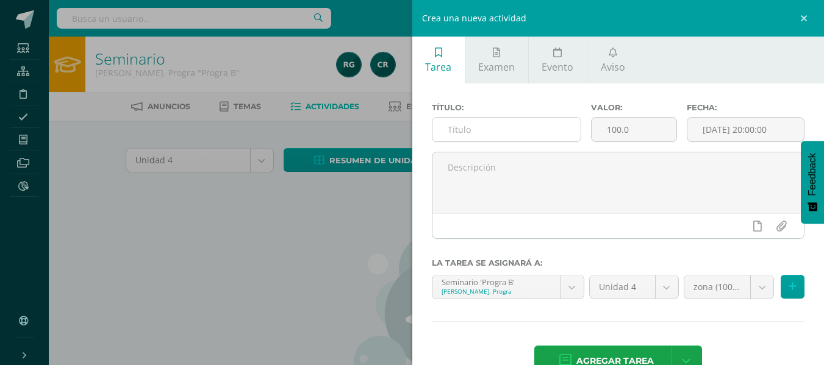
click at [501, 131] on input "text" at bounding box center [506, 130] width 148 height 24
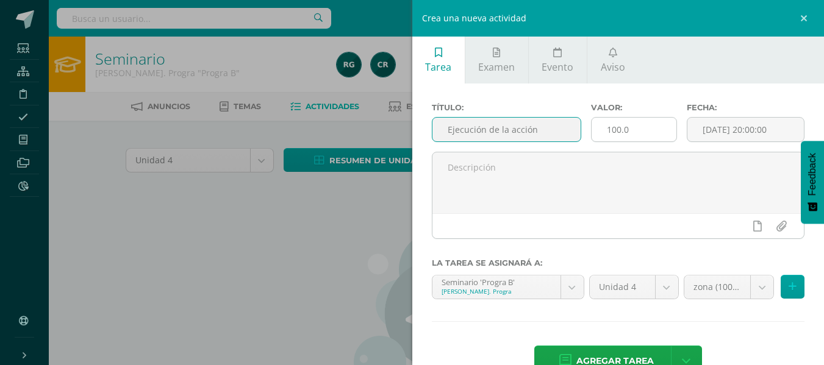
type input "Ejecución de la acción"
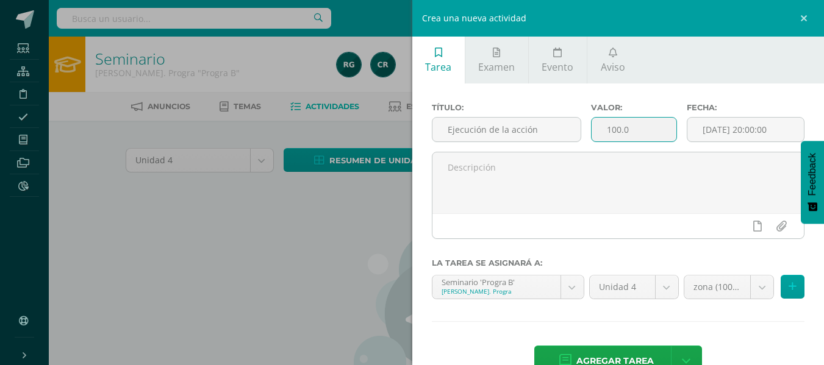
drag, startPoint x: 650, startPoint y: 136, endPoint x: 603, endPoint y: 135, distance: 47.6
click at [603, 135] on input "100.0" at bounding box center [634, 130] width 85 height 24
type input "30"
click at [746, 127] on input "[DATE] 20:00:00" at bounding box center [745, 130] width 117 height 24
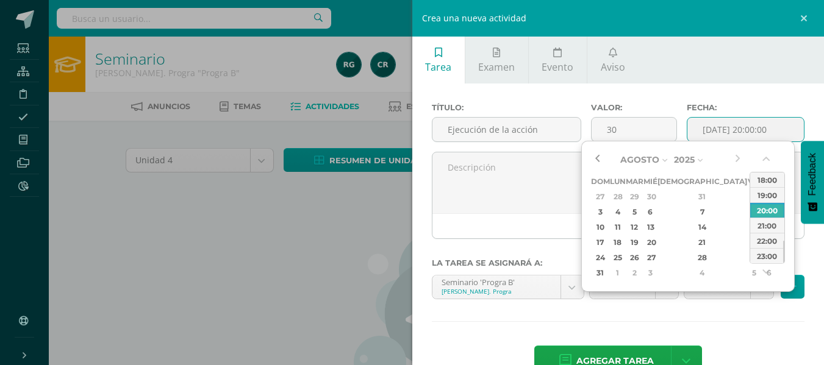
click at [600, 162] on button "button" at bounding box center [597, 160] width 12 height 18
click at [622, 254] on div "25" at bounding box center [617, 258] width 13 height 14
type input "2025-08-25 20:00"
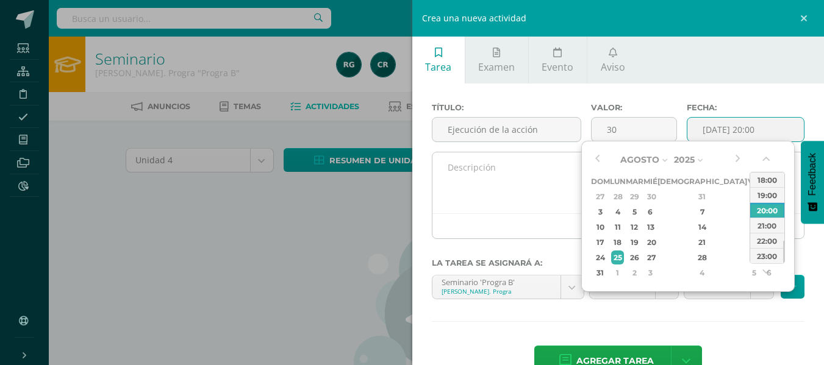
click at [514, 179] on textarea at bounding box center [618, 183] width 372 height 61
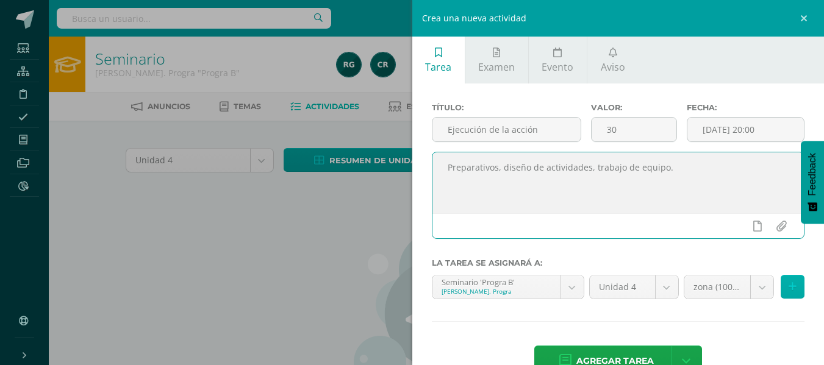
type textarea "Preparativos, diseño de actividades, trabajo de equipo."
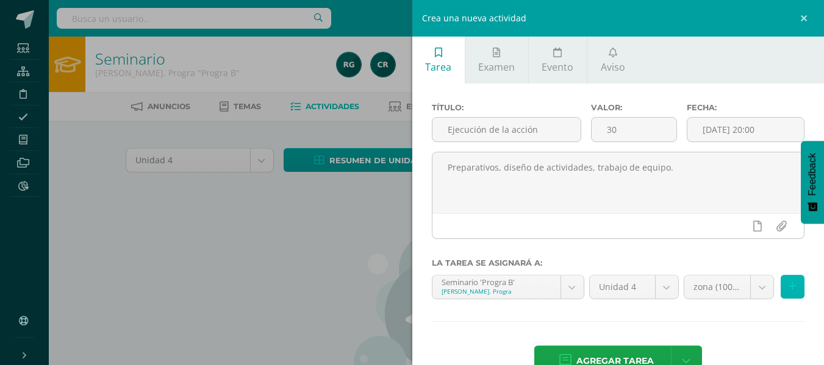
click at [789, 287] on icon at bounding box center [793, 287] width 8 height 10
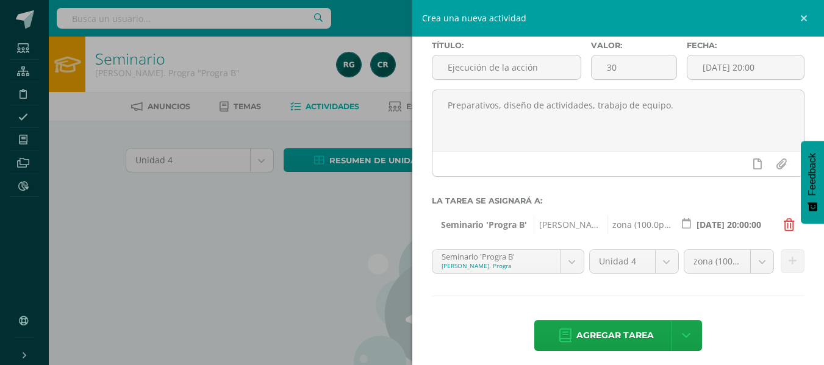
scroll to position [70, 0]
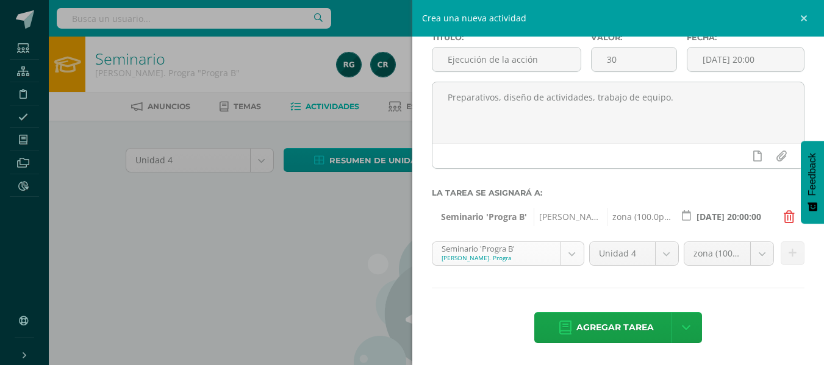
click at [573, 257] on body "Estudiantes Estructura Disciplina Asistencia Mis cursos Archivos Reportes Sopor…" at bounding box center [412, 263] width 824 height 527
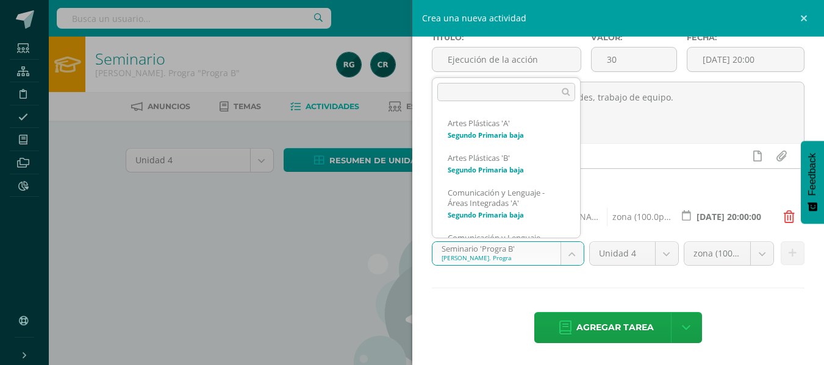
scroll to position [4853, 0]
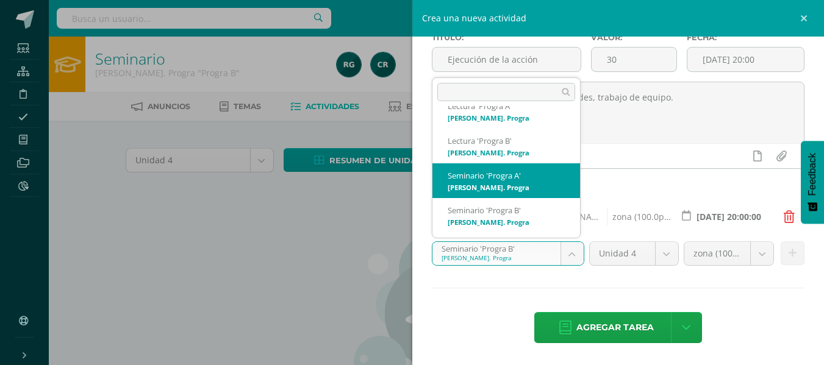
select select "93296"
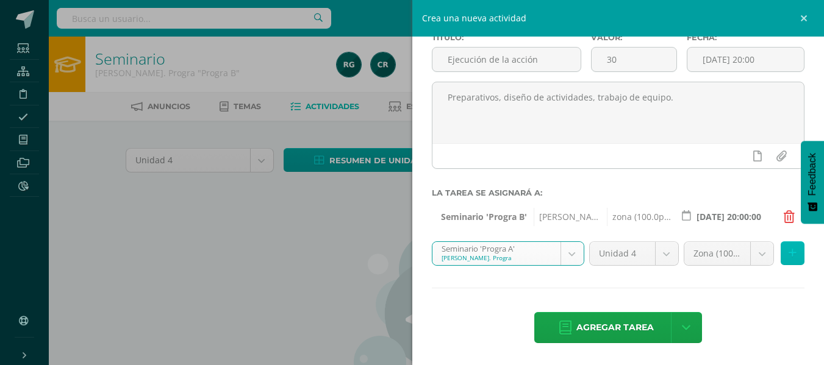
click at [789, 257] on icon at bounding box center [793, 253] width 8 height 10
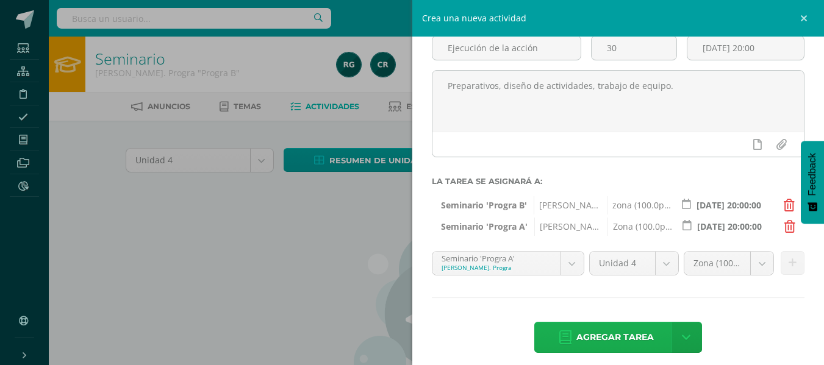
scroll to position [92, 0]
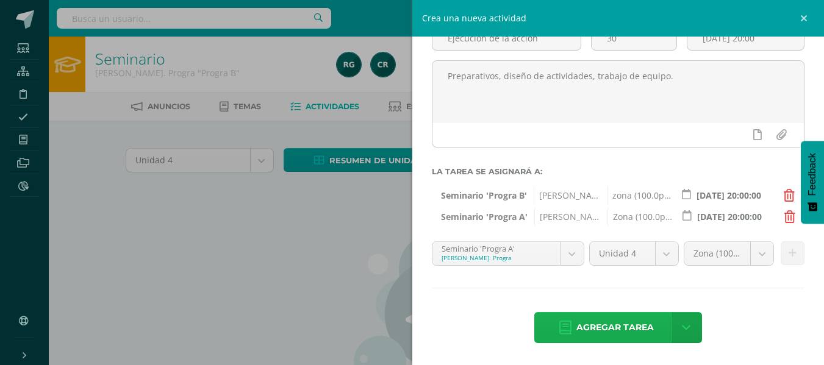
click at [620, 325] on span "Agregar tarea" at bounding box center [614, 328] width 77 height 30
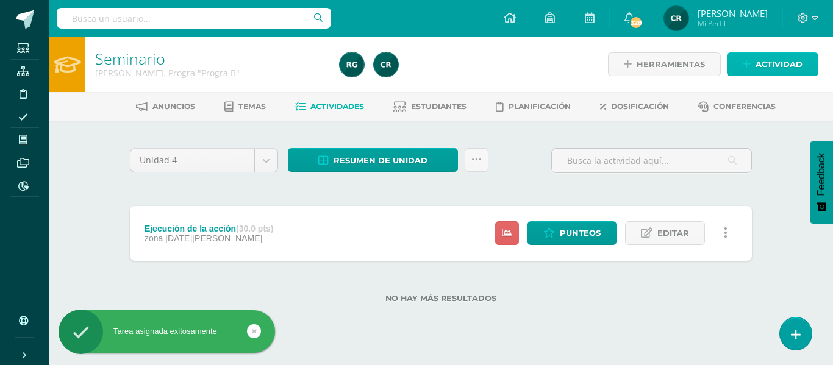
click at [781, 63] on span "Actividad" at bounding box center [779, 64] width 47 height 23
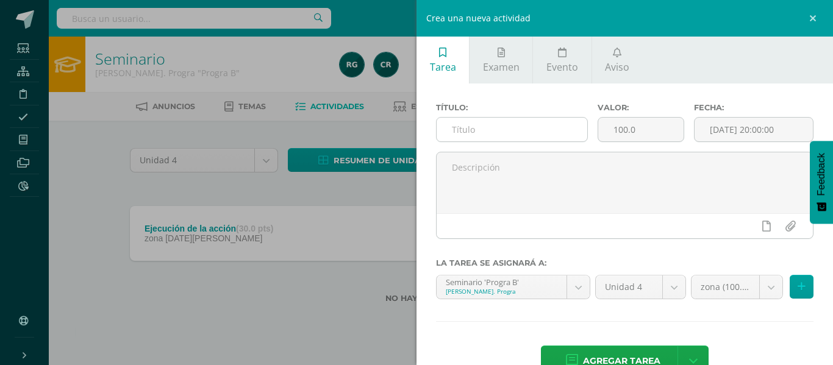
click at [515, 131] on input "text" at bounding box center [512, 130] width 151 height 24
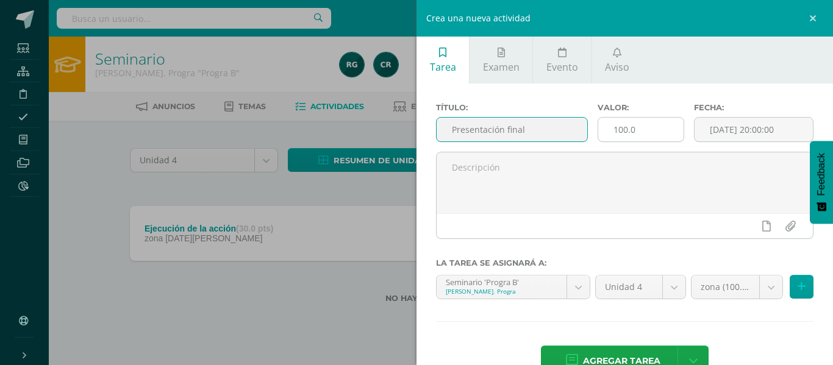
type input "Presentación final"
click at [658, 135] on input "100.0" at bounding box center [641, 130] width 86 height 24
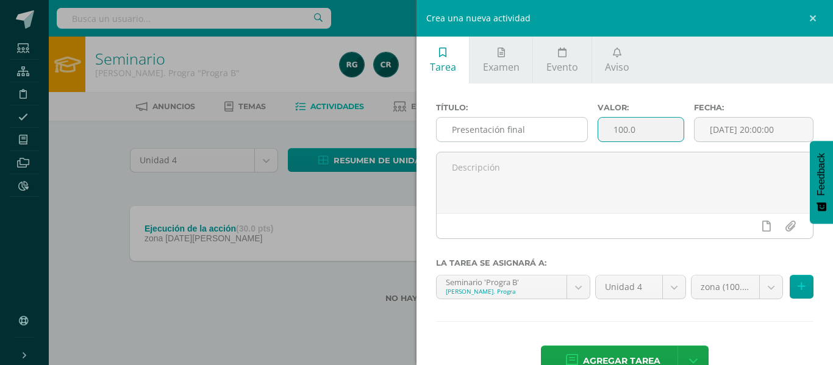
drag, startPoint x: 658, startPoint y: 135, endPoint x: 580, endPoint y: 136, distance: 77.5
click at [580, 136] on div "Título: Presentación final Valor: 100.0 Fecha: 2025-09-09 20:00:00" at bounding box center [624, 127] width 387 height 49
type input "30"
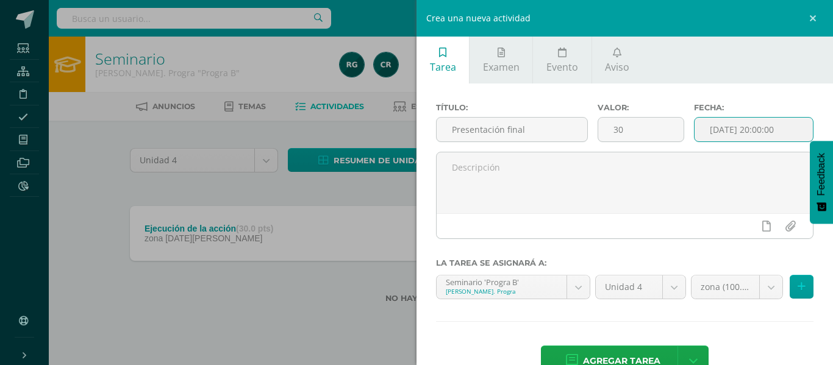
click at [750, 123] on input "[DATE] 20:00:00" at bounding box center [754, 130] width 118 height 24
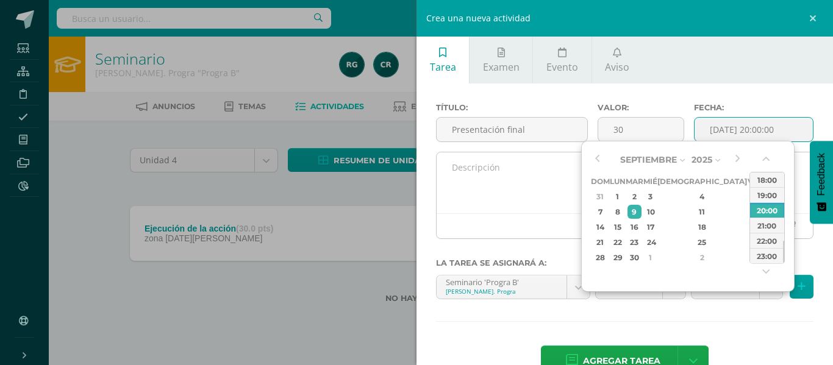
type input "2025-09-09 20:00"
click at [478, 184] on textarea at bounding box center [625, 183] width 376 height 61
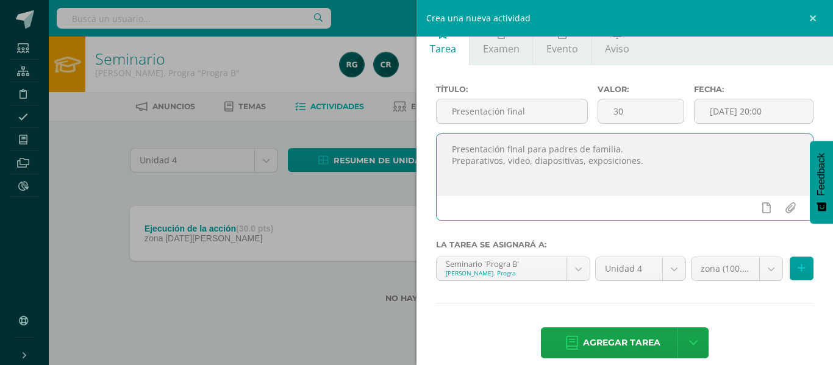
scroll to position [34, 0]
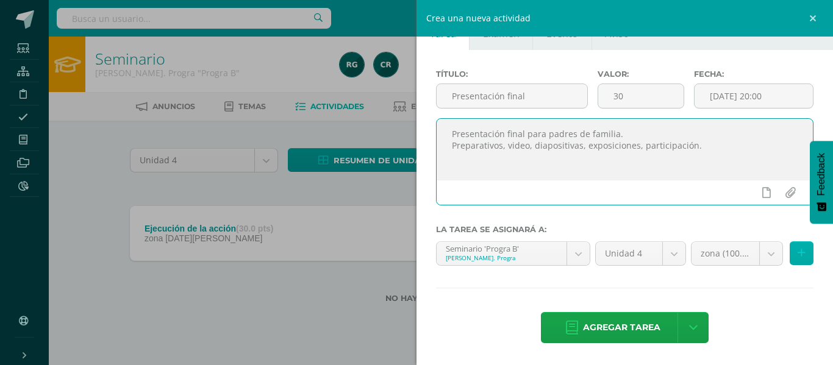
type textarea "Presentación final para padres de familia. Preparativos, video, diapositivas, e…"
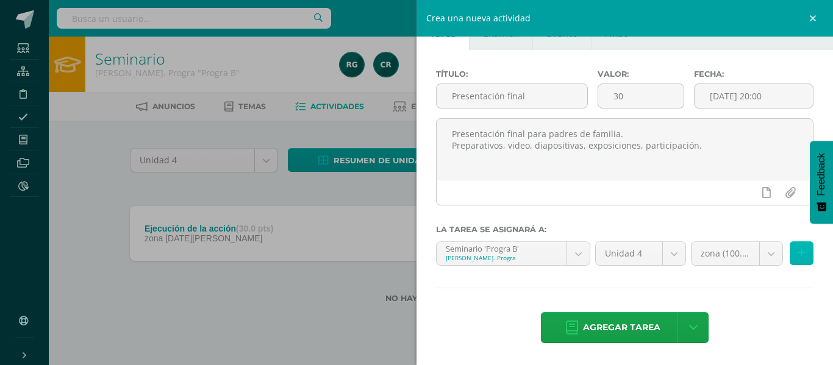
click at [798, 250] on icon at bounding box center [802, 253] width 8 height 10
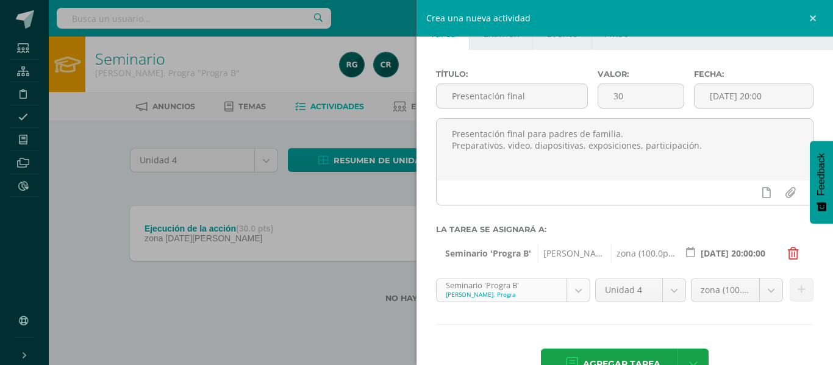
click at [578, 295] on body "Tarea asignada exitosamente Estudiantes Estructura Disciplina Asistencia Mis cu…" at bounding box center [416, 171] width 833 height 342
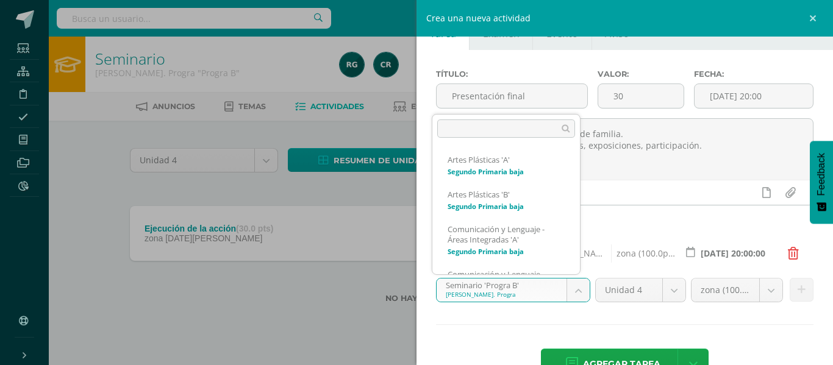
scroll to position [4853, 0]
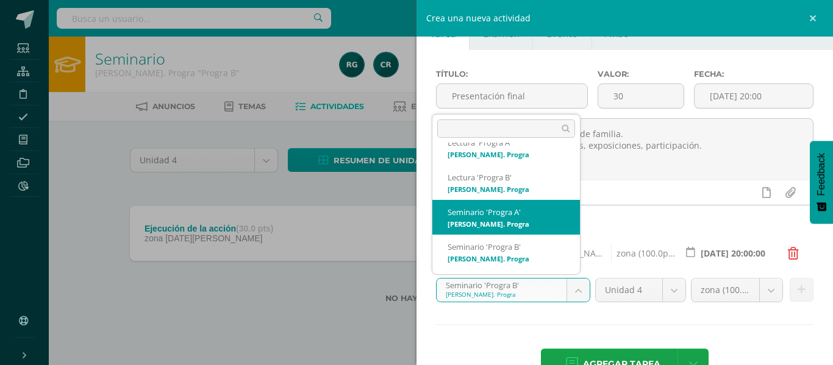
select select "93296"
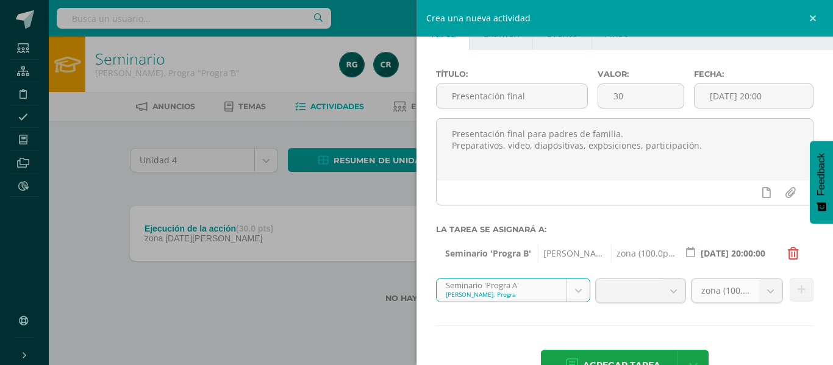
scroll to position [70, 0]
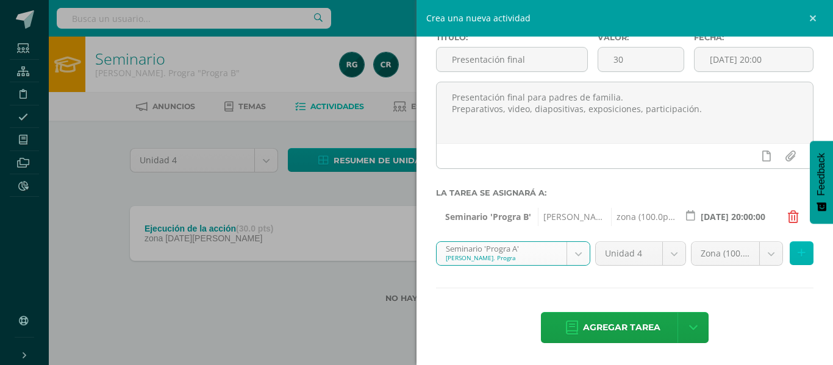
click at [796, 258] on button at bounding box center [802, 254] width 24 height 24
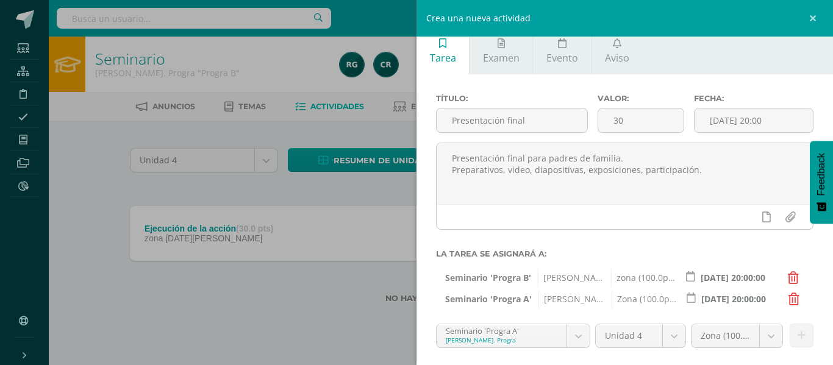
scroll to position [92, 0]
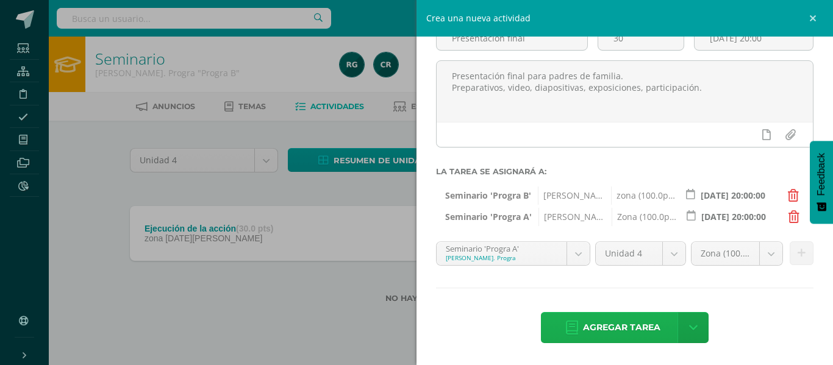
click at [641, 328] on span "Agregar tarea" at bounding box center [621, 328] width 77 height 30
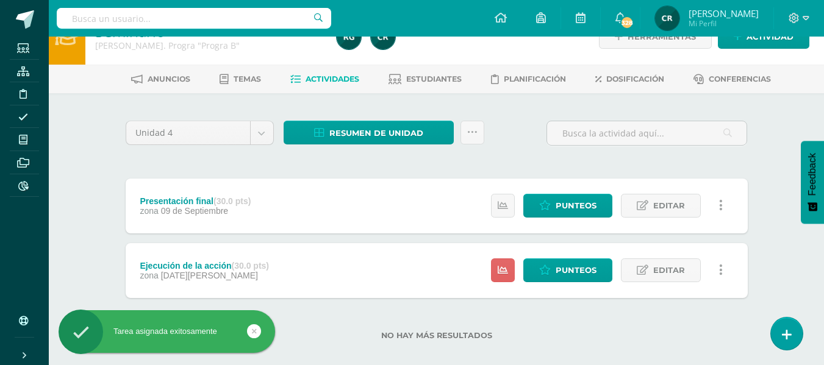
scroll to position [41, 0]
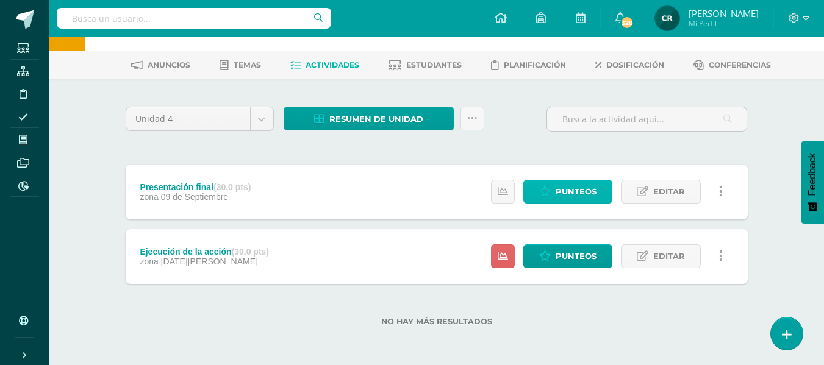
click at [575, 192] on span "Punteos" at bounding box center [576, 192] width 41 height 23
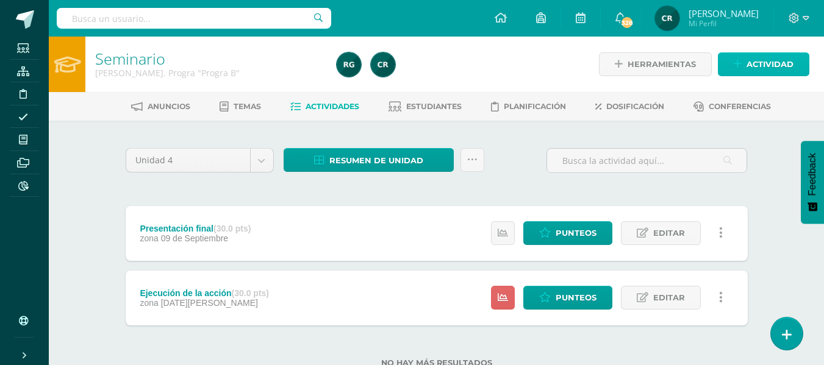
click at [753, 65] on span "Actividad" at bounding box center [770, 64] width 47 height 23
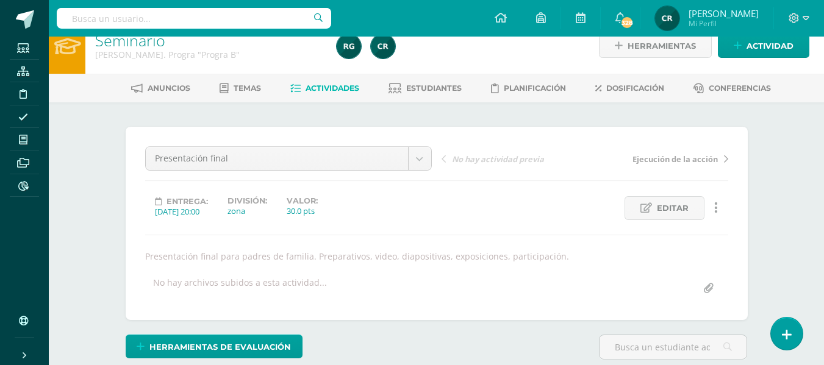
scroll to position [198, 0]
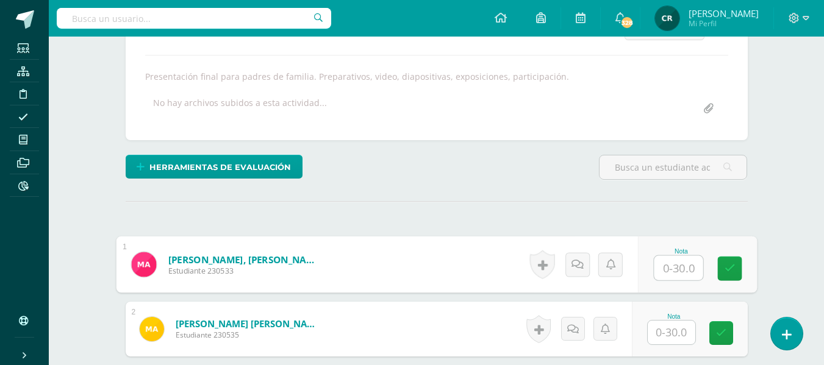
click at [666, 267] on input "text" at bounding box center [678, 268] width 49 height 24
type input "30"
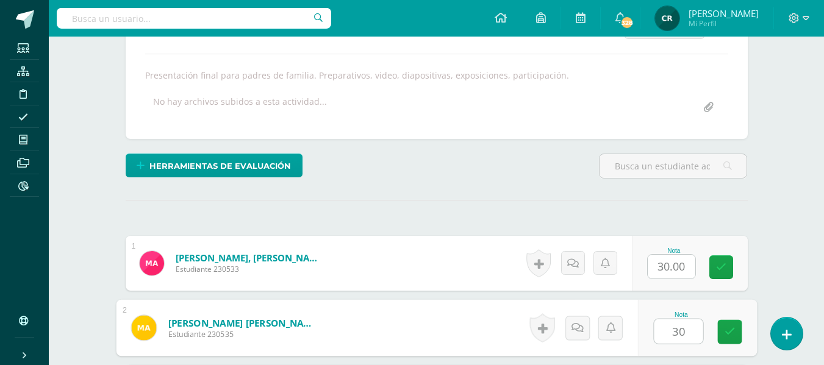
type input "30"
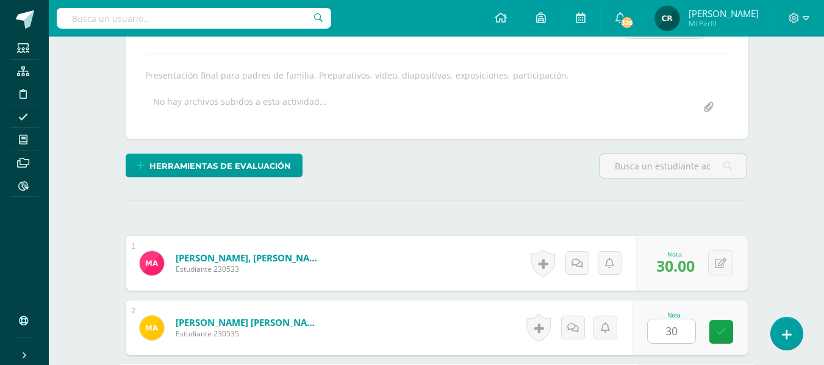
scroll to position [413, 0]
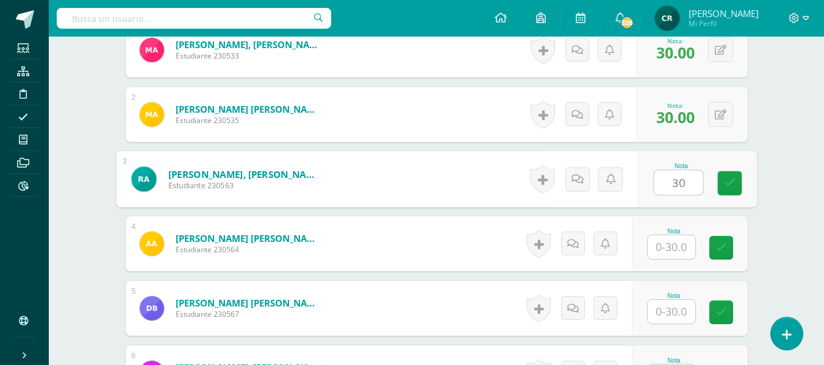
type input "30"
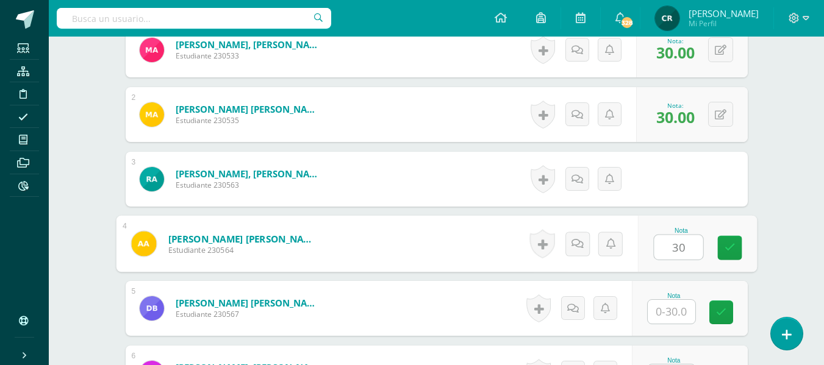
type input "30"
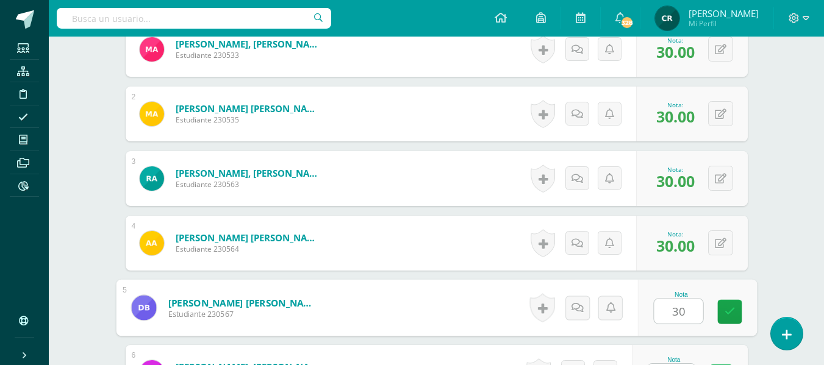
type input "30"
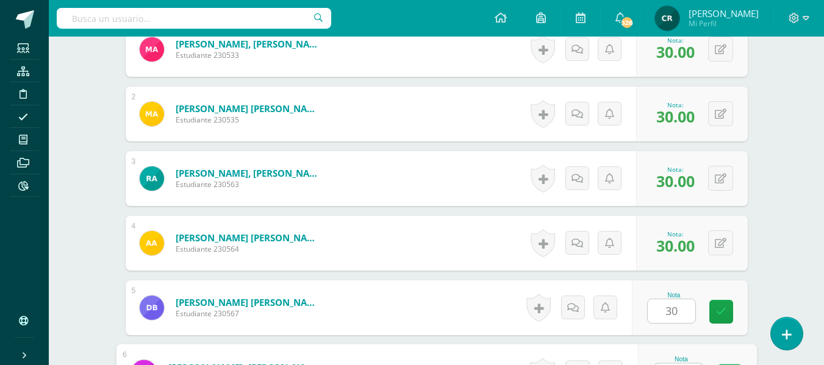
scroll to position [436, 0]
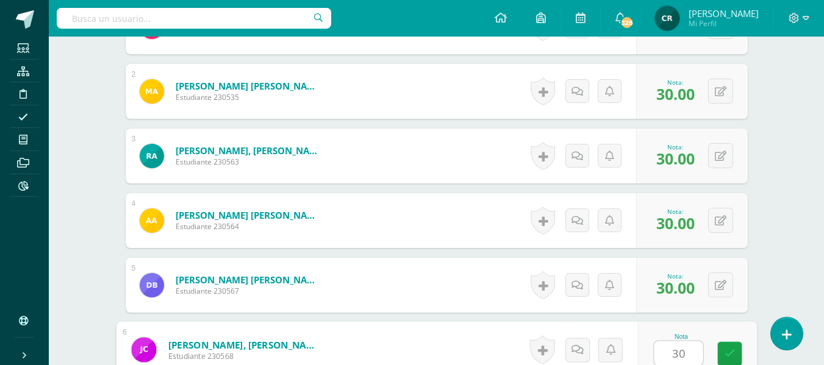
type input "30"
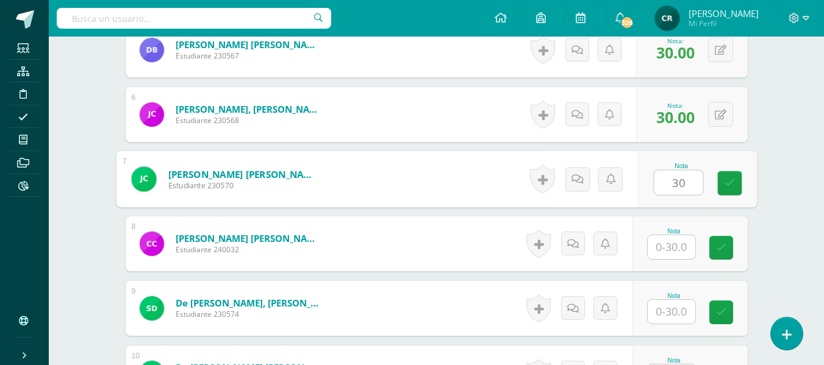
type input "30"
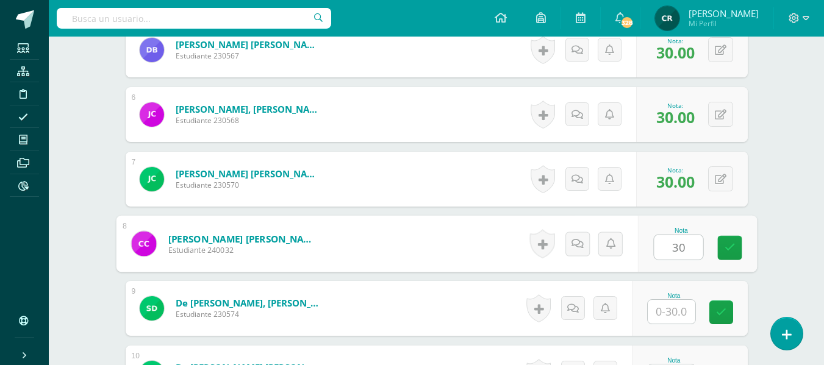
type input "30"
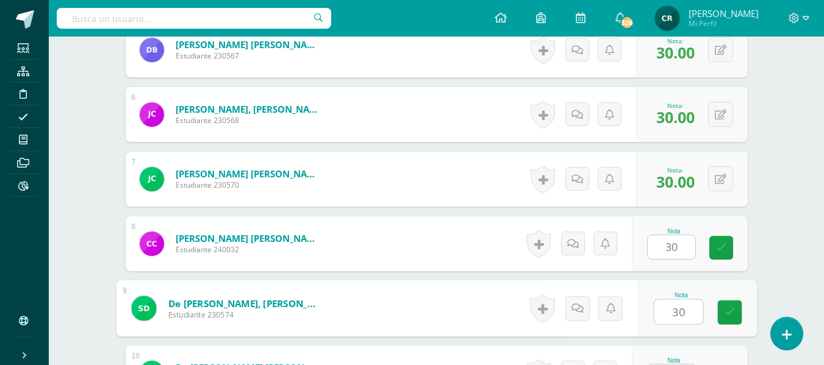
type input "30"
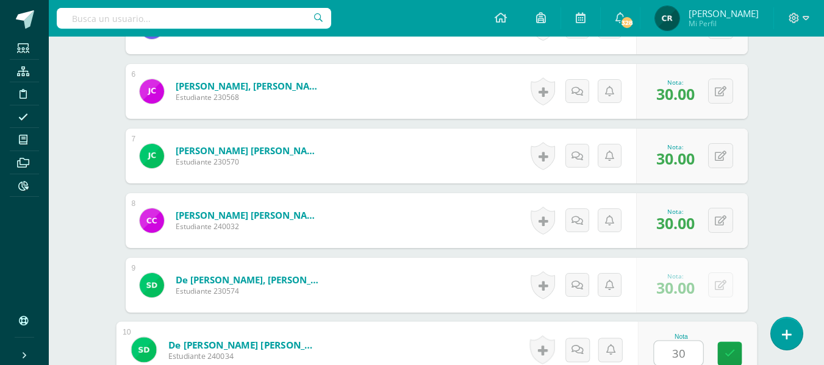
type input "30"
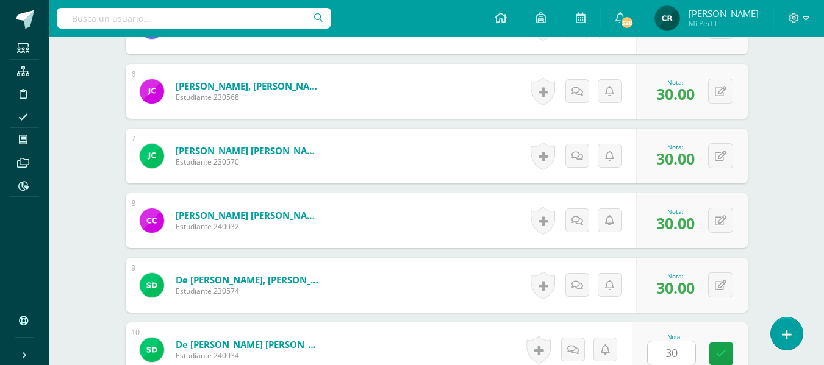
scroll to position [930, 0]
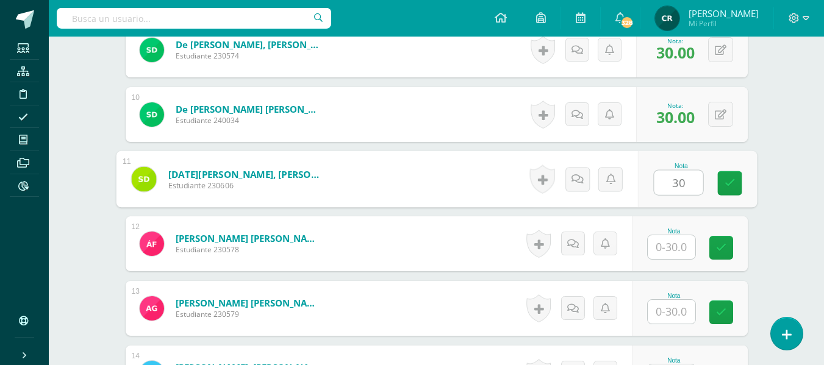
type input "30"
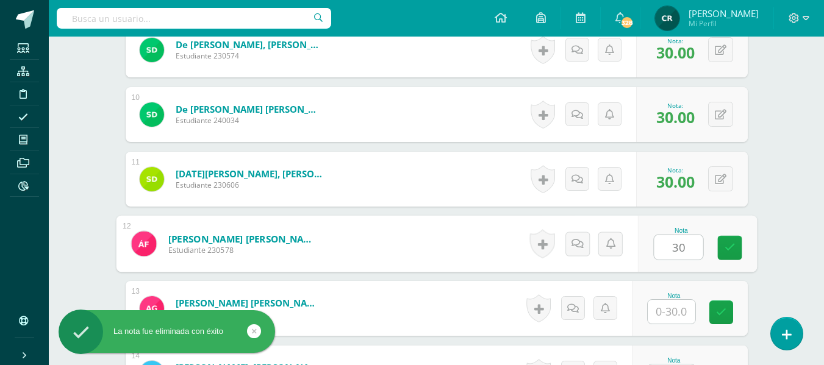
type input "30"
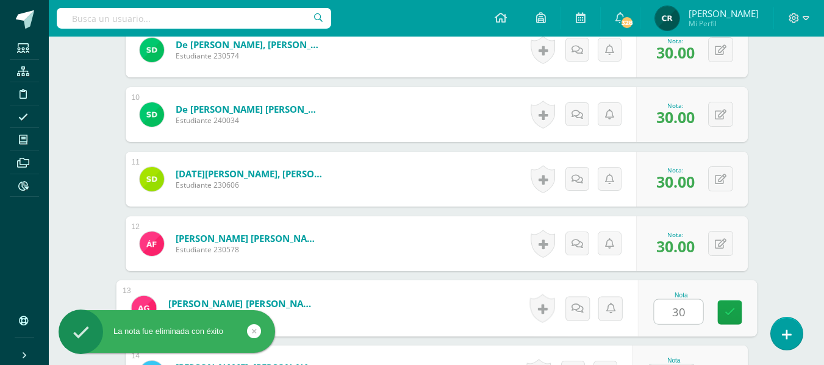
type input "30"
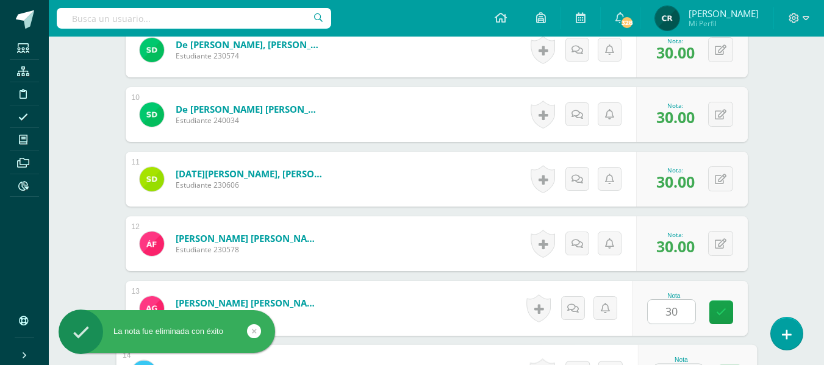
scroll to position [953, 0]
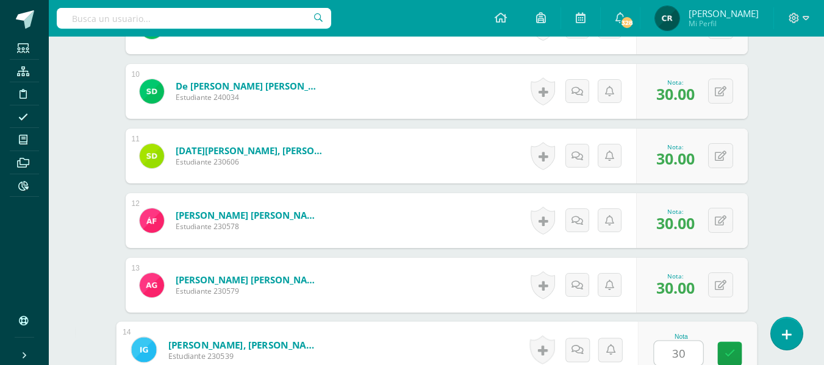
type input "30"
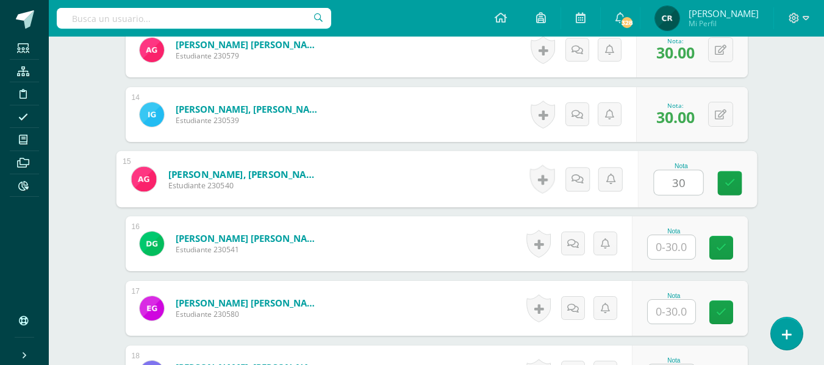
type input "30"
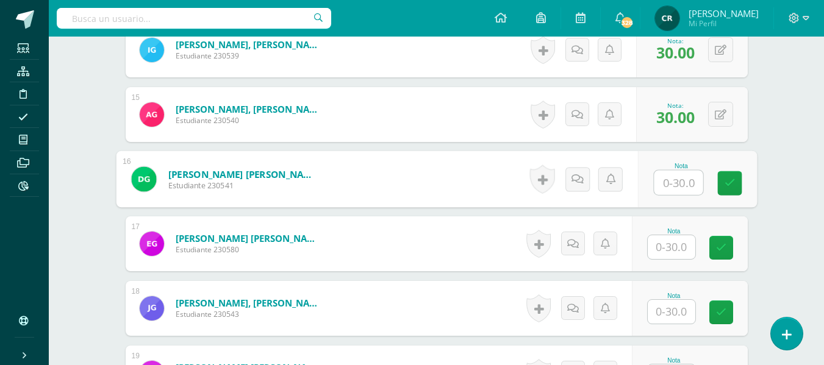
scroll to position [1250, 0]
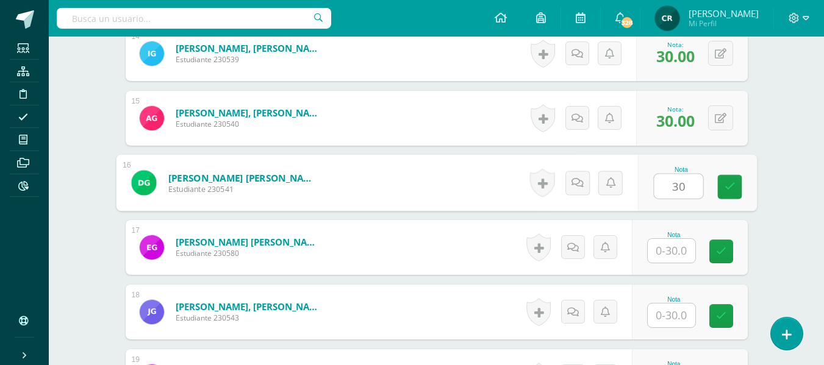
type input "30"
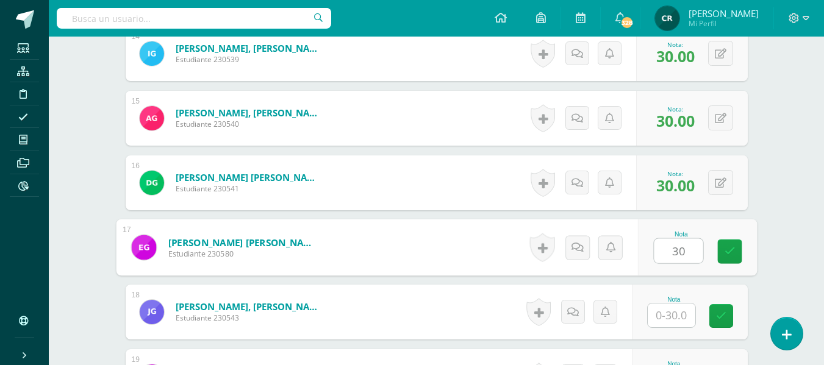
type input "30"
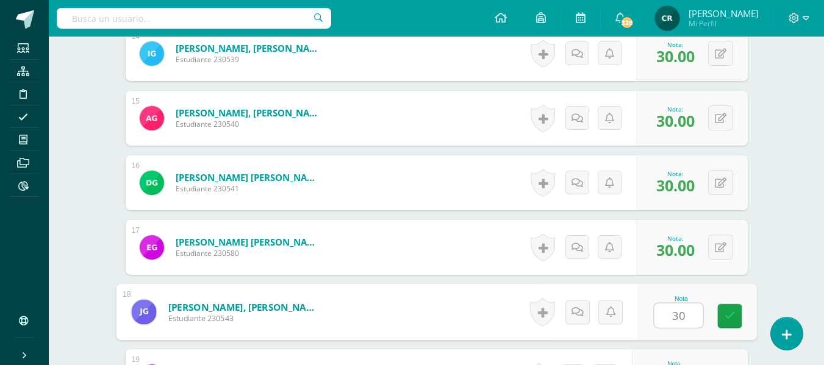
type input "30"
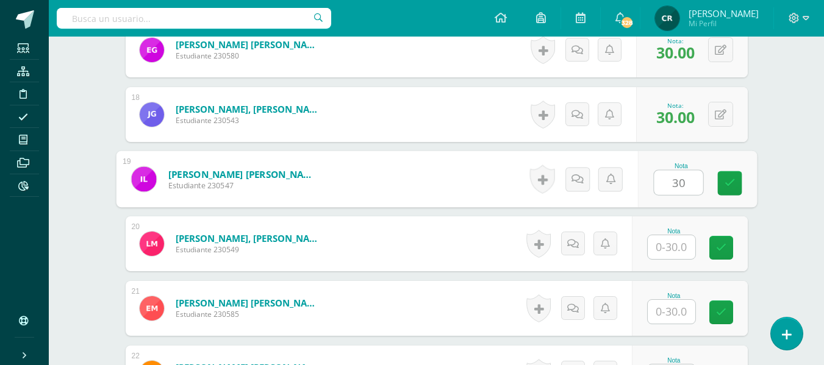
type input "30"
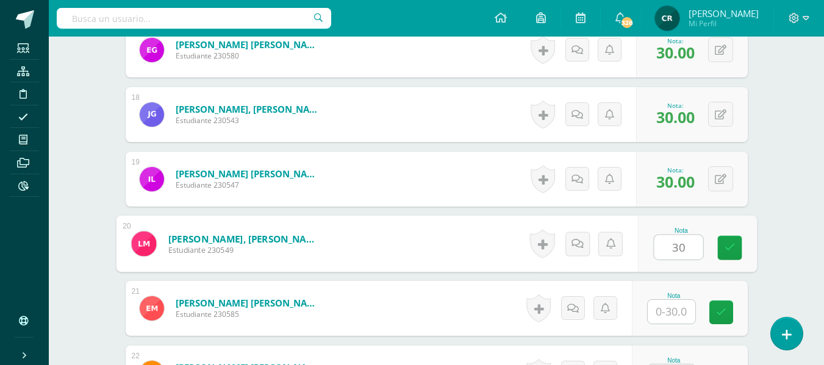
type input "30"
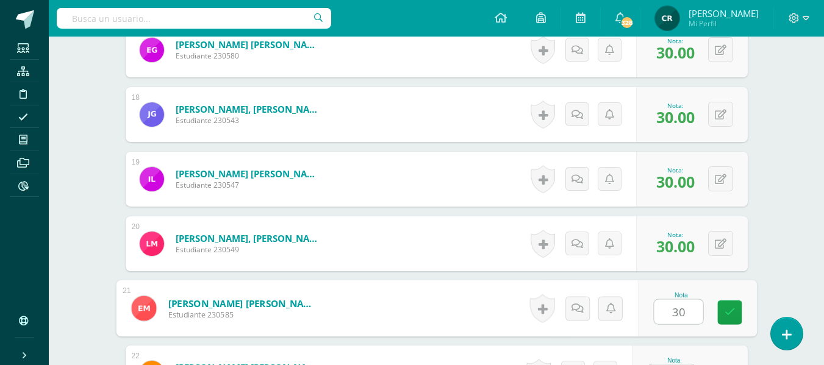
type input "30"
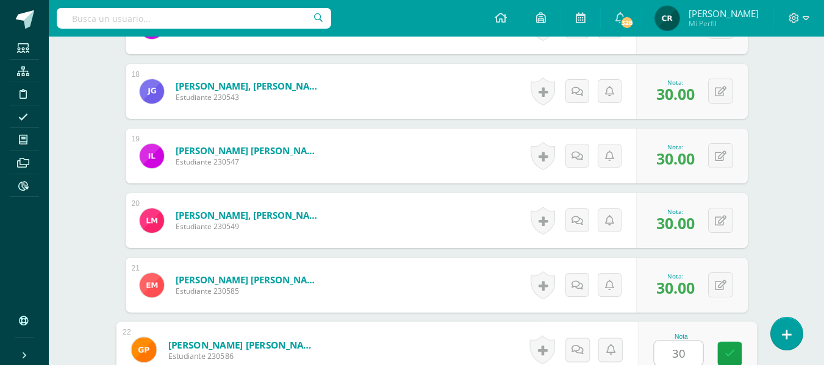
type input "30"
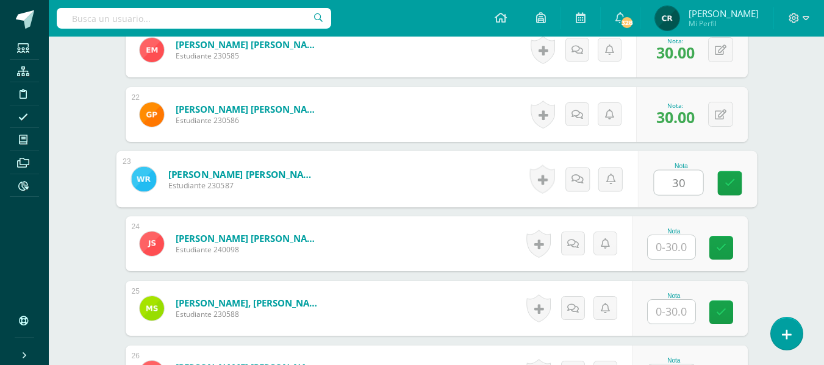
type input "30"
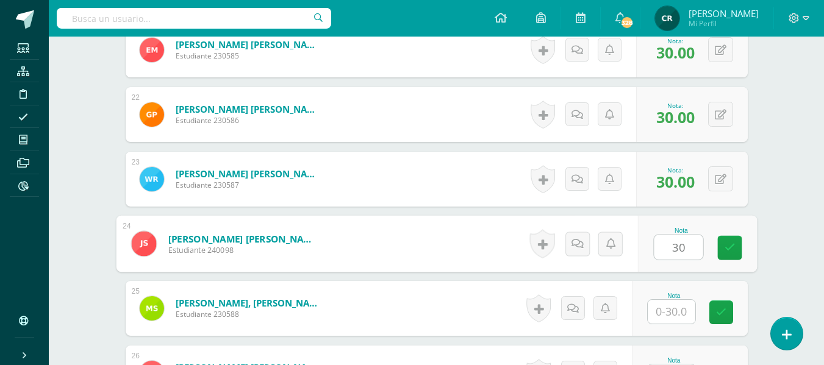
type input "30"
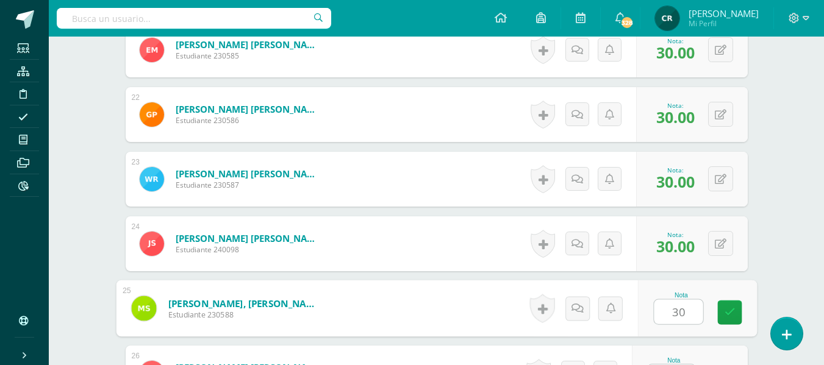
type input "30"
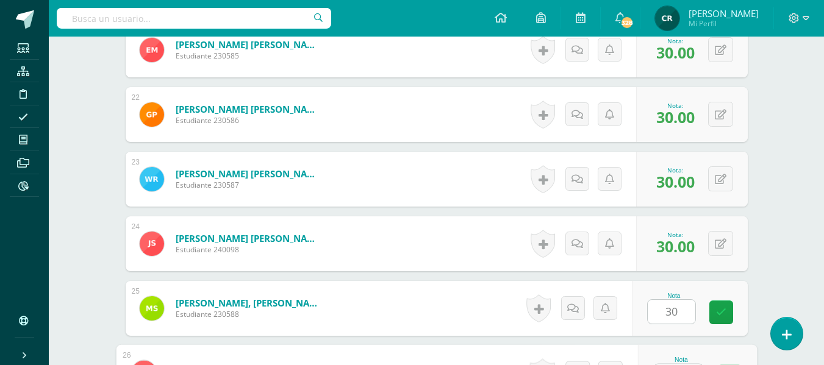
scroll to position [1729, 0]
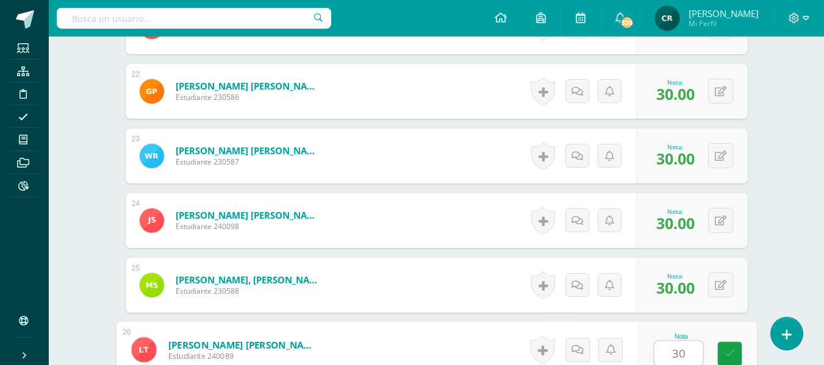
type input "30"
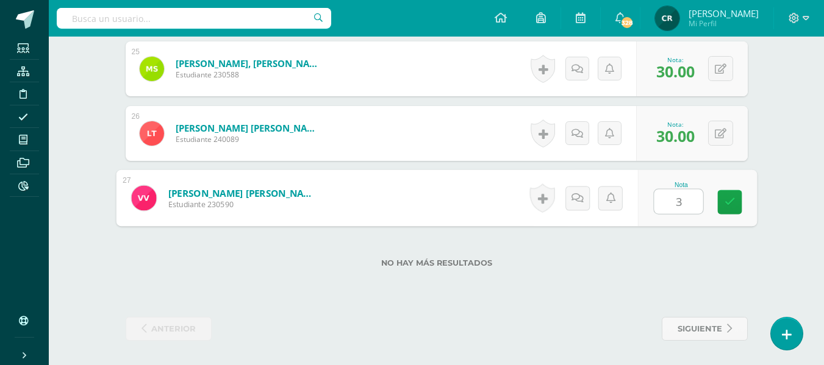
type input "30"
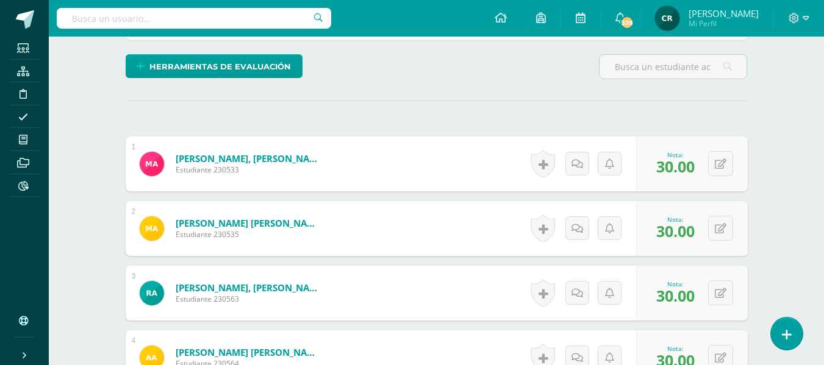
scroll to position [0, 0]
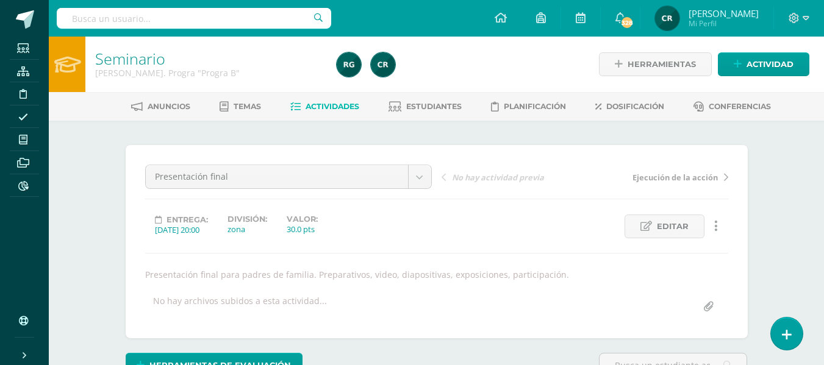
click at [223, 25] on input "text" at bounding box center [194, 18] width 275 height 21
type input "semianrio a"
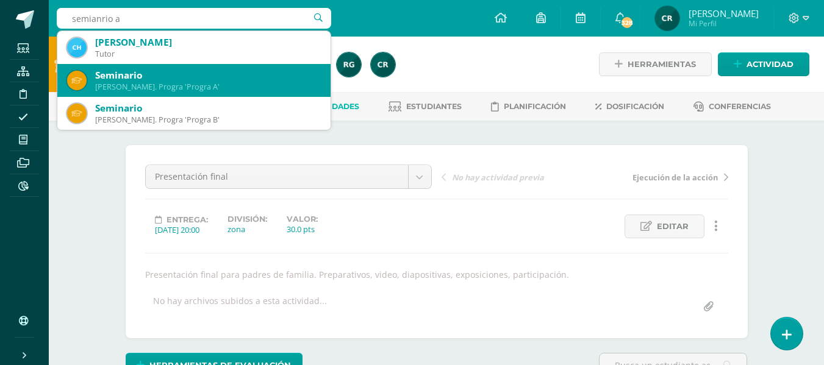
click at [213, 93] on div "Seminario [PERSON_NAME]. Progra 'Progra A'" at bounding box center [194, 80] width 254 height 33
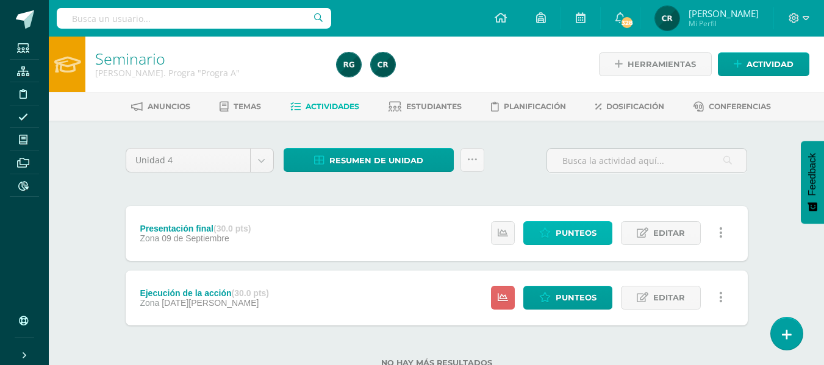
click at [585, 235] on span "Punteos" at bounding box center [576, 233] width 41 height 23
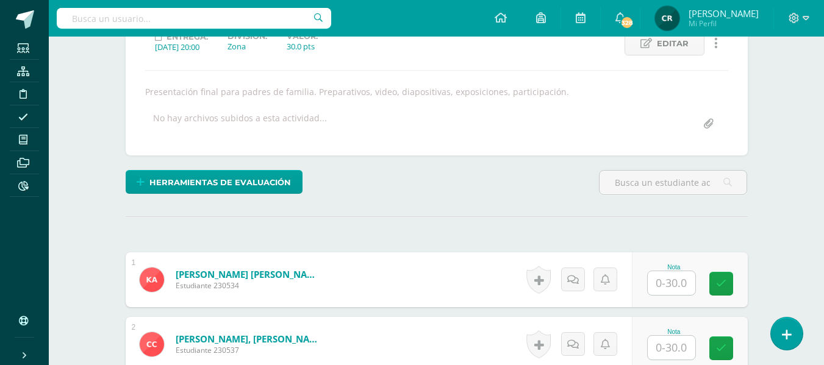
scroll to position [305, 0]
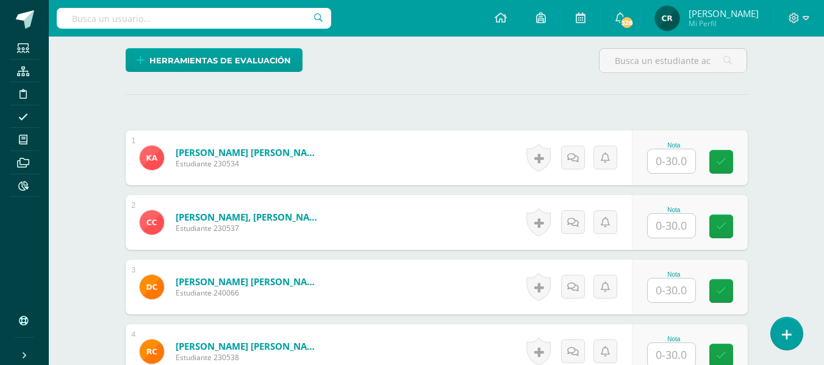
click at [675, 165] on input "text" at bounding box center [672, 161] width 48 height 24
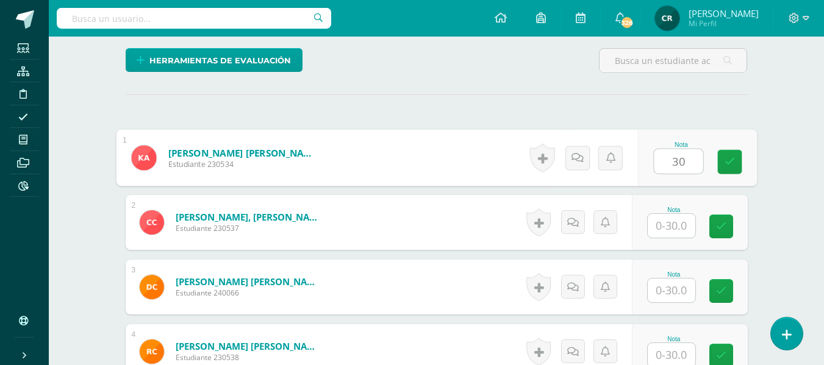
type input "30"
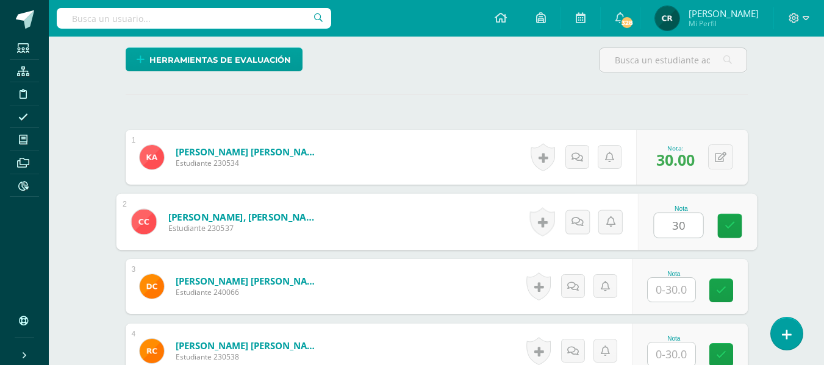
type input "30"
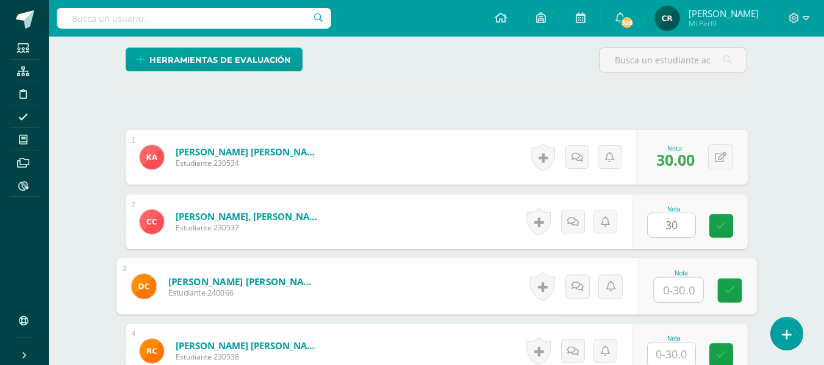
scroll to position [306, 0]
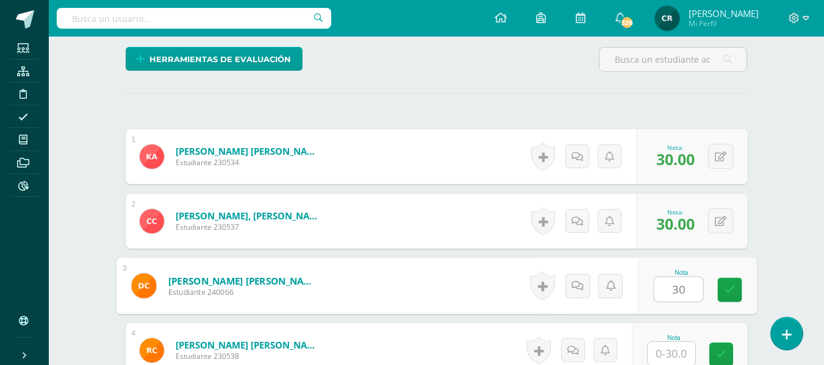
type input "30"
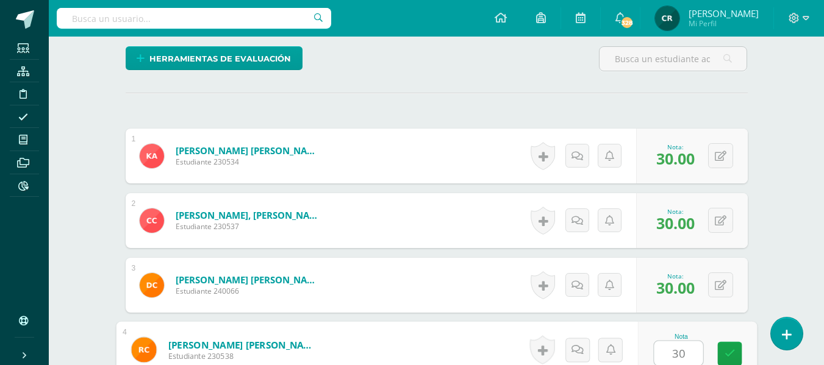
type input "30"
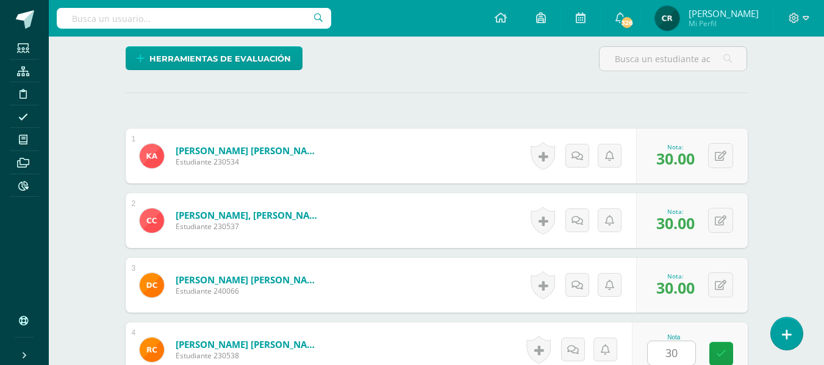
scroll to position [542, 0]
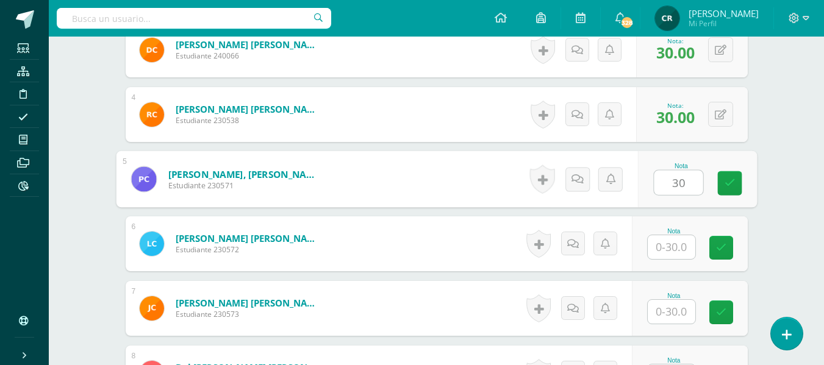
type input "30"
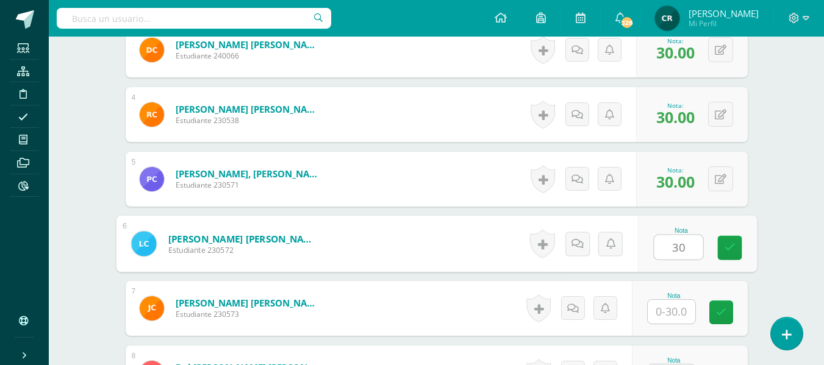
type input "30"
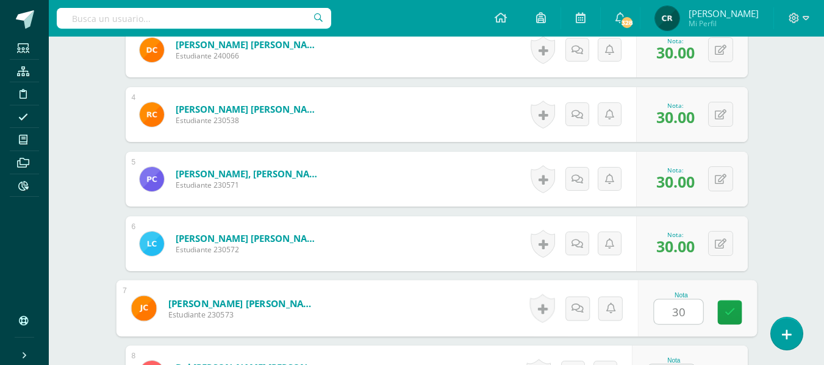
type input "30"
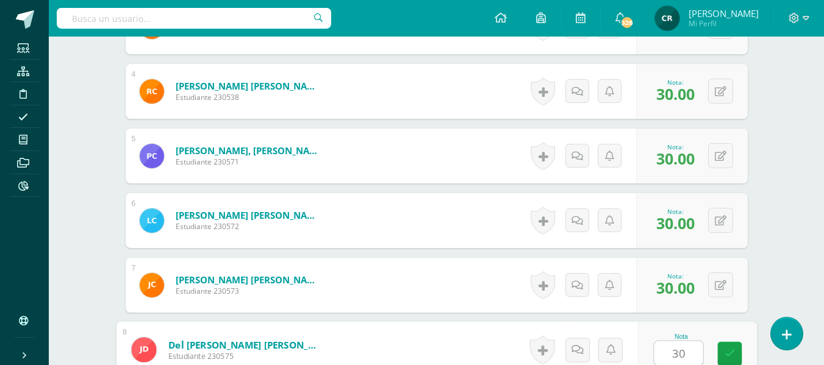
type input "30"
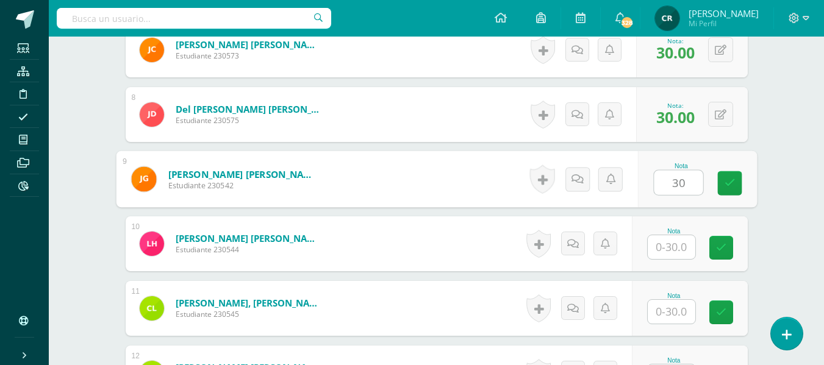
type input "30"
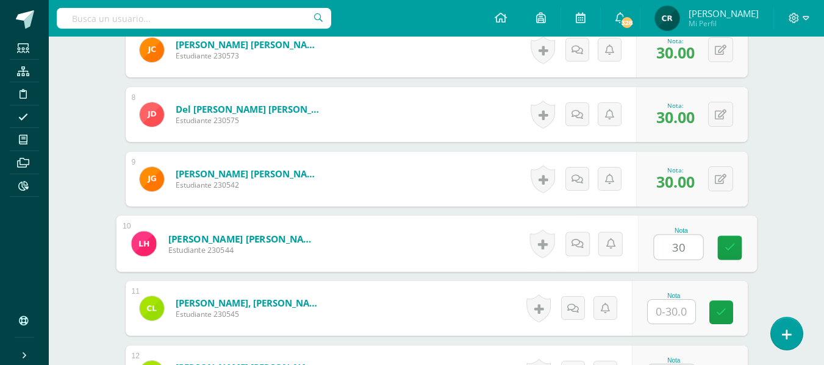
type input "30"
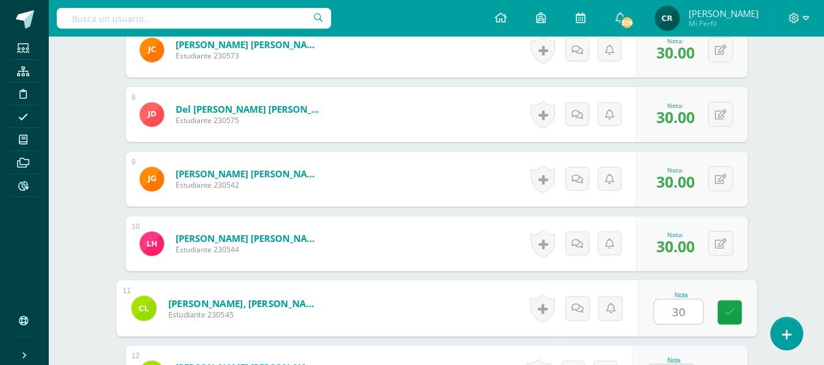
type input "30"
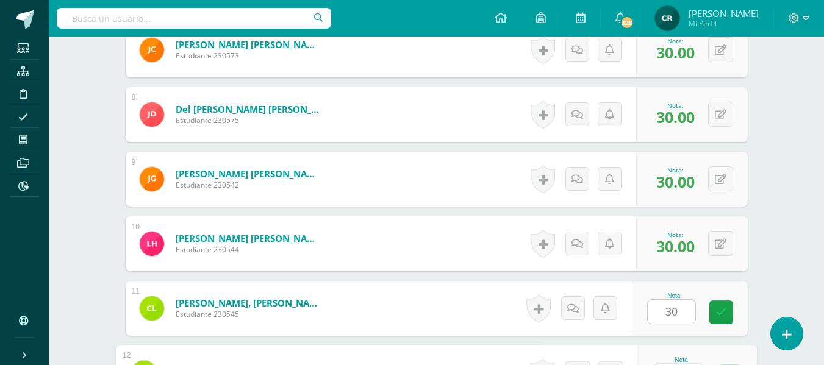
scroll to position [824, 0]
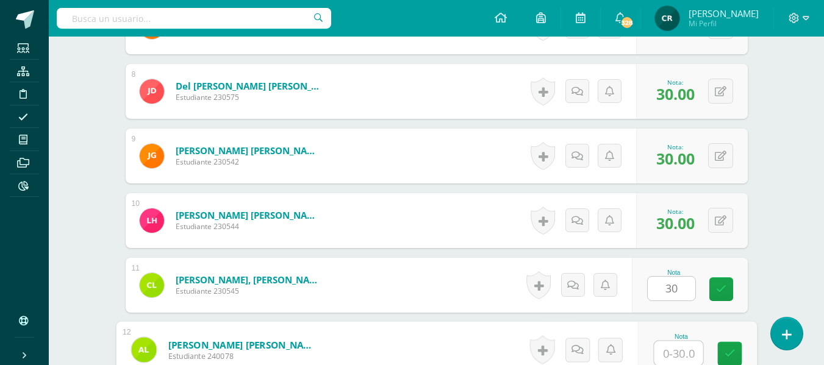
type input "3"
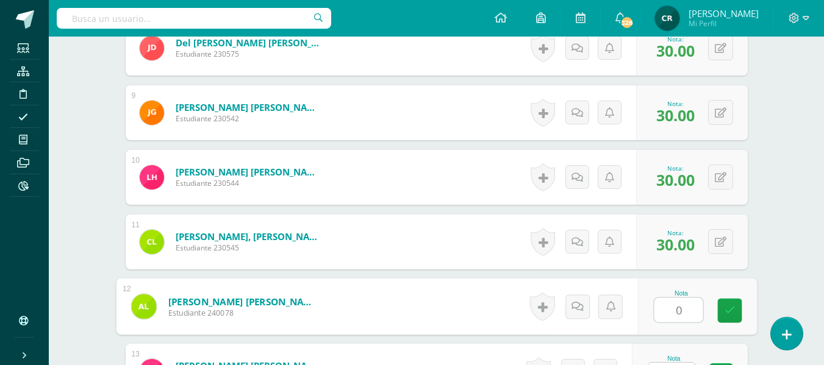
scroll to position [946, 0]
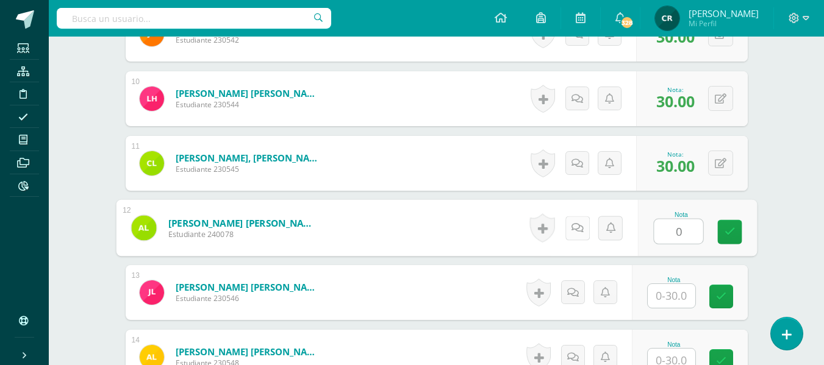
type input "0"
click at [577, 231] on icon at bounding box center [577, 228] width 12 height 10
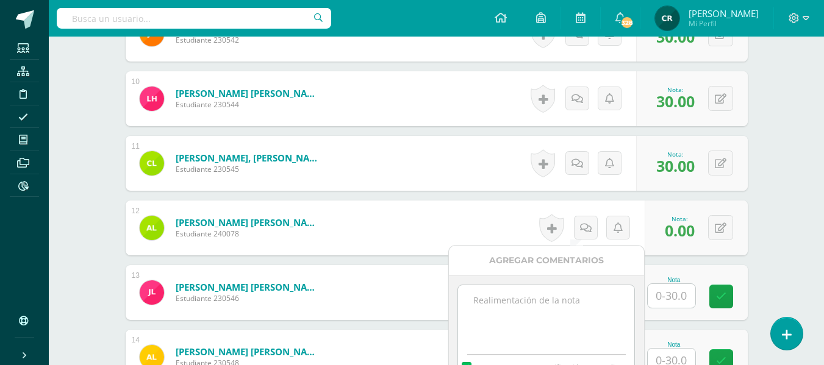
click at [558, 306] on textarea at bounding box center [546, 315] width 176 height 61
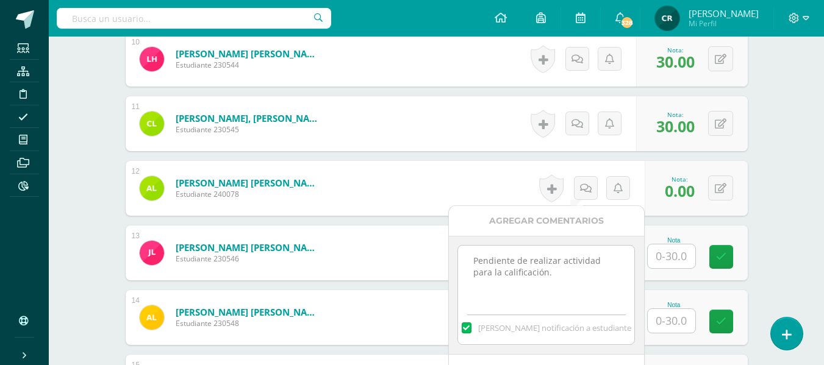
scroll to position [1007, 0]
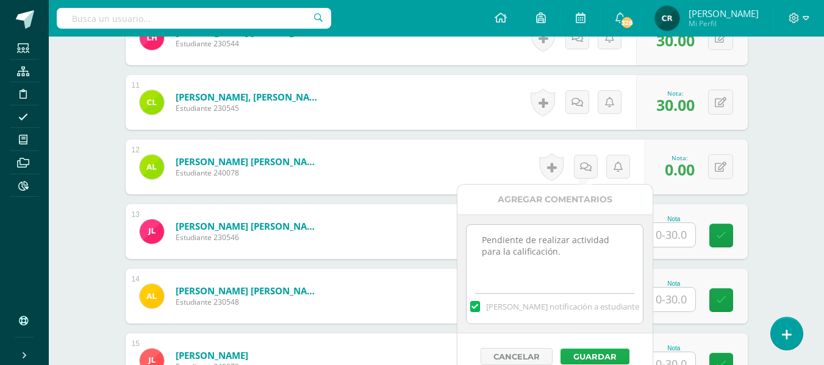
type textarea "Pendiente de realizar actividad para la calificación."
click at [589, 354] on button "Guardar" at bounding box center [595, 357] width 69 height 16
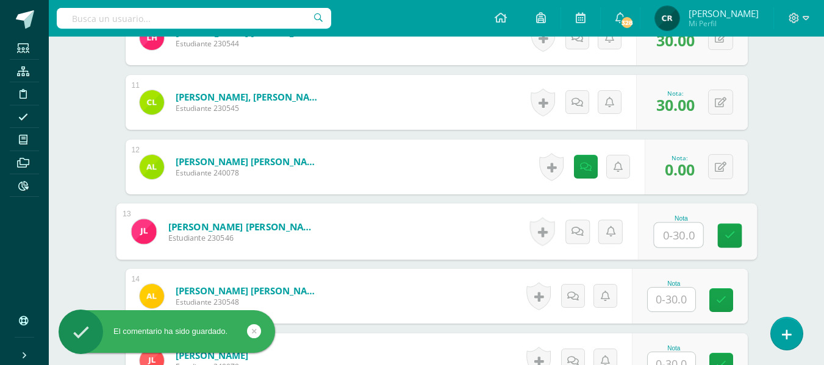
click at [680, 237] on input "text" at bounding box center [678, 235] width 49 height 24
type input "30"
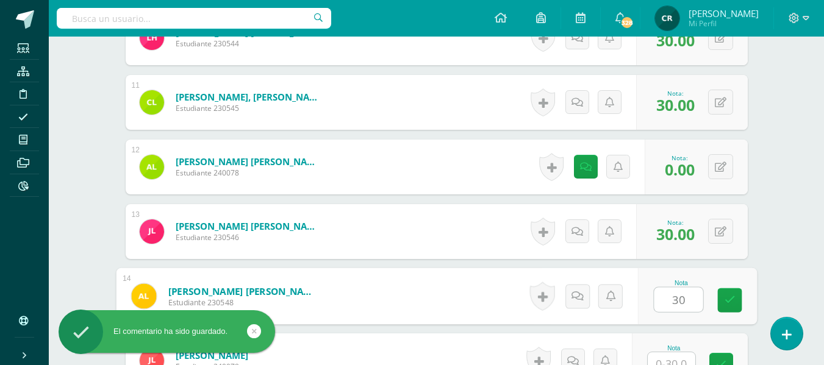
type input "30"
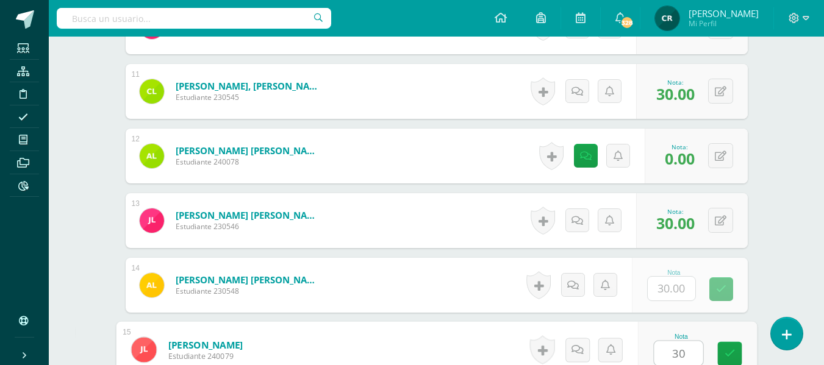
type input "30"
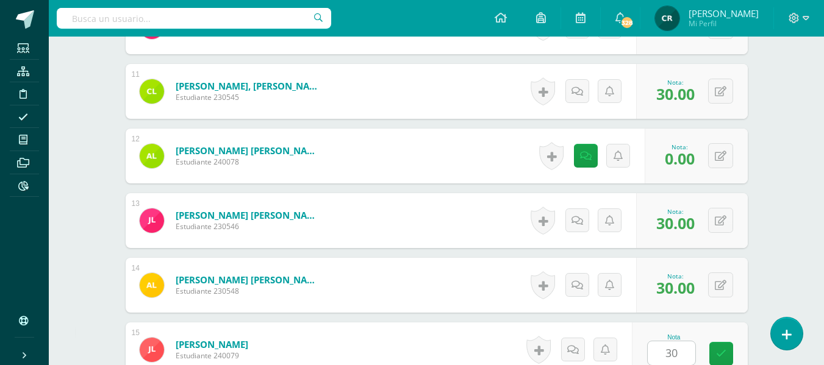
scroll to position [1254, 0]
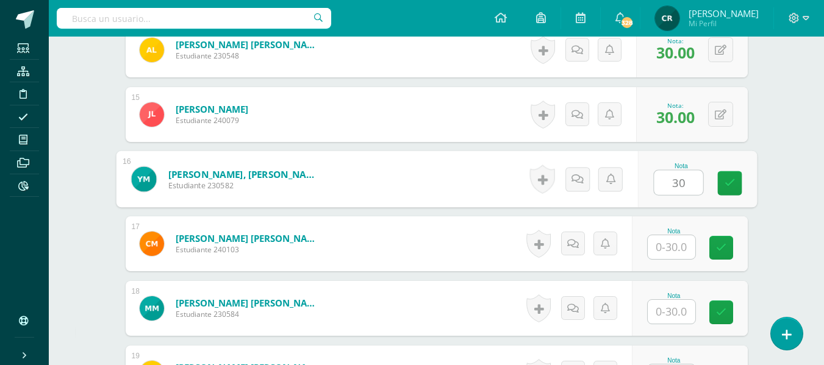
type input "30"
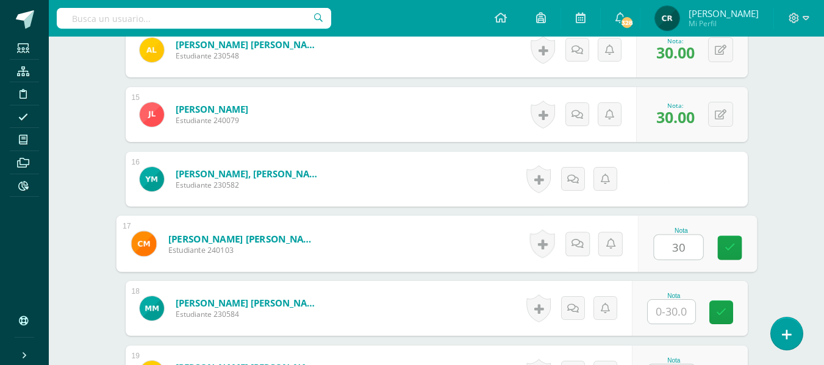
type input "30"
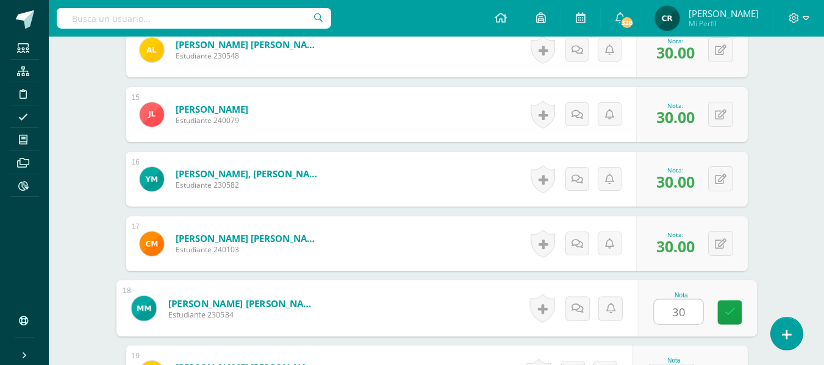
type input "30"
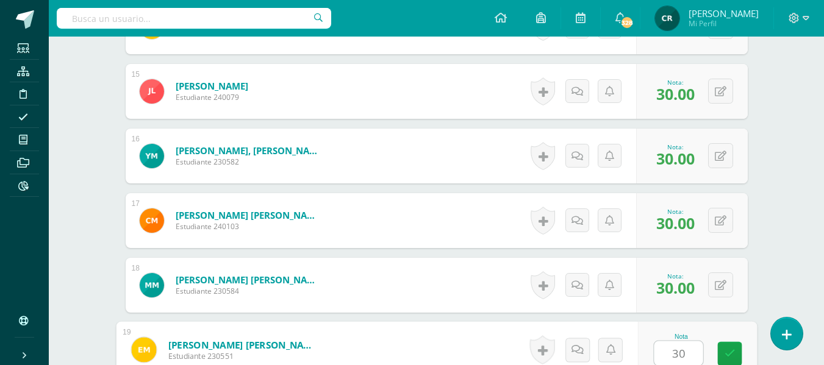
type input "30"
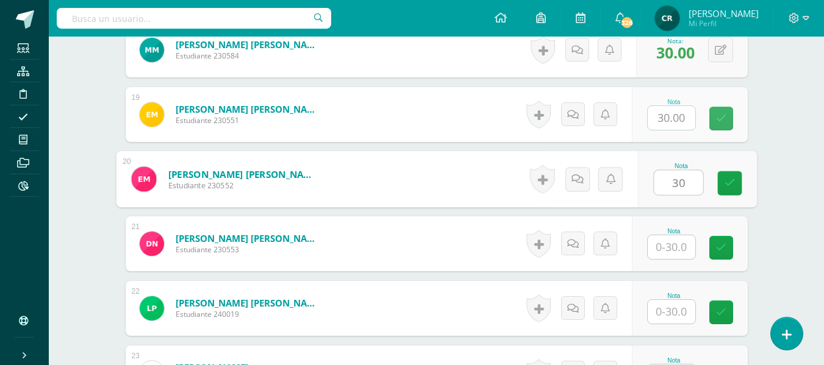
type input "30"
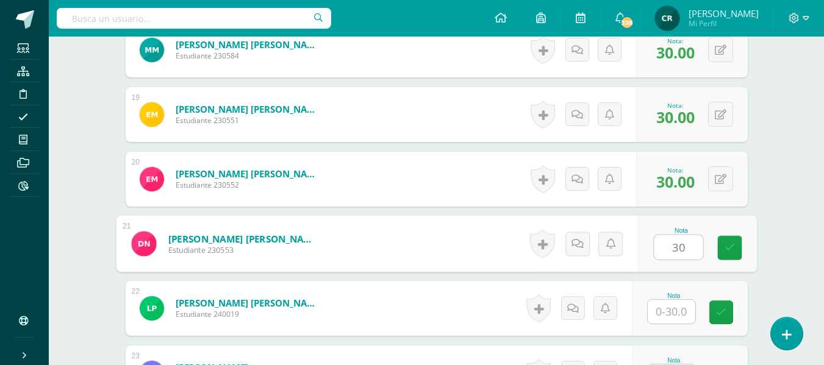
type input "30"
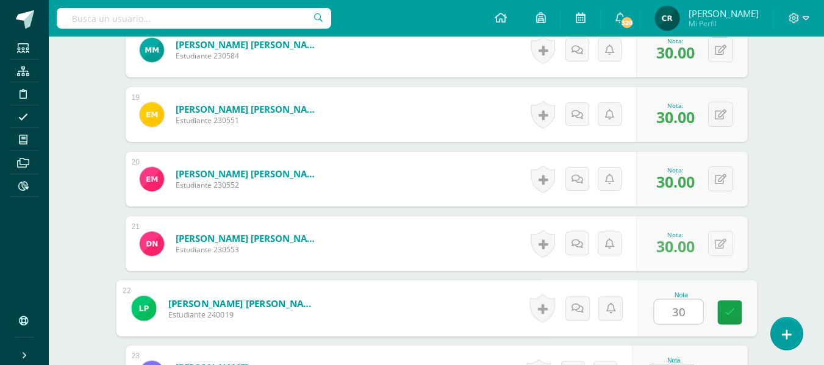
type input "30"
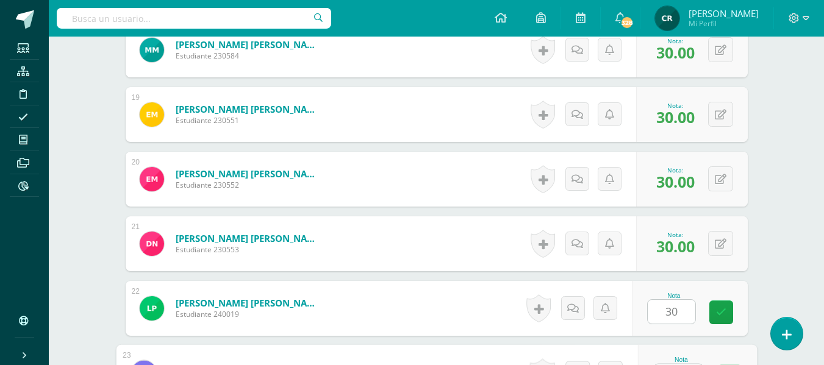
scroll to position [1535, 0]
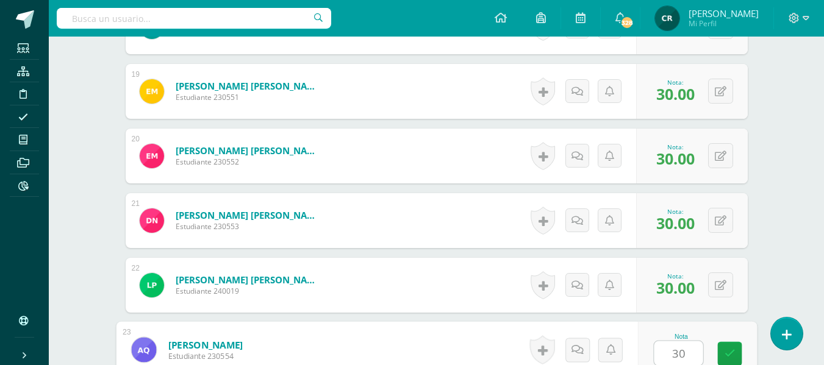
type input "30"
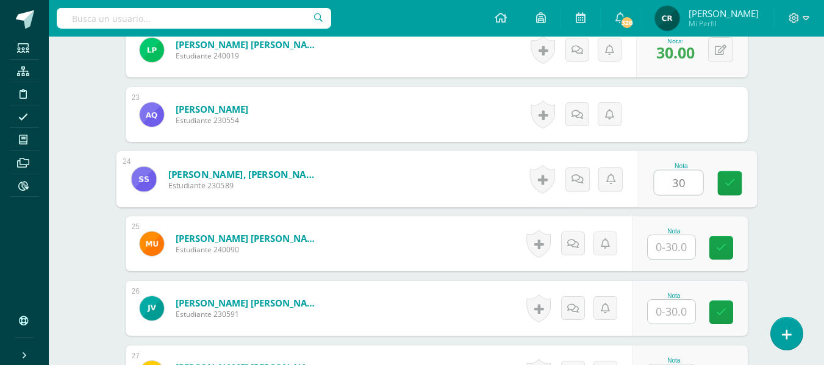
type input "30"
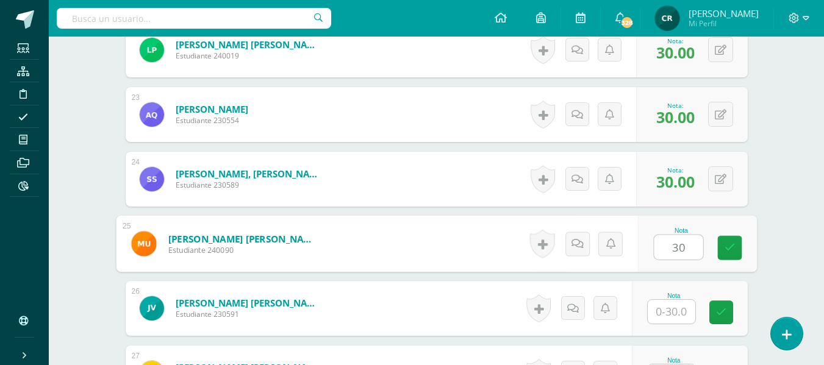
type input "30"
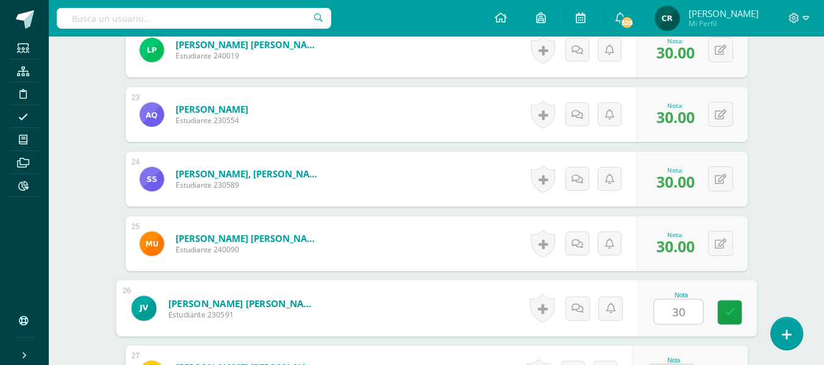
type input "30"
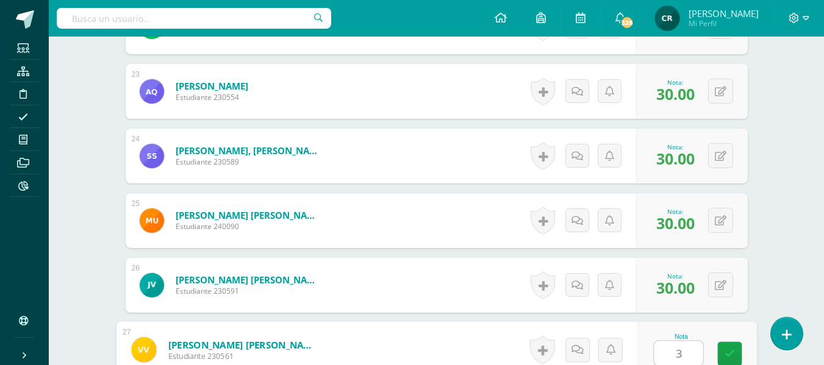
type input "30"
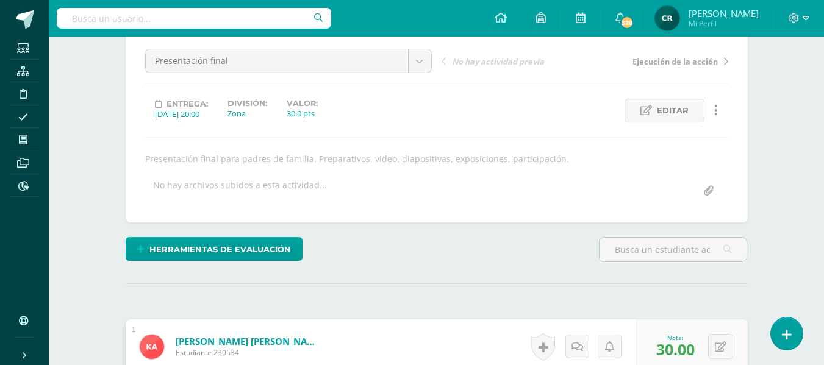
scroll to position [0, 0]
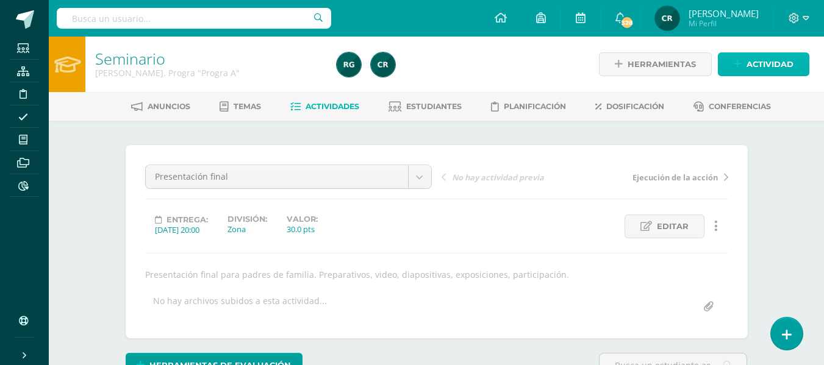
click at [763, 64] on span "Actividad" at bounding box center [770, 64] width 47 height 23
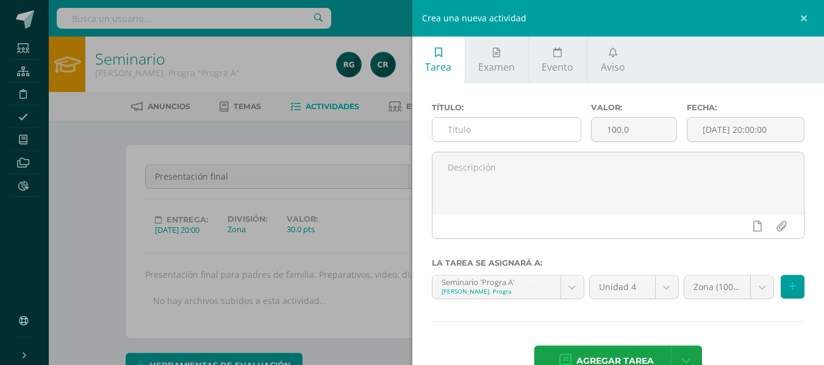
click at [484, 131] on input "text" at bounding box center [506, 130] width 148 height 24
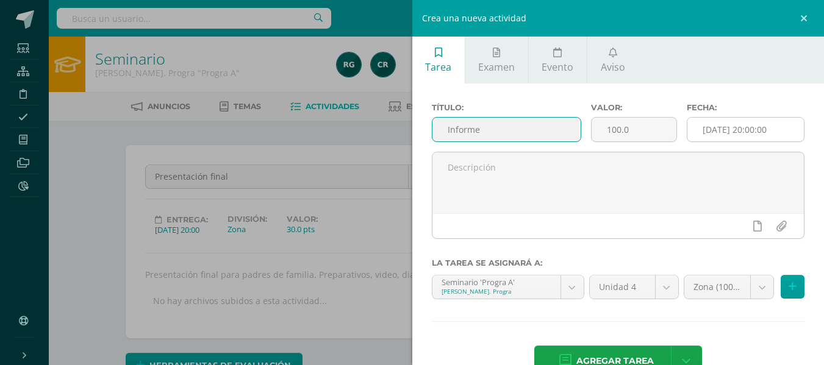
type input "Informe"
click at [723, 124] on input "[DATE] 20:00:00" at bounding box center [745, 130] width 117 height 24
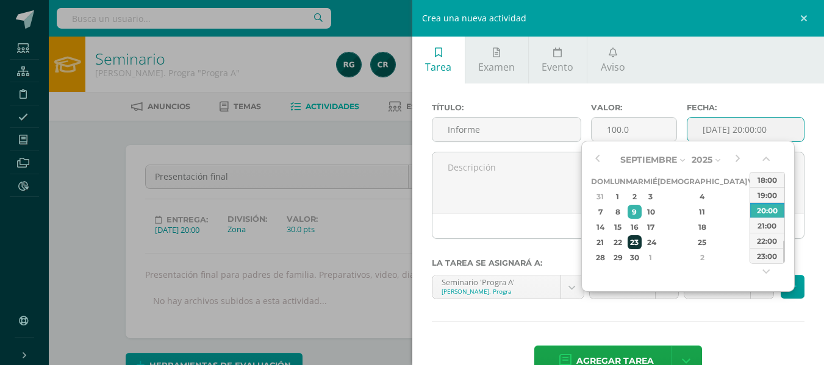
click at [642, 239] on div "23" at bounding box center [635, 242] width 14 height 14
type input "2025-09-23 20:00"
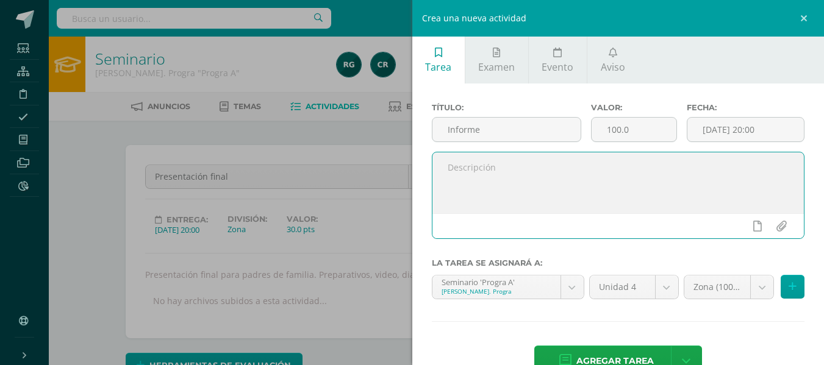
click at [503, 168] on textarea at bounding box center [618, 183] width 372 height 61
type textarea "Redacción del informe. Correcciones, impresión y encuadernado."
click at [651, 131] on input "100.0" at bounding box center [634, 130] width 85 height 24
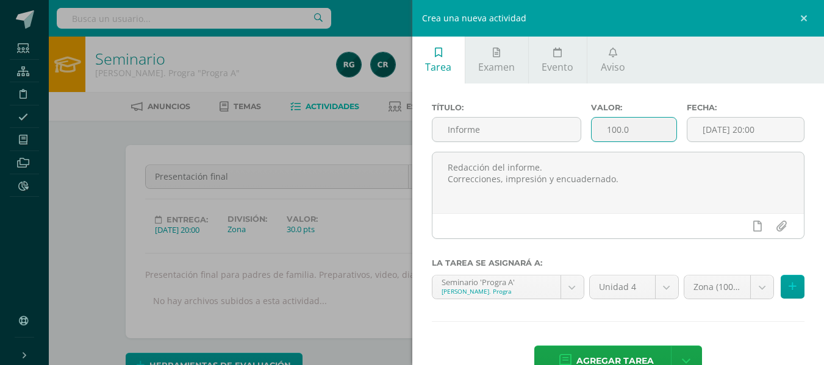
drag, startPoint x: 651, startPoint y: 129, endPoint x: 600, endPoint y: 132, distance: 51.9
click at [600, 132] on input "100.0" at bounding box center [634, 130] width 85 height 24
type input "20"
click at [744, 125] on input "2025-09-23 20:00" at bounding box center [745, 130] width 117 height 24
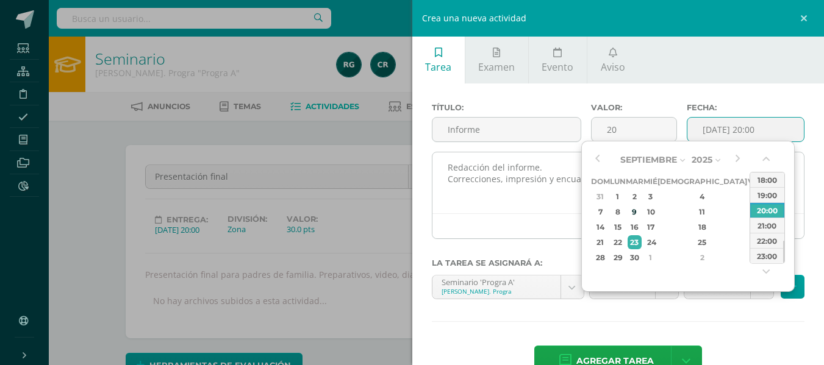
click at [529, 196] on textarea "Redacción del informe. Correcciones, impresión y encuadernado." at bounding box center [618, 183] width 372 height 61
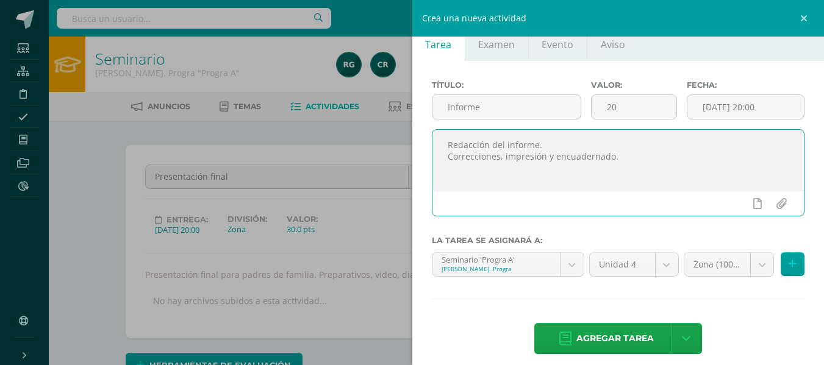
scroll to position [34, 0]
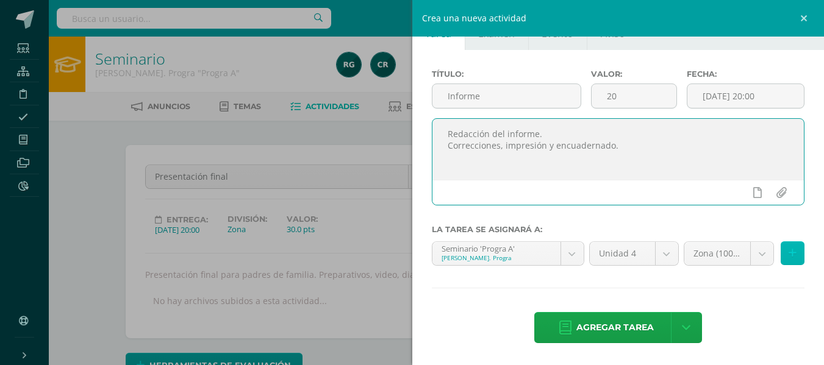
click at [789, 251] on icon at bounding box center [793, 253] width 8 height 10
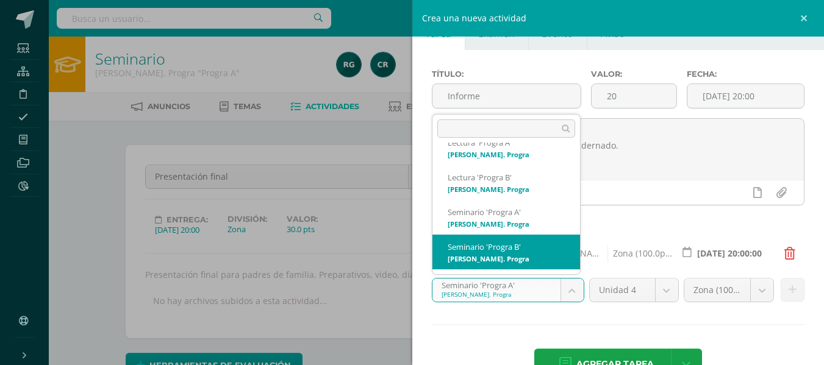
scroll to position [4853, 0]
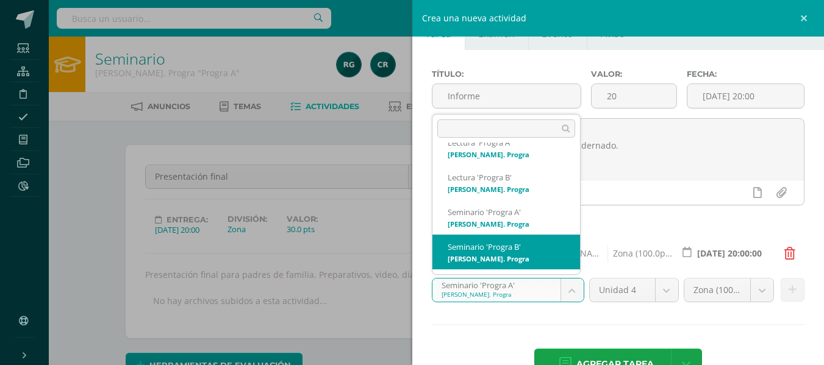
select select "93415"
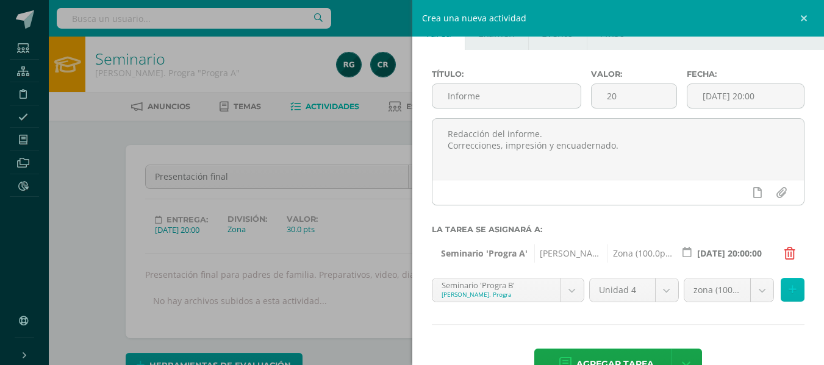
click at [789, 295] on icon at bounding box center [793, 290] width 8 height 10
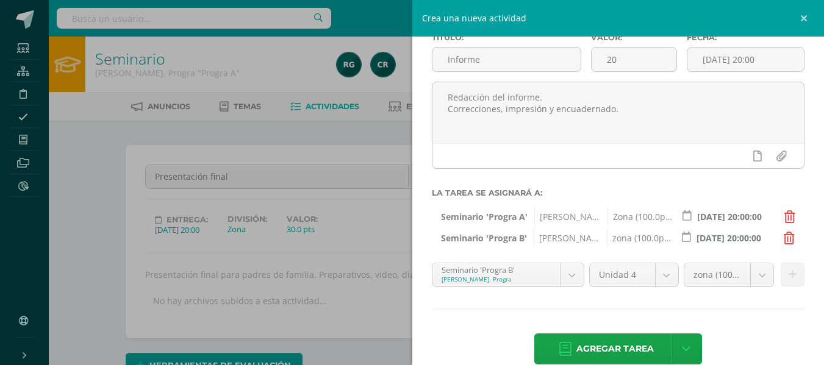
scroll to position [92, 0]
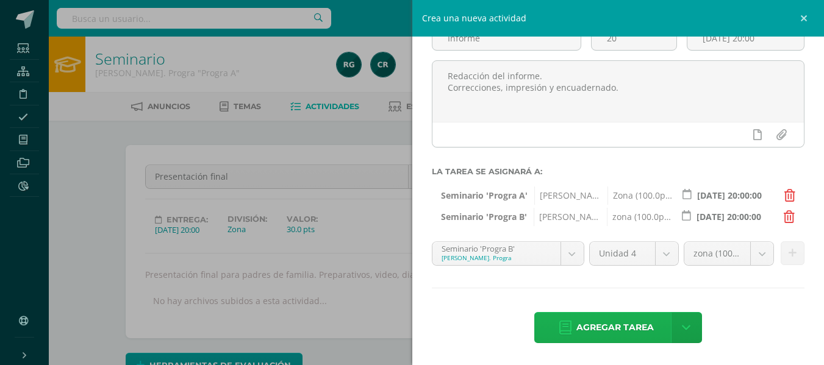
click at [612, 328] on span "Agregar tarea" at bounding box center [614, 328] width 77 height 30
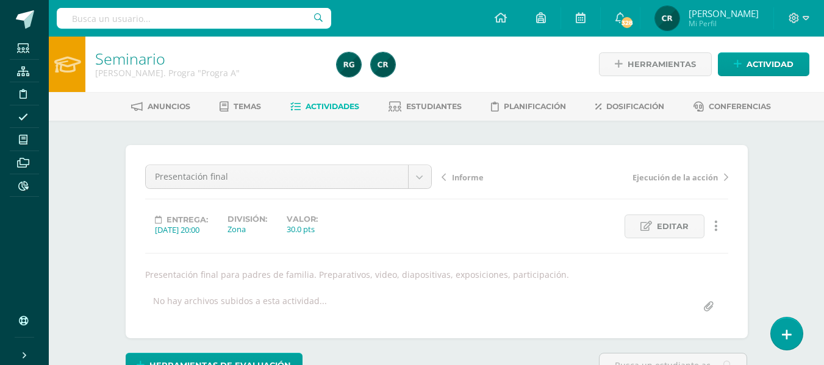
click at [345, 108] on span "Actividades" at bounding box center [333, 106] width 54 height 9
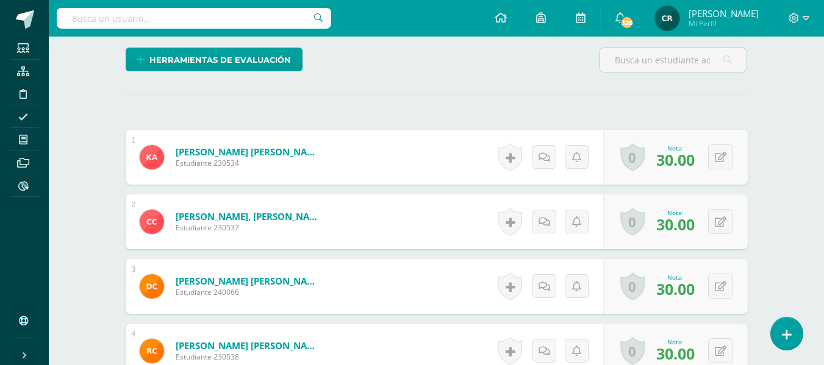
scroll to position [306, 0]
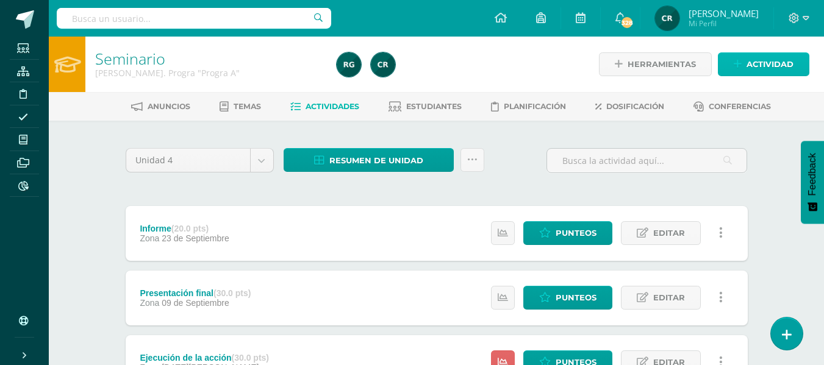
click at [745, 66] on link "Actividad" at bounding box center [764, 64] width 92 height 24
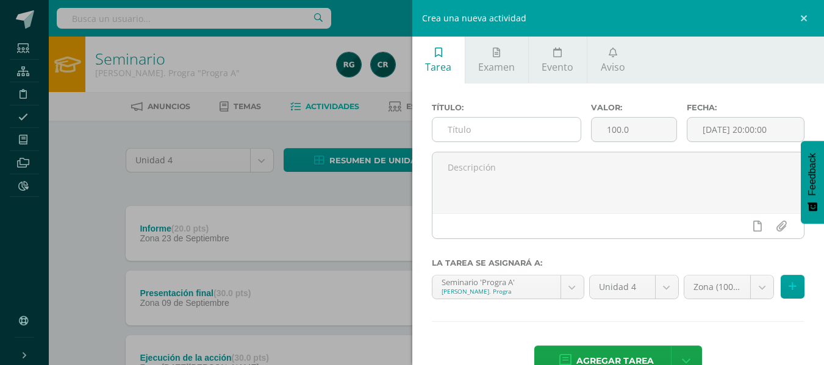
click at [466, 131] on input "text" at bounding box center [506, 130] width 148 height 24
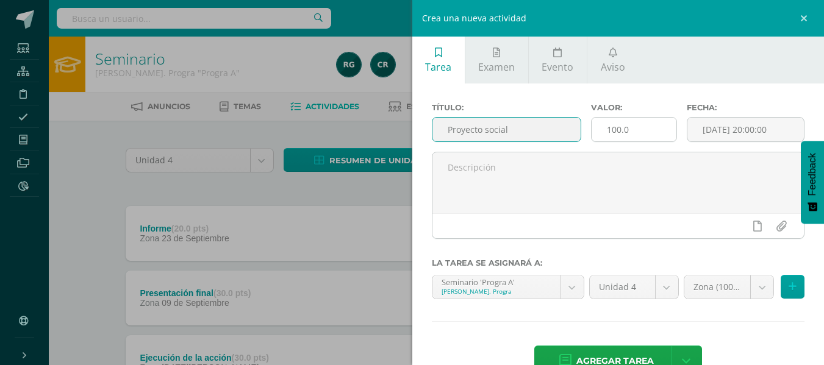
type input "Proyecto social"
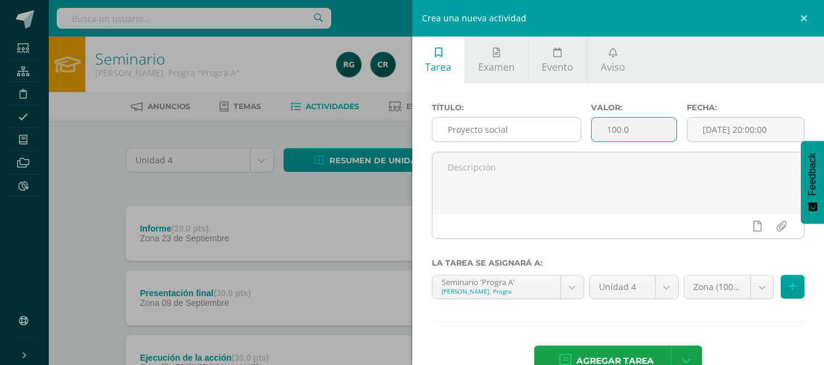
drag, startPoint x: 647, startPoint y: 132, endPoint x: 571, endPoint y: 138, distance: 76.5
click at [571, 138] on div "Título: Proyecto social Valor: 100.0 Fecha: [DATE] 20:00:00" at bounding box center [618, 127] width 383 height 49
type input "20"
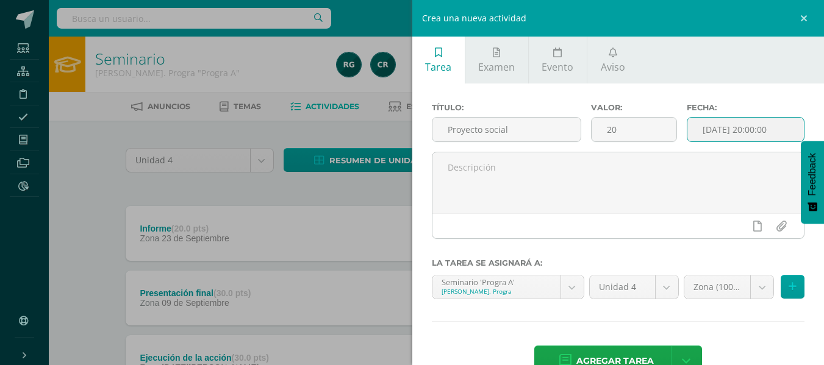
click at [780, 131] on input "[DATE] 20:00:00" at bounding box center [745, 130] width 117 height 24
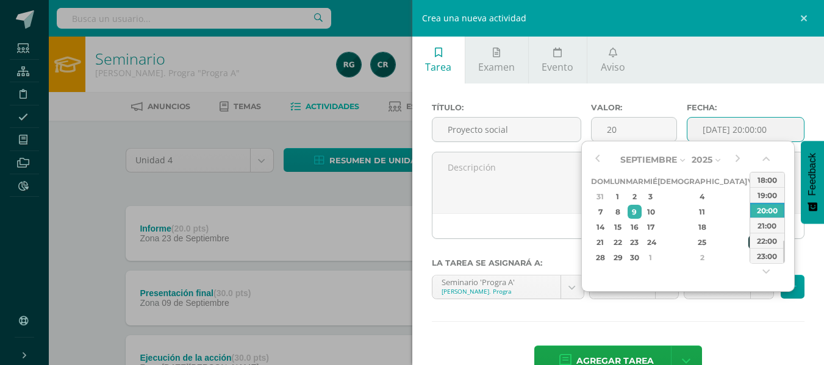
click at [748, 239] on div "26" at bounding box center [753, 242] width 11 height 14
type input "[DATE] 20:00"
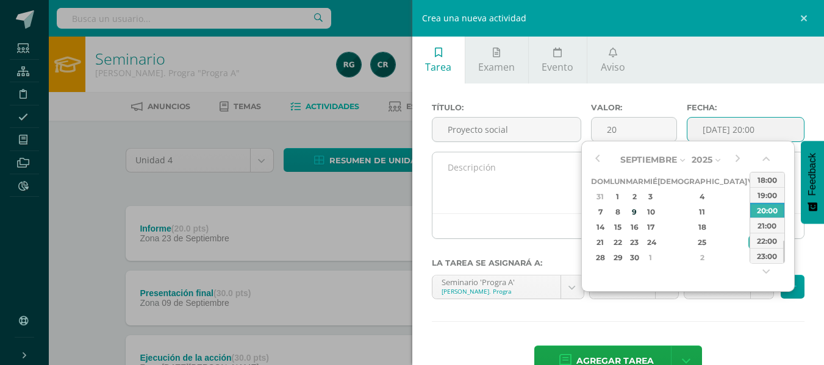
click at [500, 181] on textarea at bounding box center [618, 183] width 372 height 61
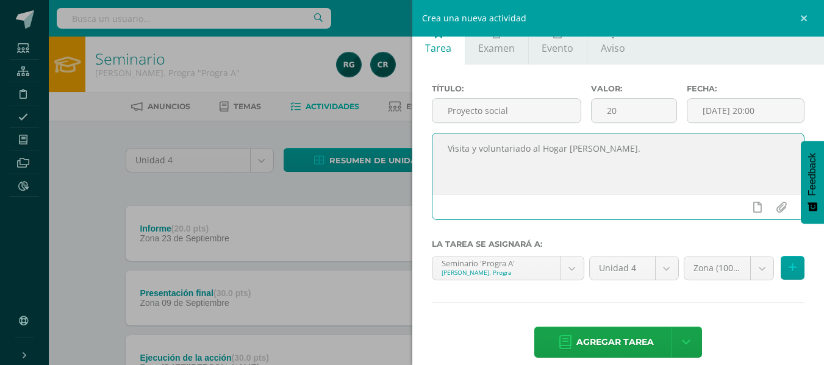
scroll to position [34, 0]
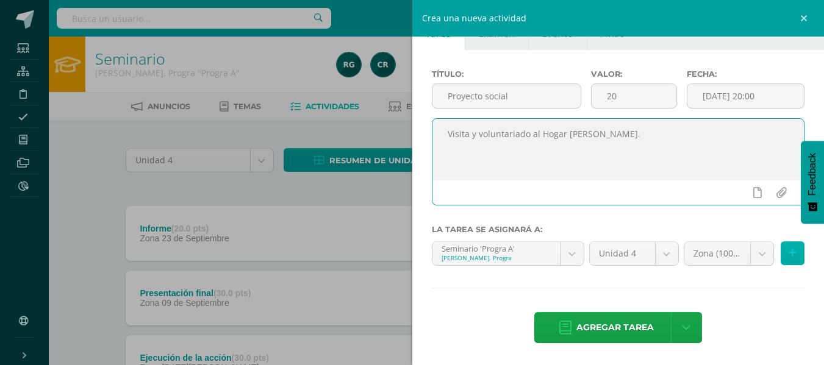
type textarea "Visita y voluntariado al Hogar [PERSON_NAME]."
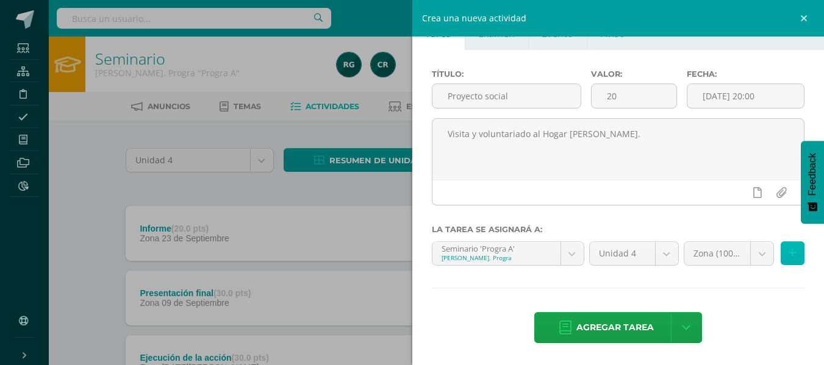
click at [789, 249] on icon at bounding box center [793, 253] width 8 height 10
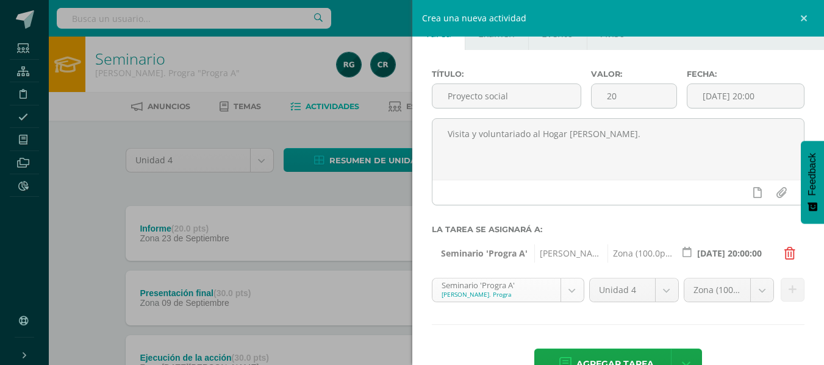
click at [570, 297] on body "Estudiantes Estructura Disciplina Asistencia Mis cursos Archivos Reportes Sopor…" at bounding box center [412, 236] width 824 height 472
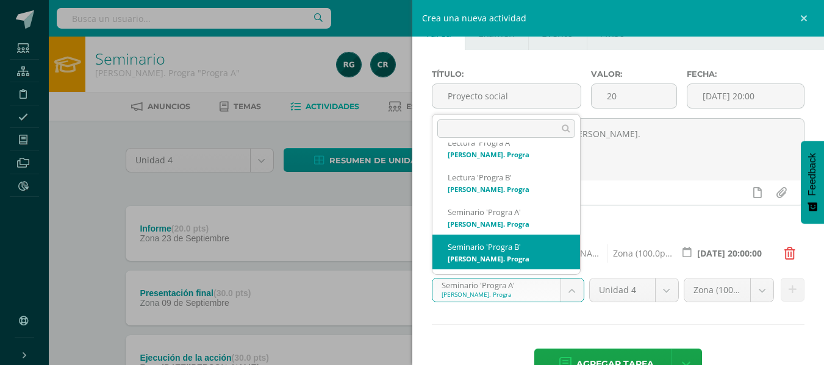
scroll to position [4853, 0]
select select "93415"
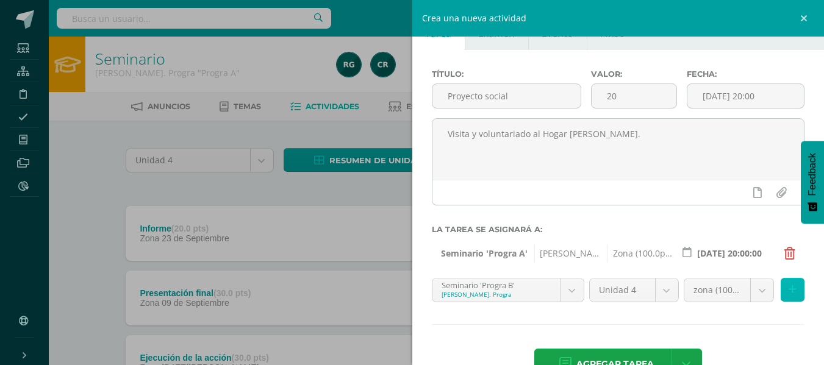
click at [789, 290] on icon at bounding box center [793, 290] width 8 height 10
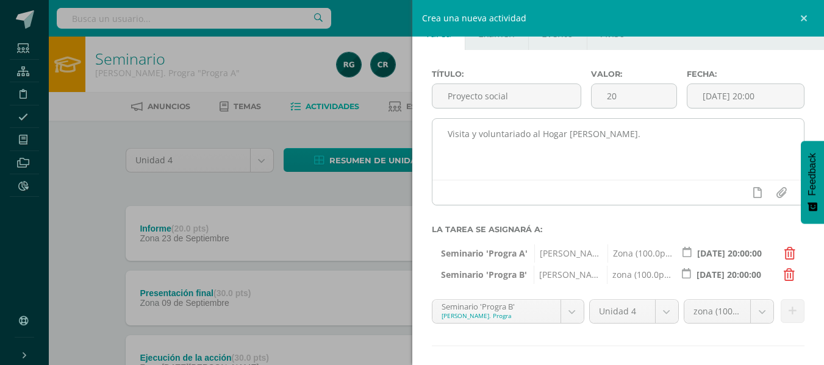
scroll to position [0, 0]
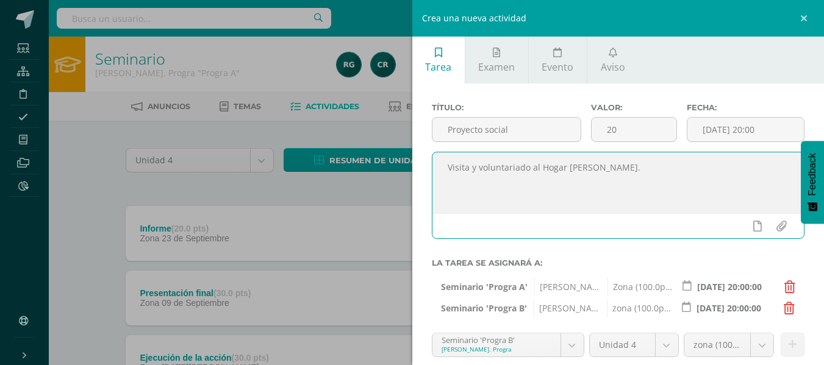
click at [668, 168] on textarea "Visita y voluntariado al Hogar [PERSON_NAME]." at bounding box center [618, 183] width 372 height 61
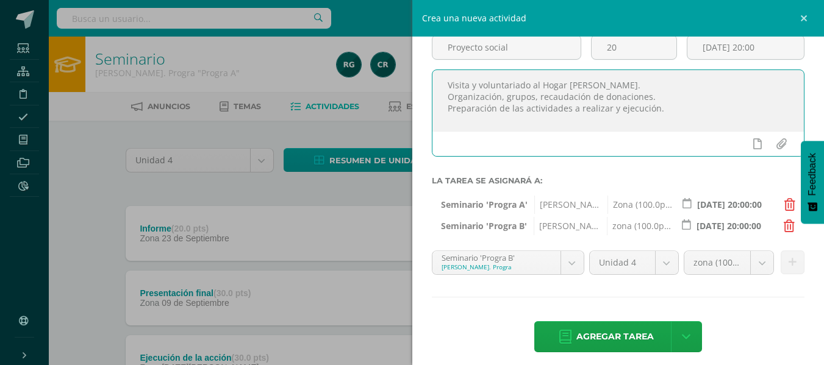
scroll to position [92, 0]
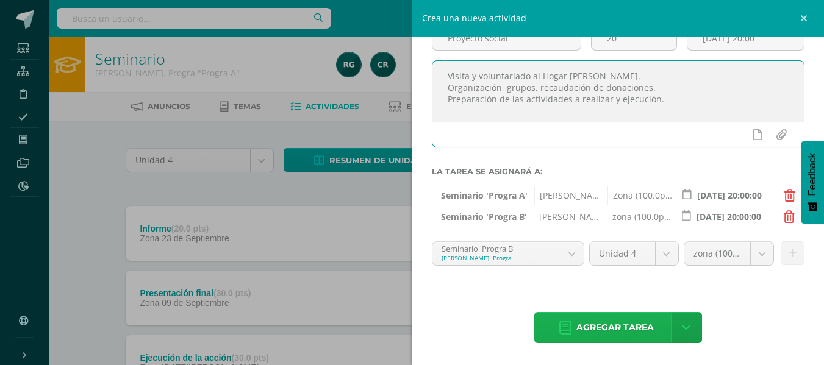
type textarea "Visita y voluntariado al Hogar [PERSON_NAME]. Organización, grupos, recaudación…"
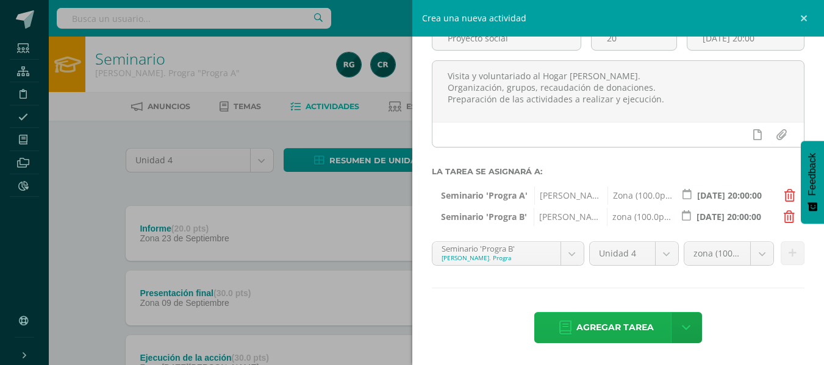
click at [636, 326] on span "Agregar tarea" at bounding box center [614, 328] width 77 height 30
